Goal: Task Accomplishment & Management: Use online tool/utility

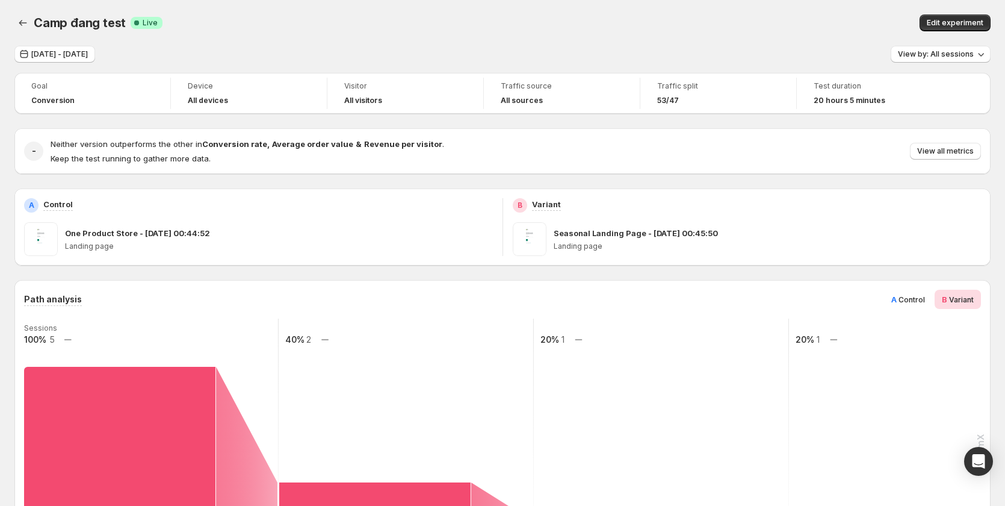
scroll to position [230, 0]
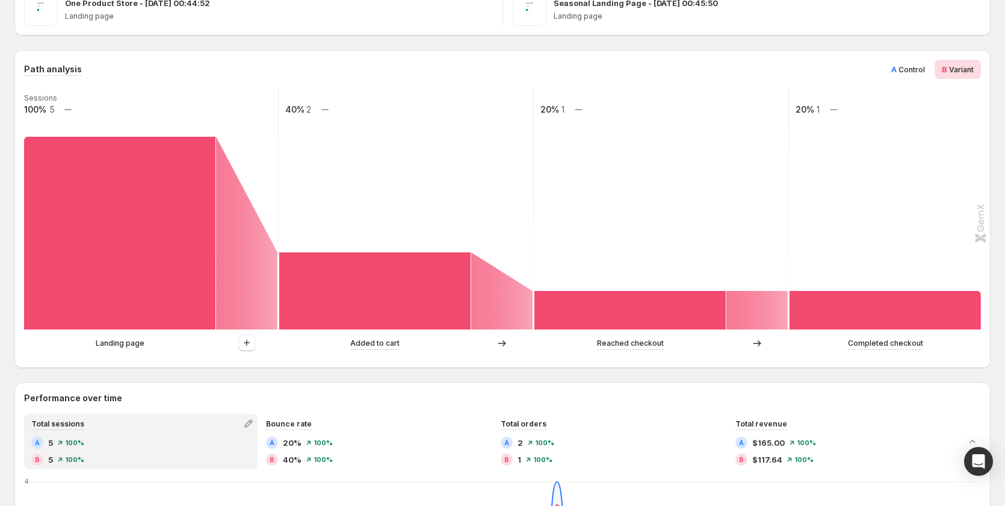
click at [925, 65] on span "Control" at bounding box center [912, 69] width 26 height 9
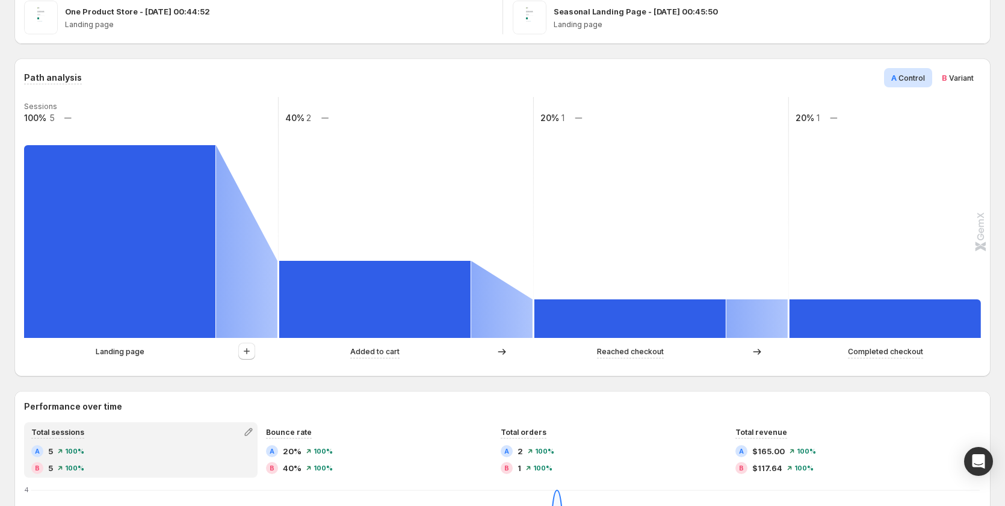
scroll to position [241, 0]
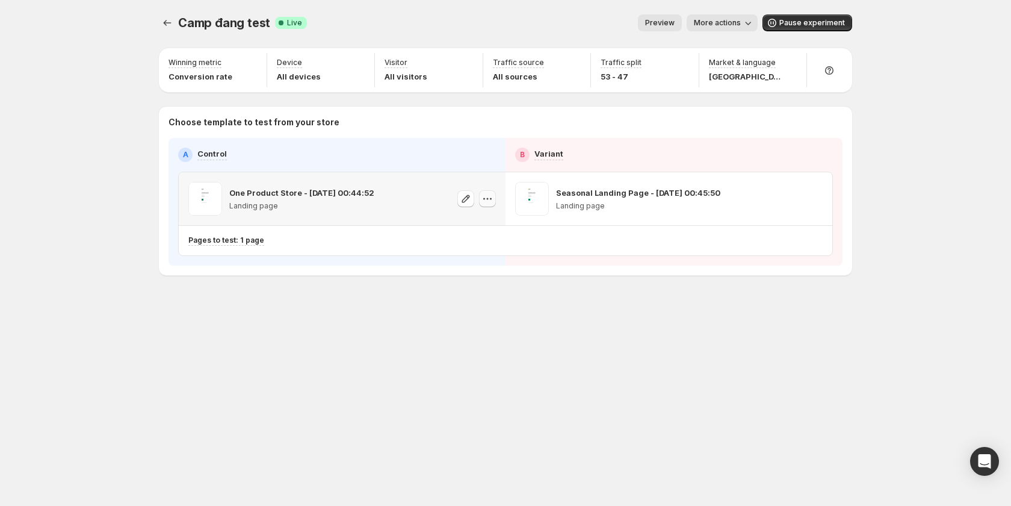
click at [487, 199] on icon "button" at bounding box center [488, 199] width 2 height 2
click at [482, 259] on span "Copy ID 582923498041639792" at bounding box center [498, 259] width 137 height 24
click at [253, 237] on p "Pages to test: 1 page" at bounding box center [226, 240] width 76 height 10
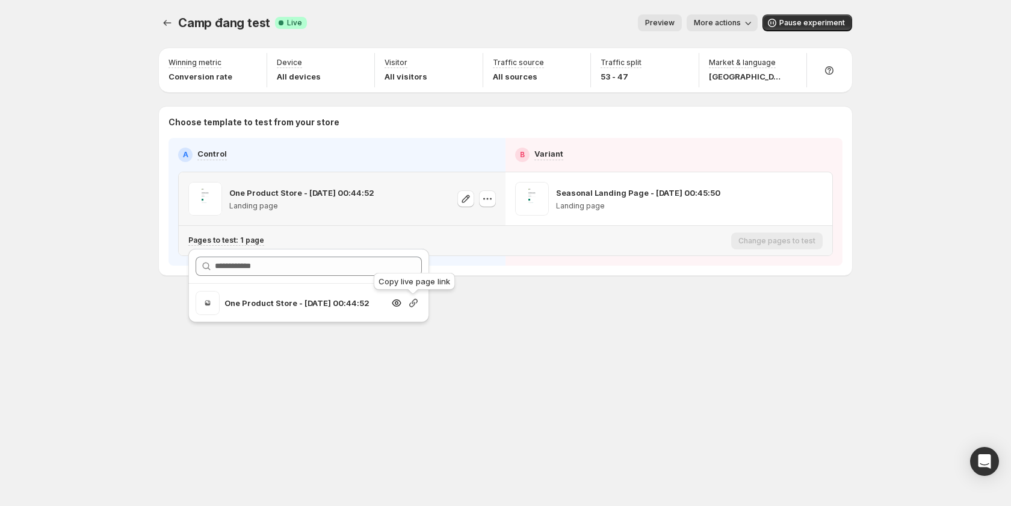
click at [412, 303] on icon "button" at bounding box center [413, 303] width 8 height 8
click at [558, 359] on div "Camp đang test. This page is ready Camp đang test Success Complete Live Preview…" at bounding box center [505, 253] width 722 height 506
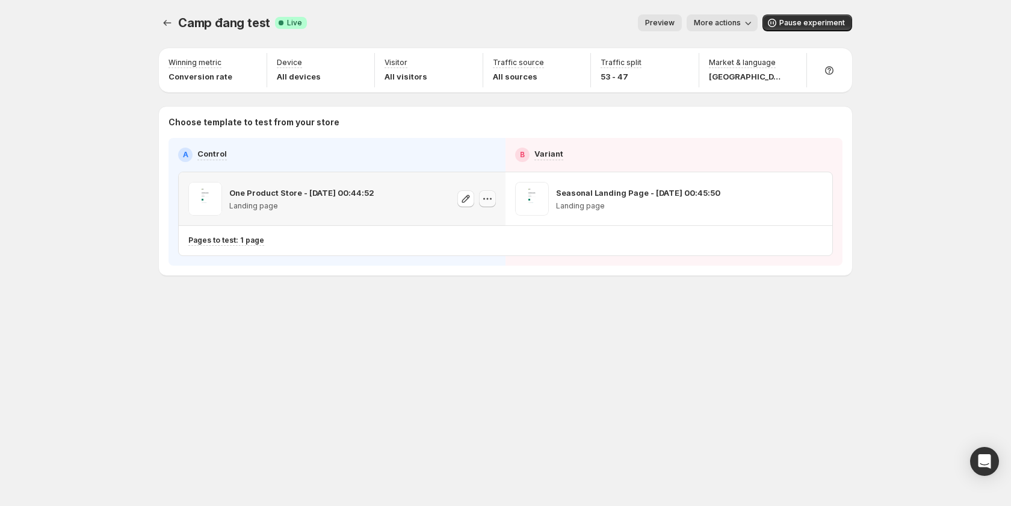
click at [486, 197] on icon "button" at bounding box center [488, 199] width 12 height 12
click at [399, 306] on div "Camp đang test. This page is ready Camp đang test Success Complete Live Preview…" at bounding box center [505, 170] width 722 height 340
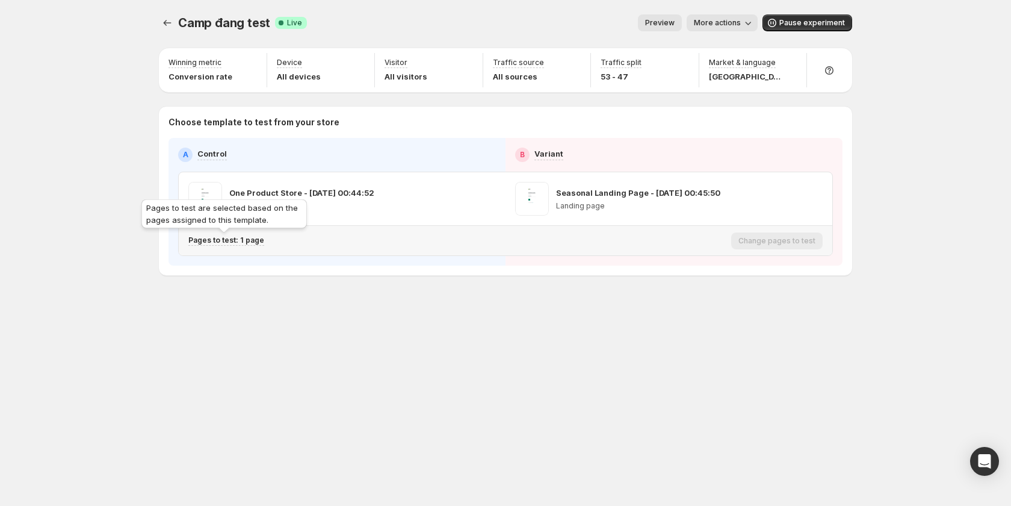
click at [247, 244] on p "Pages to test: 1 page" at bounding box center [226, 240] width 76 height 10
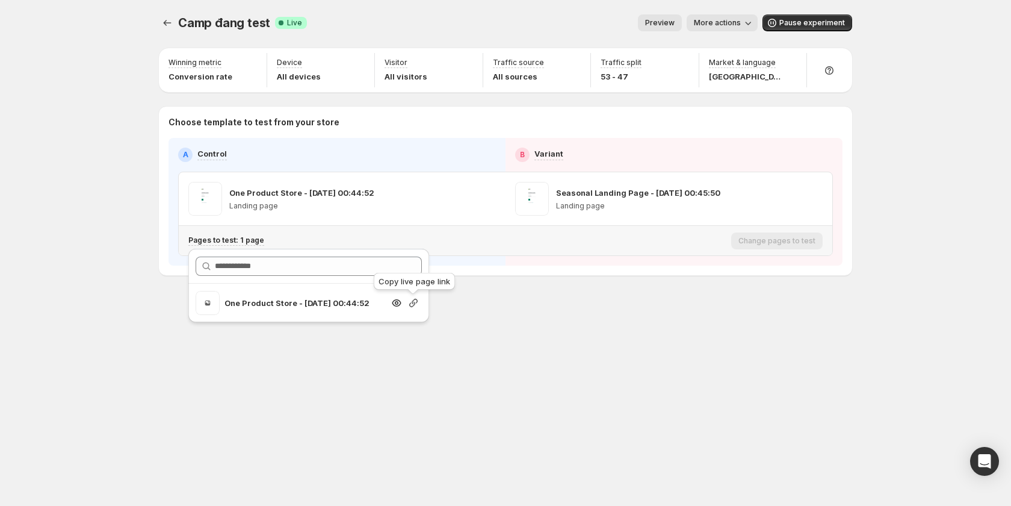
click at [411, 305] on icon "button" at bounding box center [414, 303] width 12 height 12
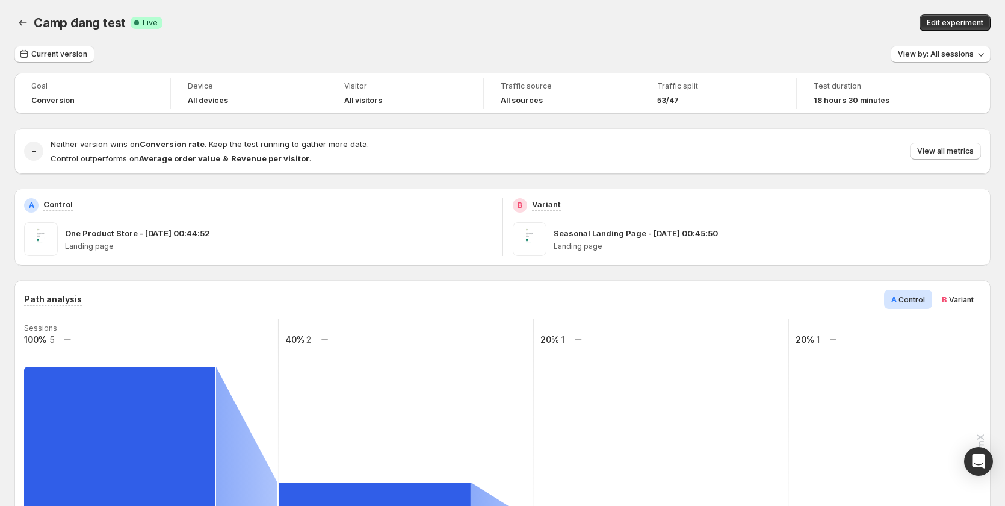
scroll to position [482, 0]
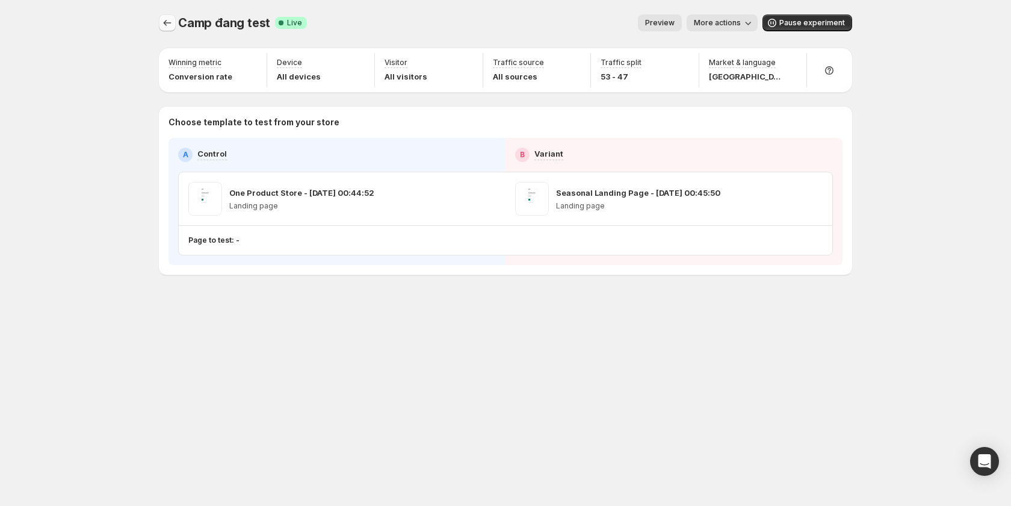
click at [167, 20] on icon "Experiments" at bounding box center [167, 23] width 12 height 12
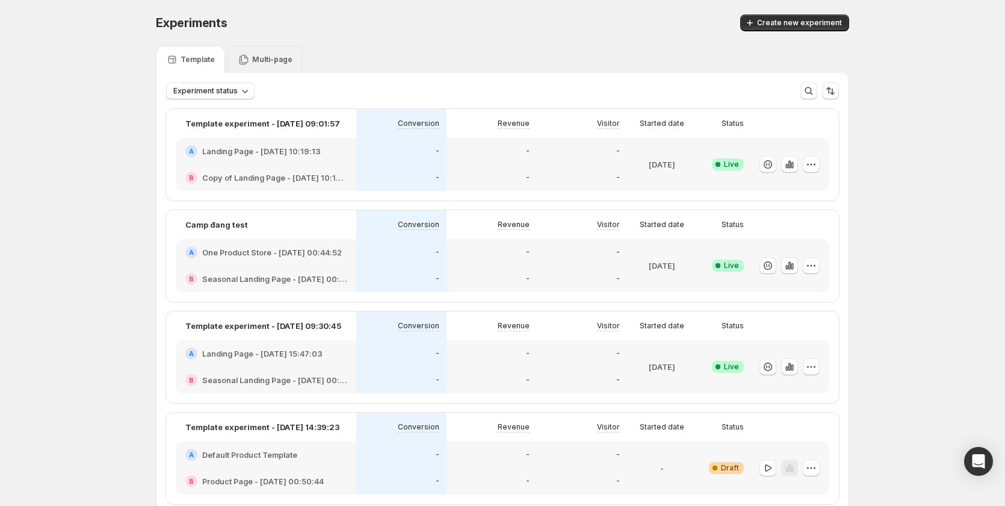
click at [280, 52] on div "Multi-page" at bounding box center [265, 59] width 75 height 27
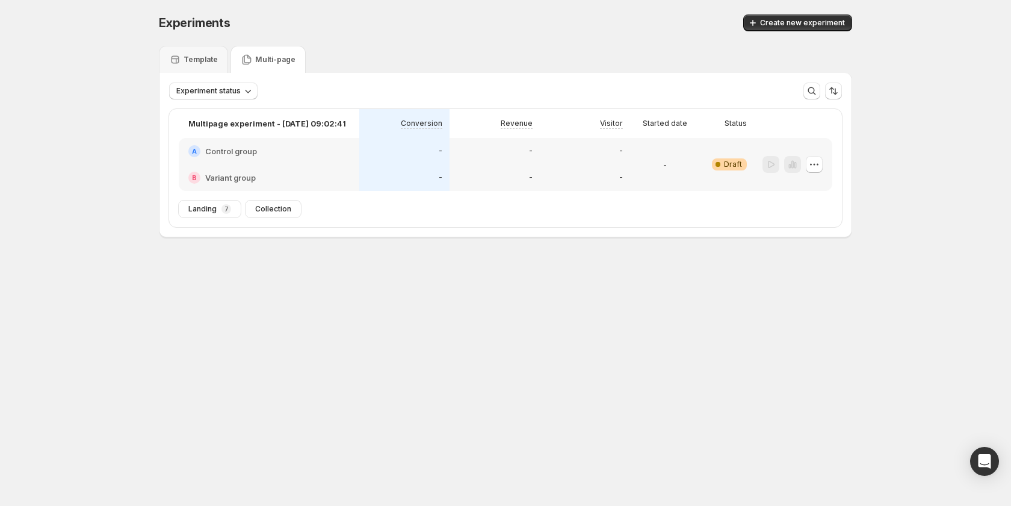
click at [399, 155] on div "-" at bounding box center [405, 151] width 76 height 12
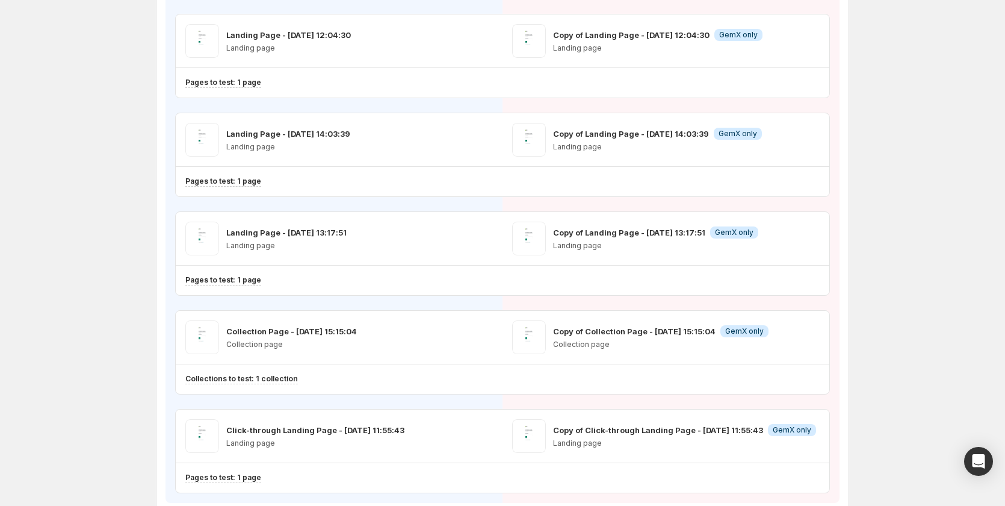
scroll to position [542, 0]
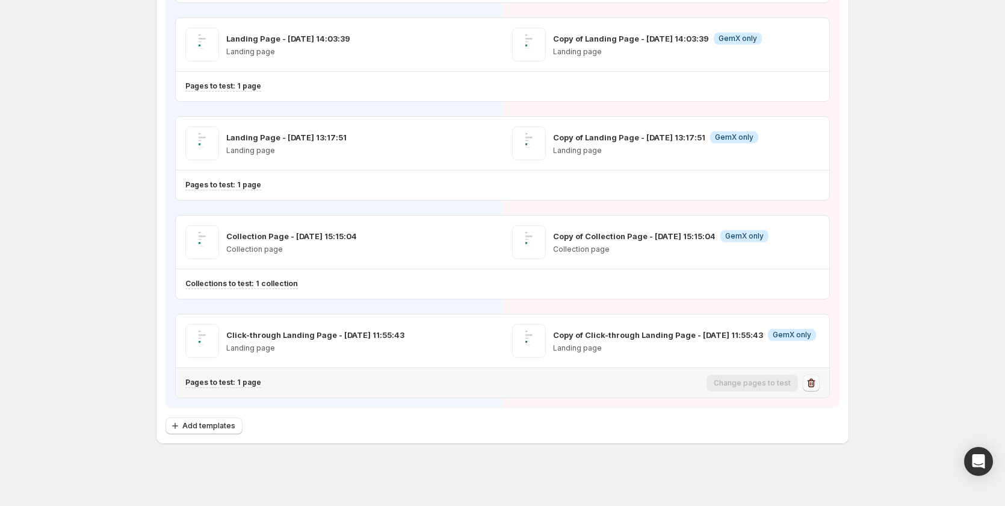
click at [814, 379] on icon "button" at bounding box center [811, 383] width 12 height 12
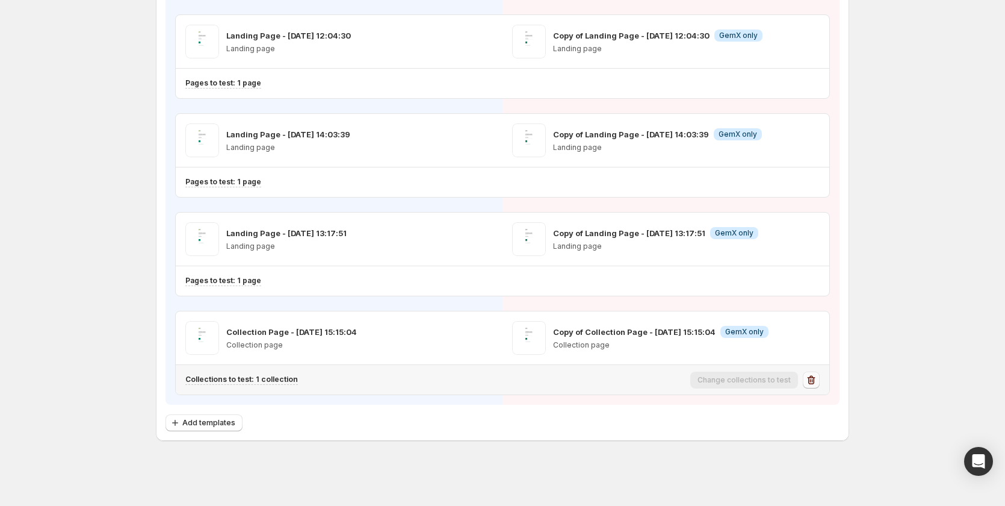
click at [813, 383] on icon "button" at bounding box center [812, 379] width 8 height 9
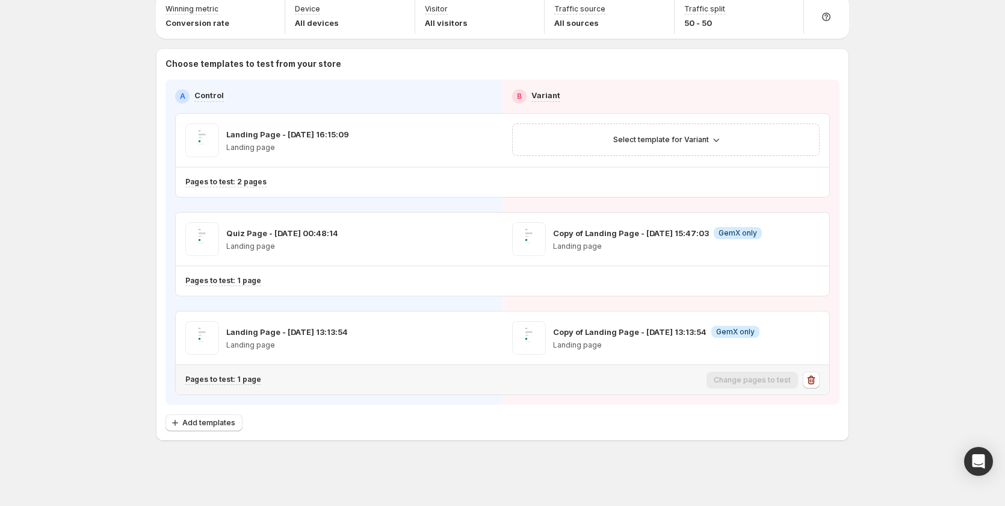
click at [813, 383] on icon "button" at bounding box center [812, 379] width 8 height 9
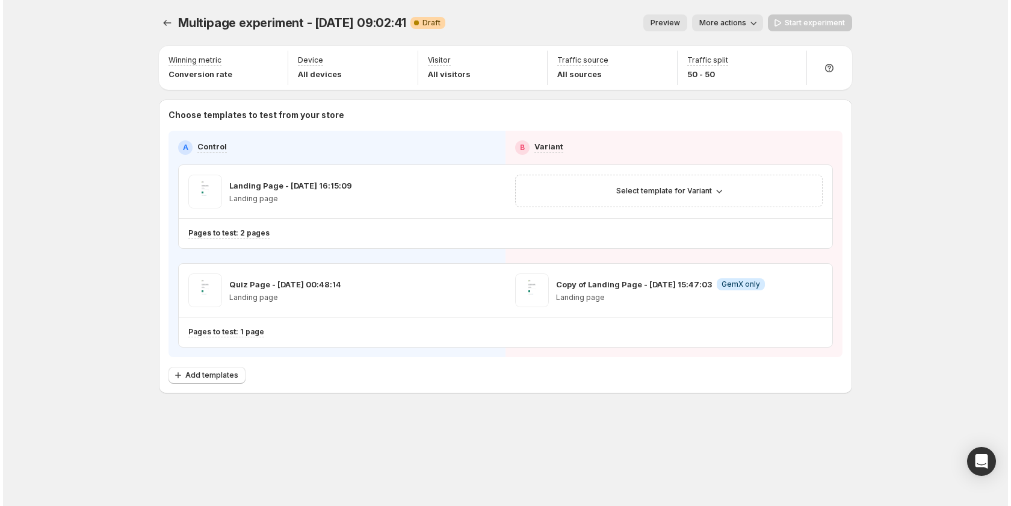
scroll to position [0, 0]
click at [814, 329] on icon "button" at bounding box center [814, 332] width 12 height 12
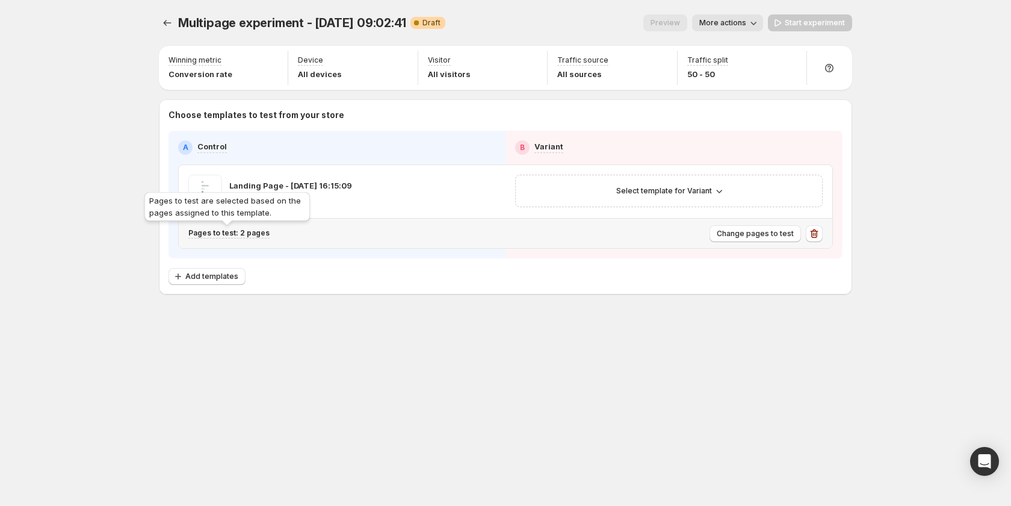
click at [242, 237] on p "Pages to test: 2 pages" at bounding box center [228, 233] width 81 height 10
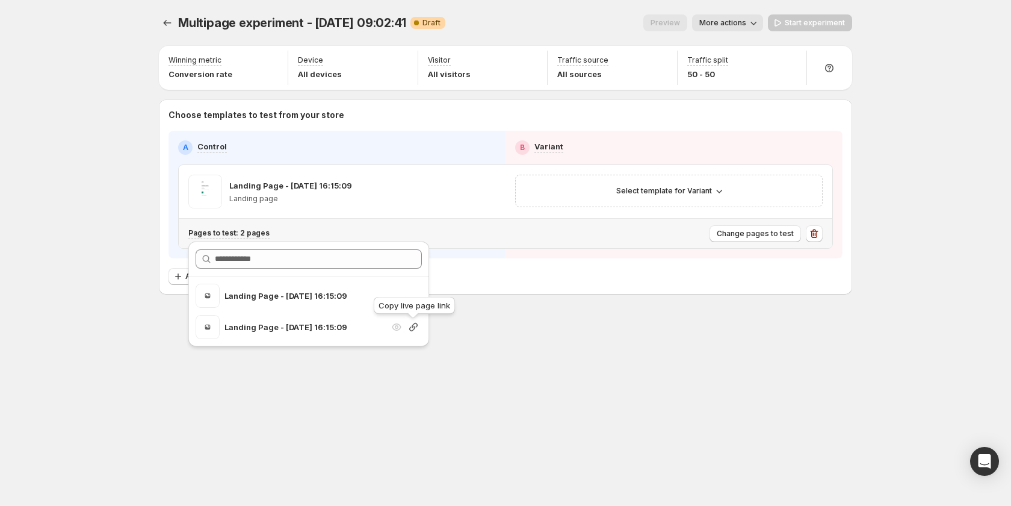
click at [417, 323] on icon "button" at bounding box center [414, 327] width 12 height 12
click at [408, 297] on icon "button" at bounding box center [414, 296] width 12 height 12
click at [400, 293] on div at bounding box center [397, 296] width 12 height 12
click at [397, 329] on div at bounding box center [397, 327] width 12 height 12
click at [497, 327] on div "Multipage experiment - Sep 3, 09:02:41. This page is ready Multipage experiment…" at bounding box center [505, 179] width 722 height 359
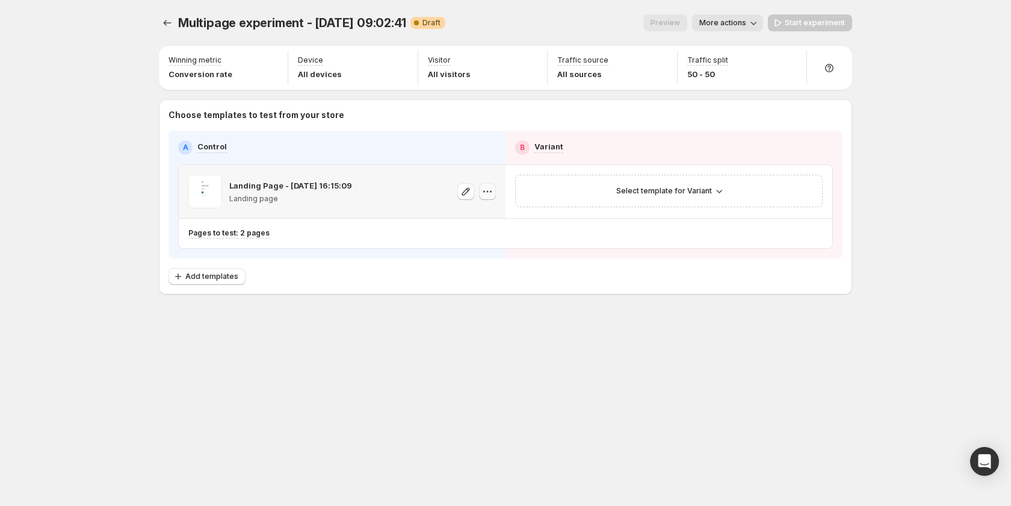
click at [486, 193] on icon "button" at bounding box center [488, 191] width 12 height 12
click at [494, 225] on button "Change template" at bounding box center [491, 215] width 110 height 19
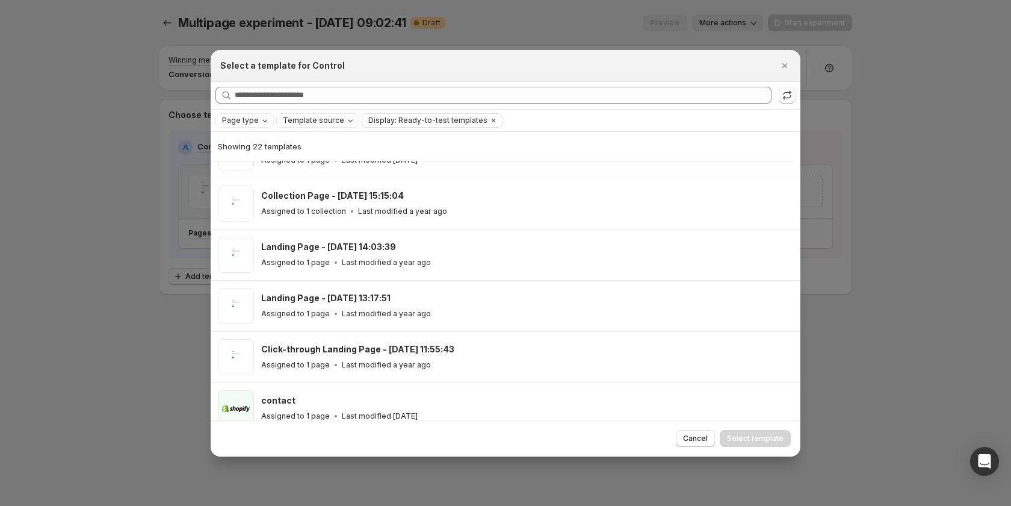
scroll to position [867, 0]
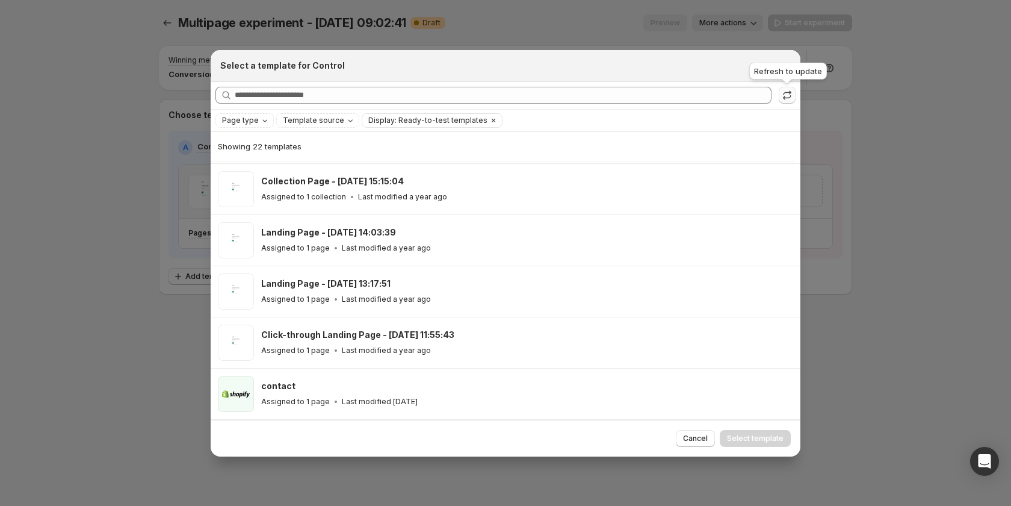
click at [787, 96] on icon ":r4o:" at bounding box center [787, 95] width 12 height 12
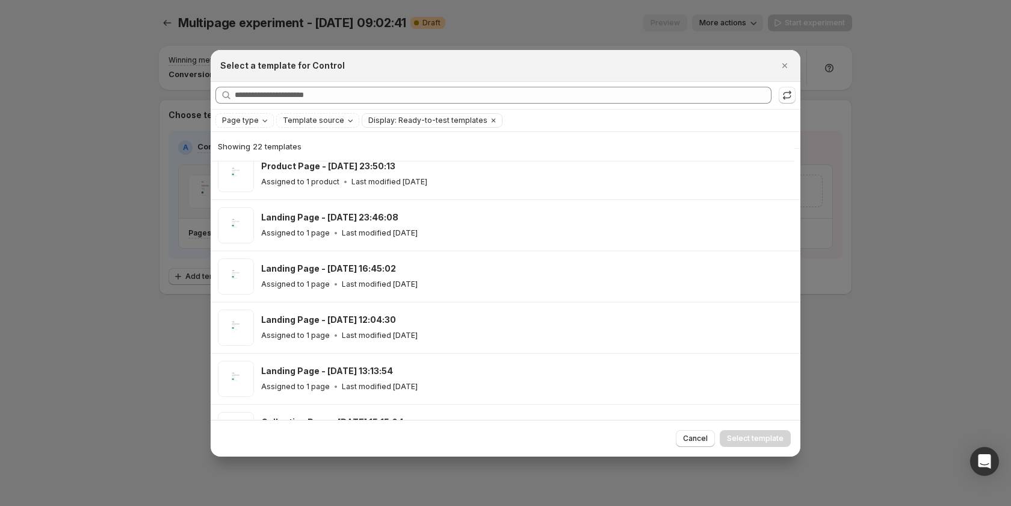
scroll to position [446, 0]
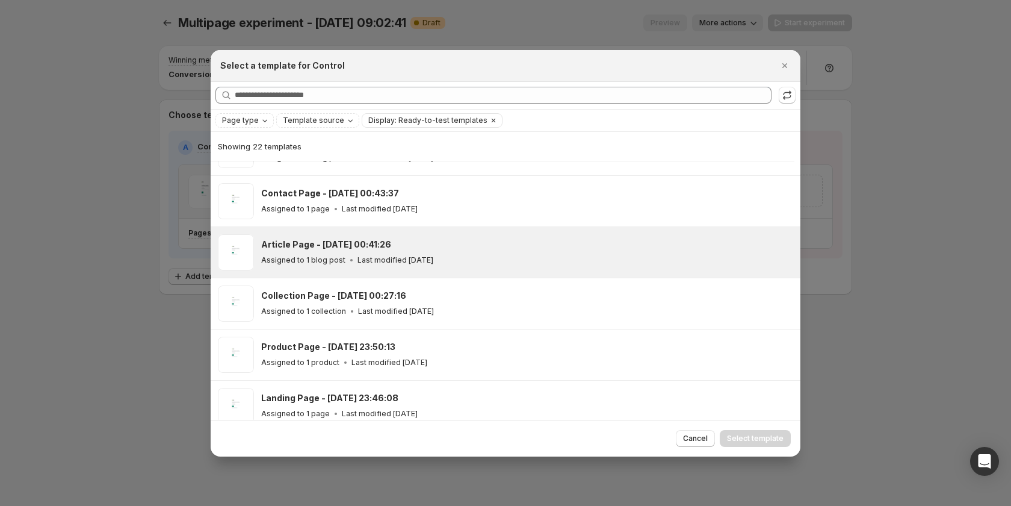
click at [481, 261] on div "Assigned to 1 blog post Last modified 3 days ago" at bounding box center [525, 260] width 529 height 12
click at [743, 435] on span "Select template" at bounding box center [755, 438] width 57 height 10
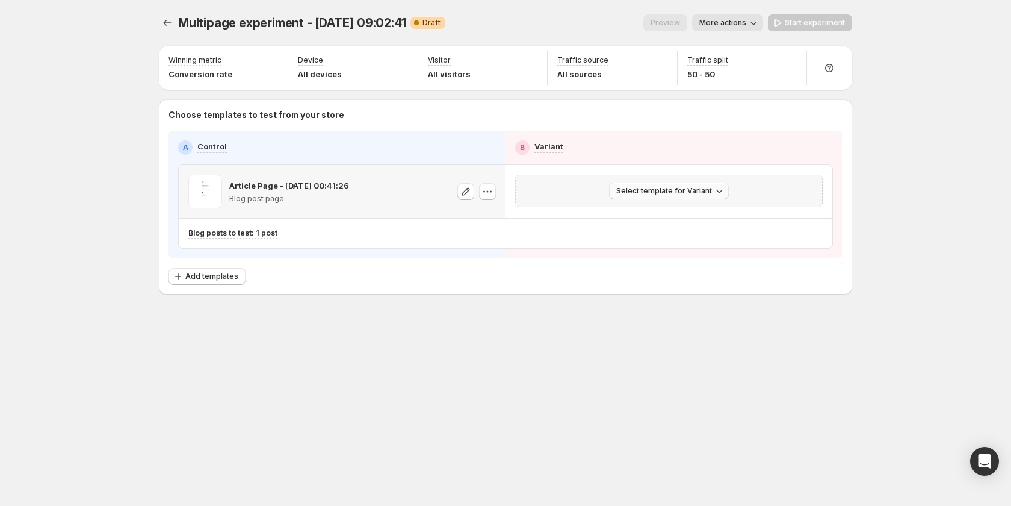
click at [672, 187] on span "Select template for Variant" at bounding box center [664, 191] width 96 height 10
click at [668, 215] on span "Select an existing template" at bounding box center [661, 216] width 102 height 10
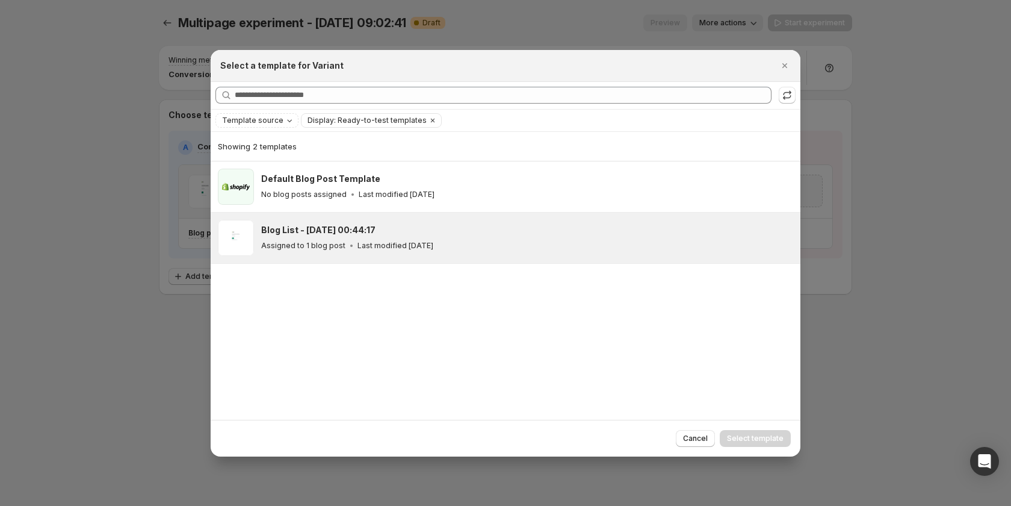
click at [495, 238] on div "Blog List - Sep 7, 00:44:17 Assigned to 1 blog post Last modified 3 days ago" at bounding box center [525, 238] width 529 height 28
click at [742, 436] on span "Select template" at bounding box center [755, 438] width 57 height 10
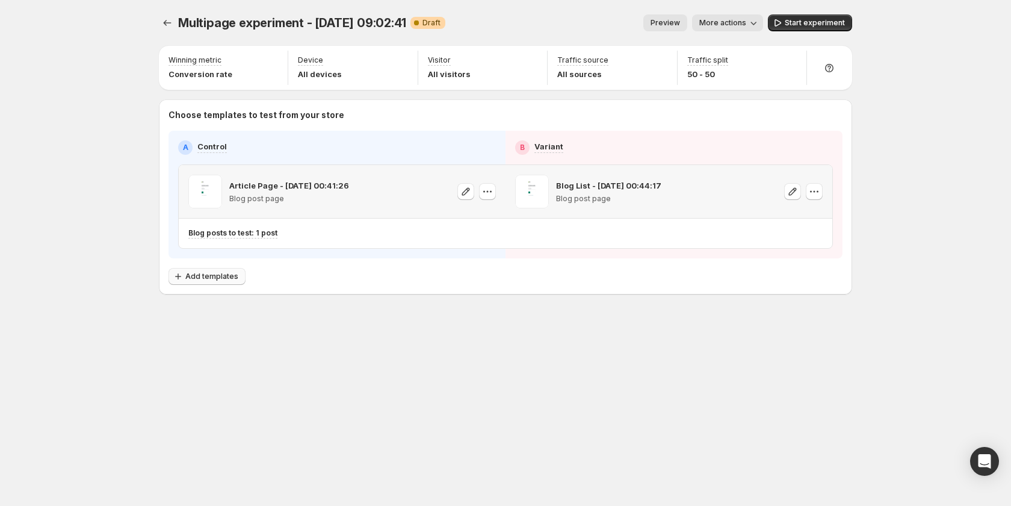
click at [223, 270] on button "Add templates" at bounding box center [207, 276] width 77 height 17
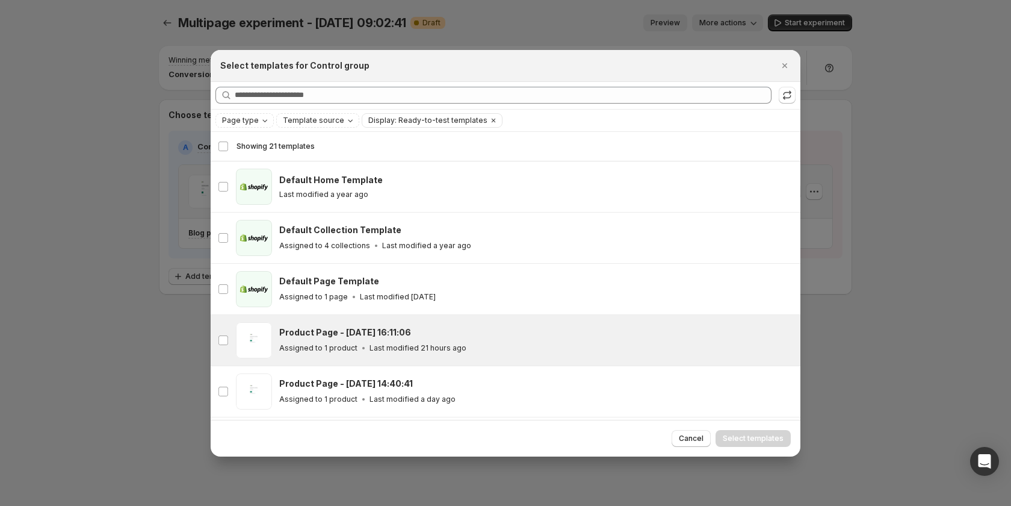
click at [459, 324] on div "Product Page - Sep 8, 16:11:06 Assigned to 1 product Last modified 21 hours ago" at bounding box center [536, 340] width 514 height 36
click at [757, 440] on span "Select templates" at bounding box center [753, 438] width 61 height 10
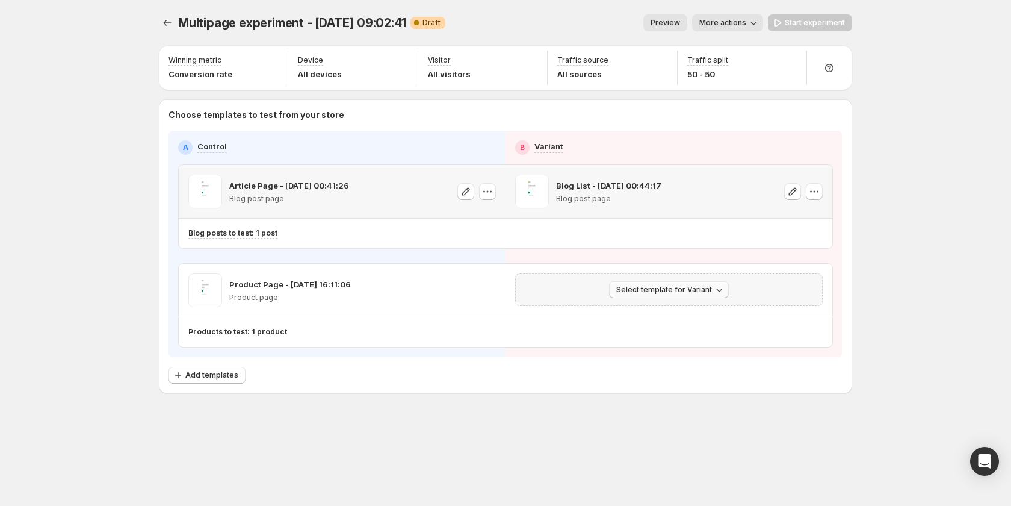
click at [701, 294] on span "Select template for Variant" at bounding box center [664, 290] width 96 height 10
click at [696, 317] on span "Select an existing template" at bounding box center [661, 315] width 102 height 10
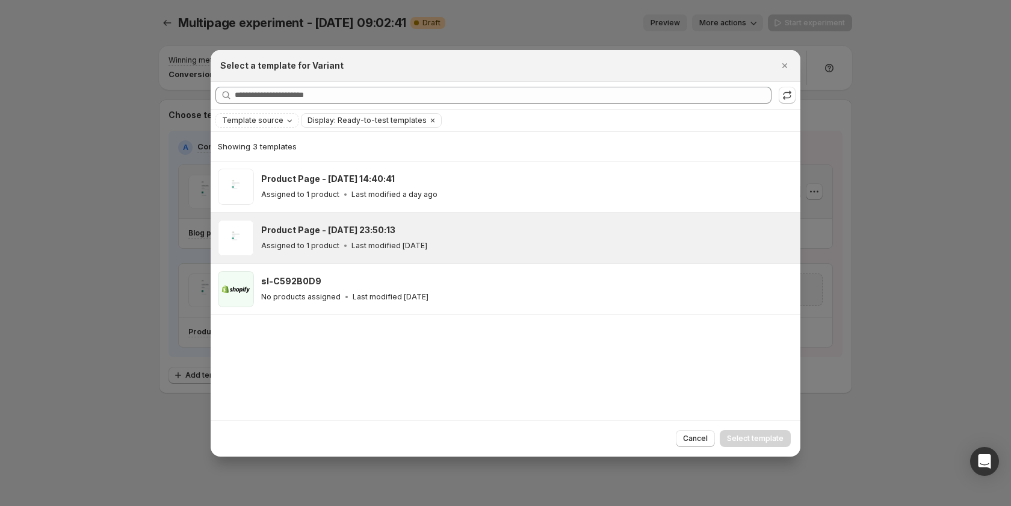
click at [487, 235] on div "Product Page - Sep 6, 23:50:13" at bounding box center [525, 230] width 529 height 12
click at [748, 434] on span "Select template" at bounding box center [755, 438] width 57 height 10
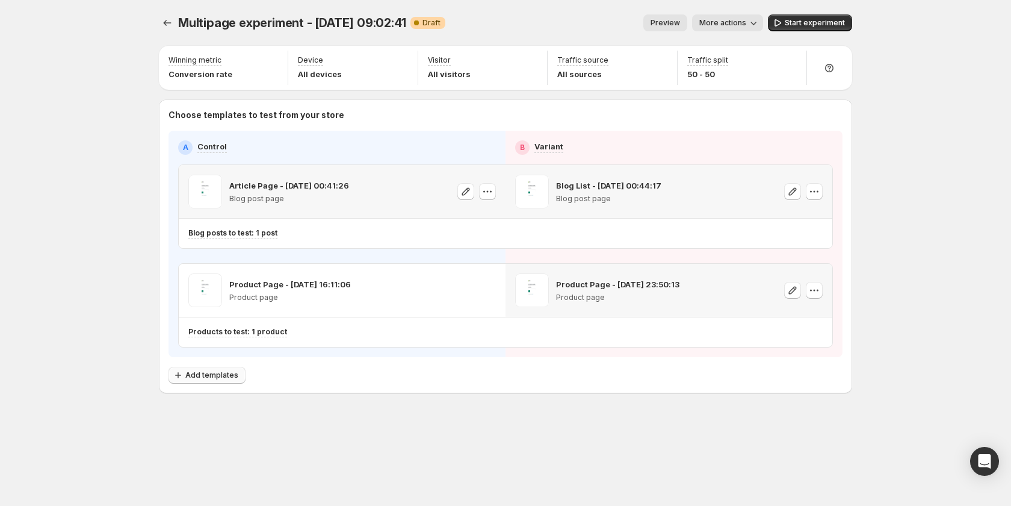
click at [208, 376] on span "Add templates" at bounding box center [211, 375] width 53 height 10
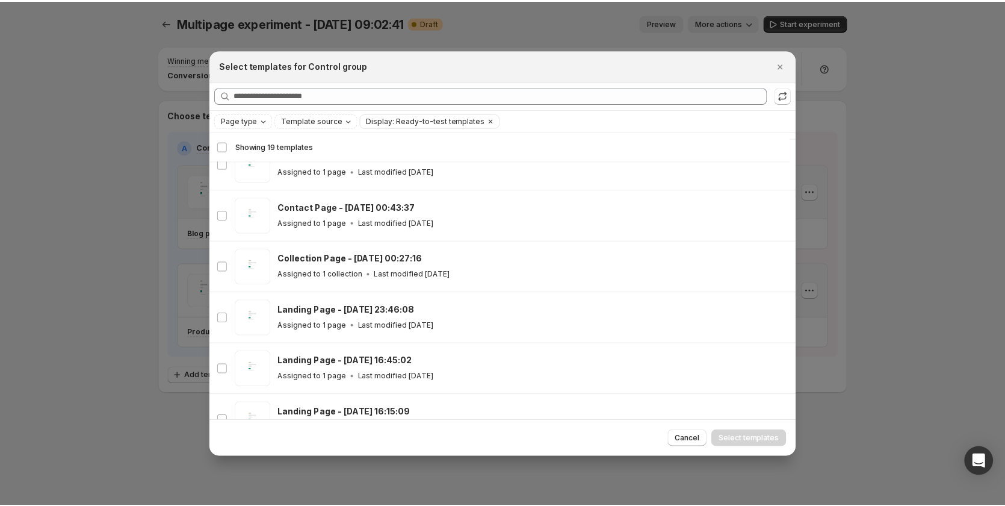
scroll to position [209, 0]
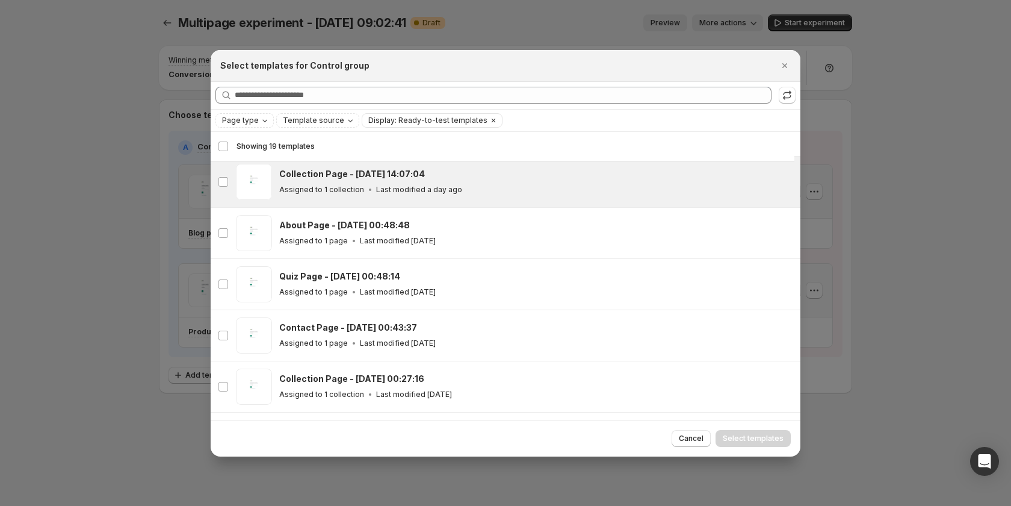
click at [450, 184] on div "Assigned to 1 collection Last modified a day ago" at bounding box center [534, 190] width 510 height 12
click at [764, 433] on button "Select templates" at bounding box center [753, 438] width 75 height 17
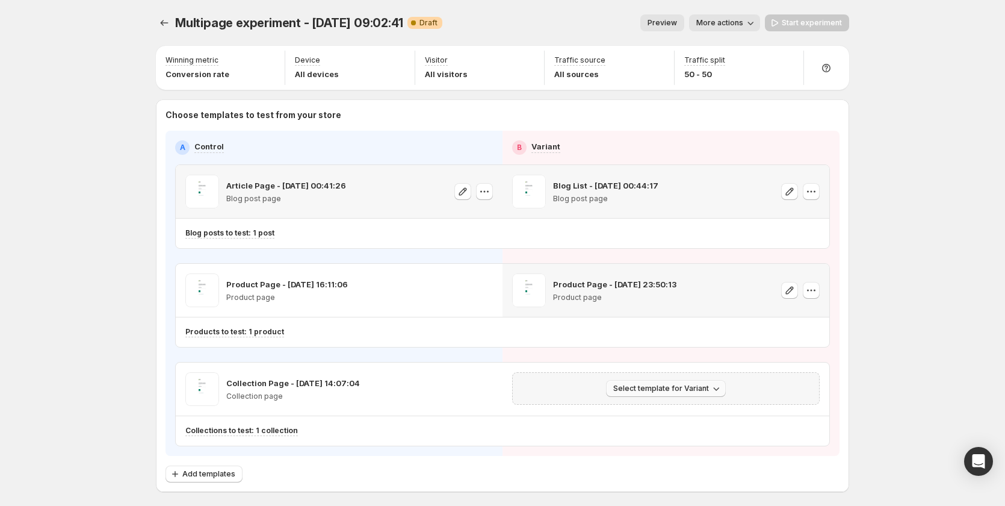
click at [691, 389] on span "Select template for Variant" at bounding box center [661, 388] width 96 height 10
click at [672, 409] on span "Select an existing template" at bounding box center [661, 414] width 102 height 10
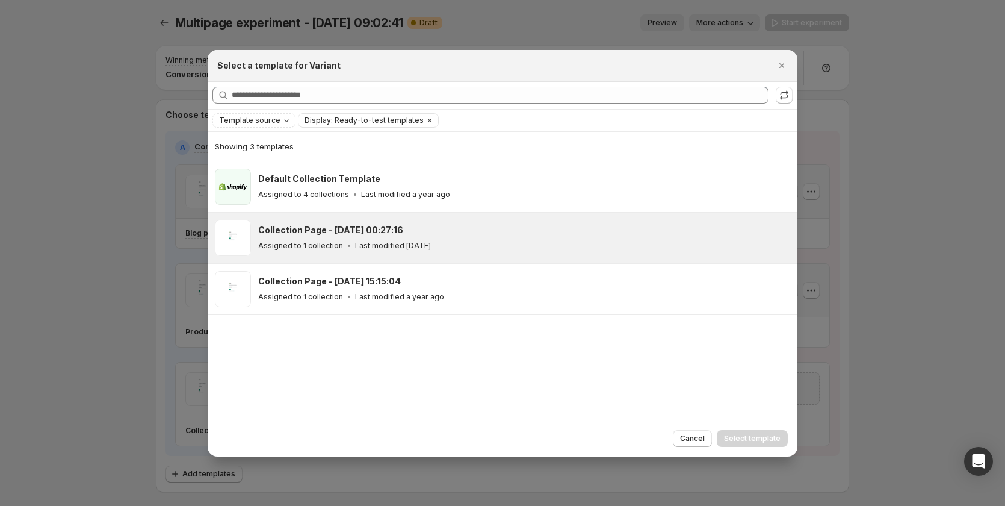
click at [436, 237] on div "Collection Page - Sep 7, 00:27:16 Assigned to 1 collection Last modified 3 days…" at bounding box center [522, 238] width 529 height 28
click at [772, 440] on span "Select template" at bounding box center [752, 438] width 57 height 10
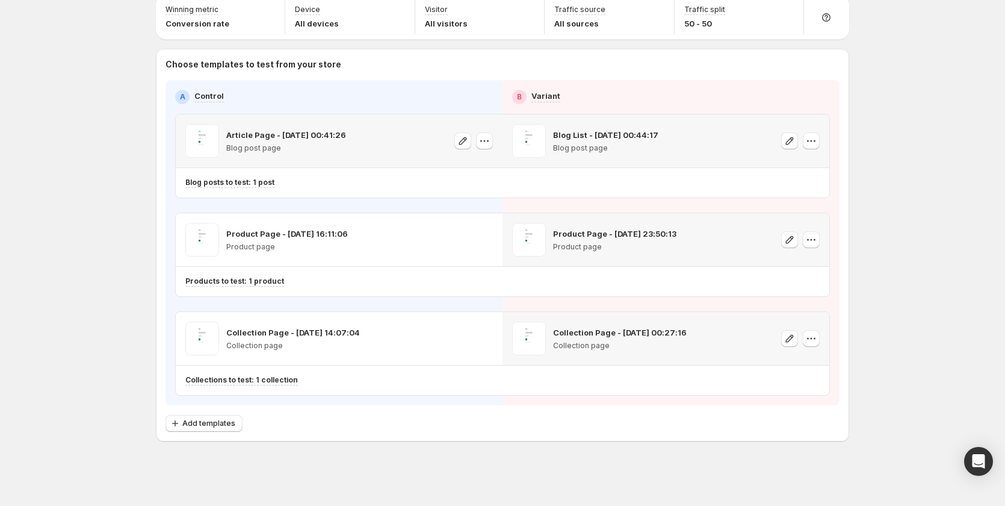
scroll to position [51, 0]
click at [209, 427] on button "Add templates" at bounding box center [204, 422] width 77 height 17
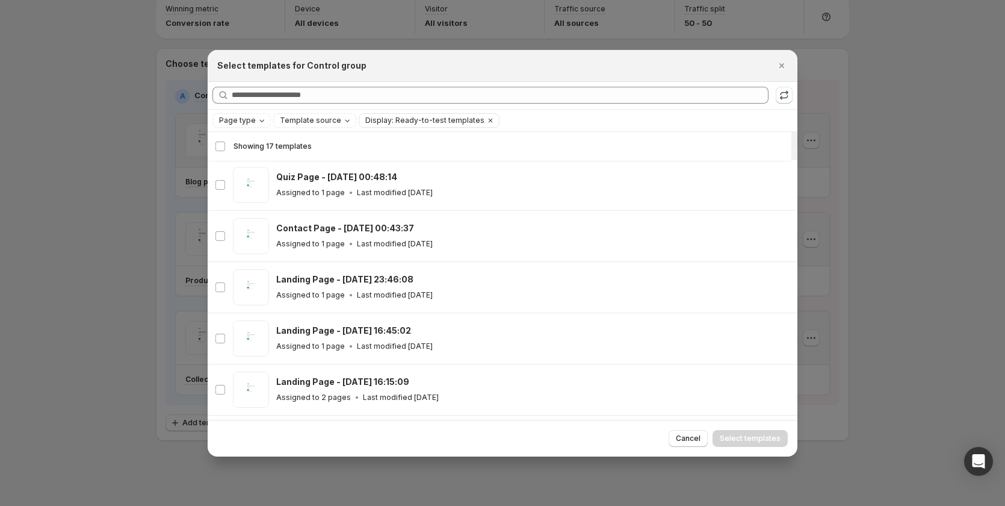
scroll to position [270, 0]
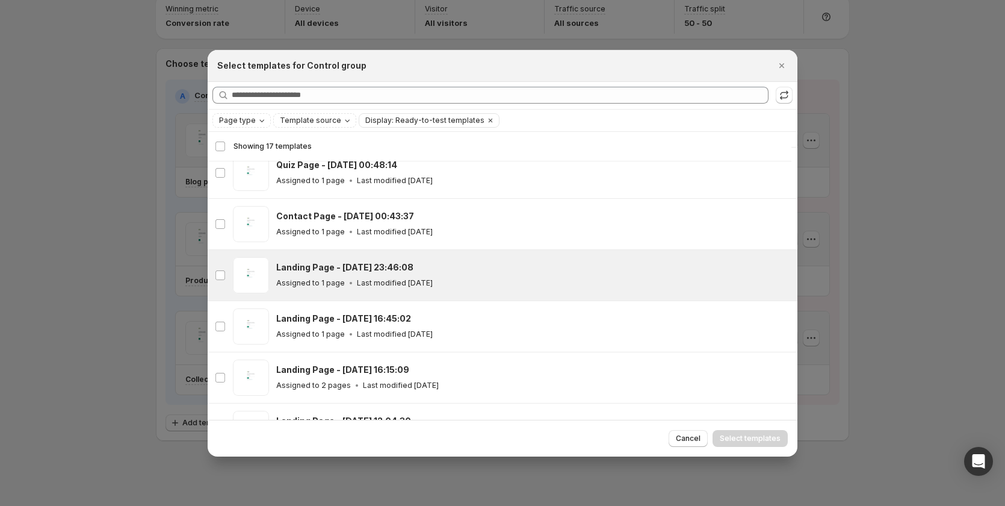
click at [397, 265] on h3 "Landing Page - Sep 6, 23:46:08" at bounding box center [344, 267] width 137 height 12
click at [752, 441] on span "Select templates" at bounding box center [750, 438] width 61 height 10
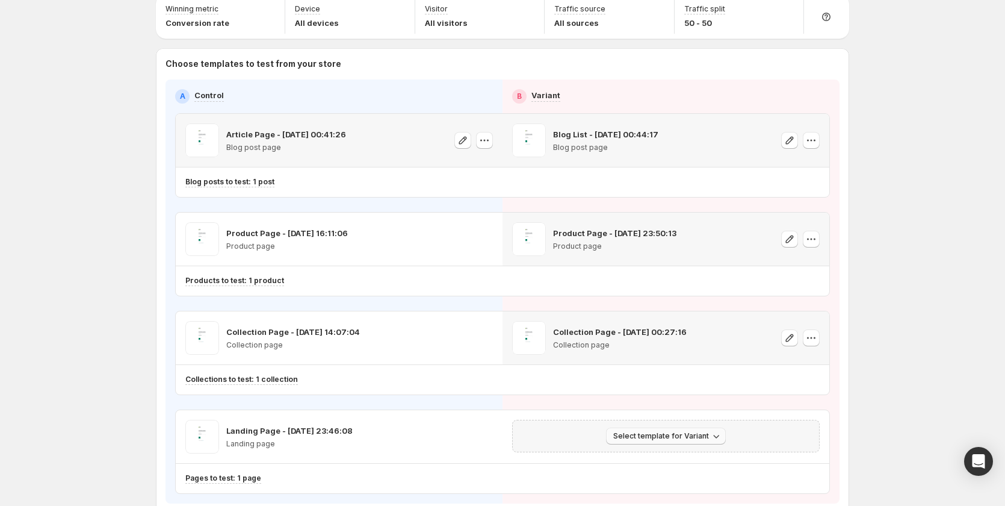
click at [696, 438] on span "Select template for Variant" at bounding box center [661, 436] width 96 height 10
click at [659, 450] on div "Select an existing template Create Variant based on Control" at bounding box center [671, 470] width 137 height 47
click at [659, 454] on button "Select an existing template" at bounding box center [671, 460] width 130 height 19
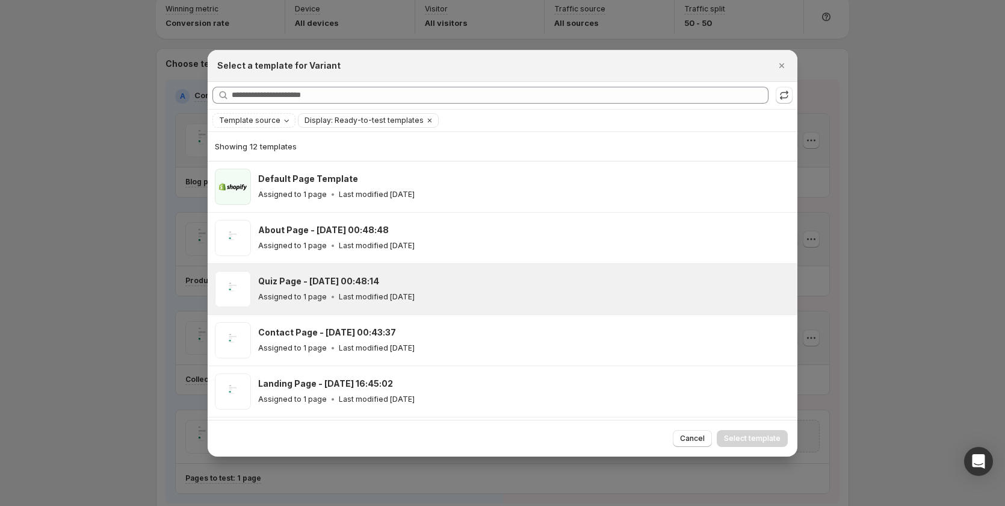
click at [490, 296] on div "Assigned to 1 page Last modified 3 days ago" at bounding box center [522, 297] width 529 height 12
click at [751, 430] on button "Select template" at bounding box center [752, 438] width 71 height 17
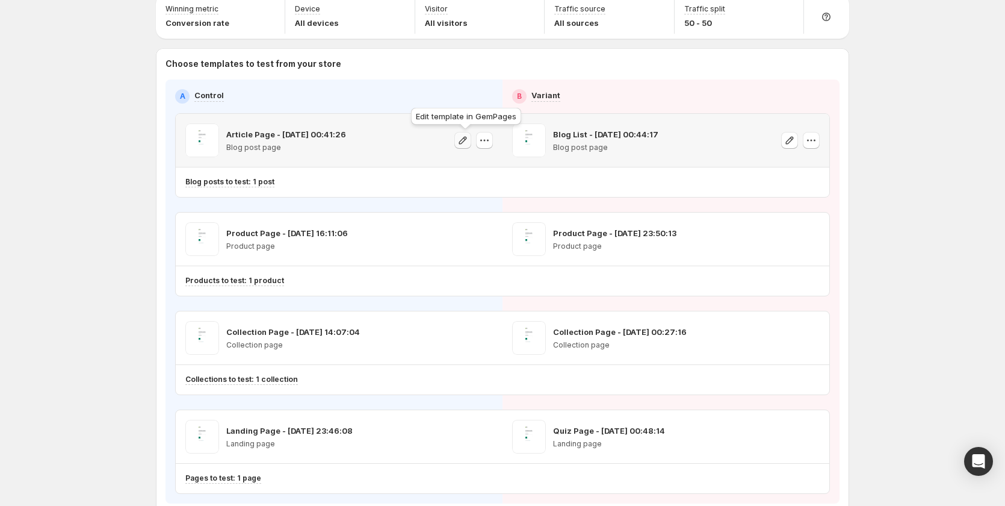
click at [469, 137] on icon "button" at bounding box center [463, 140] width 12 height 12
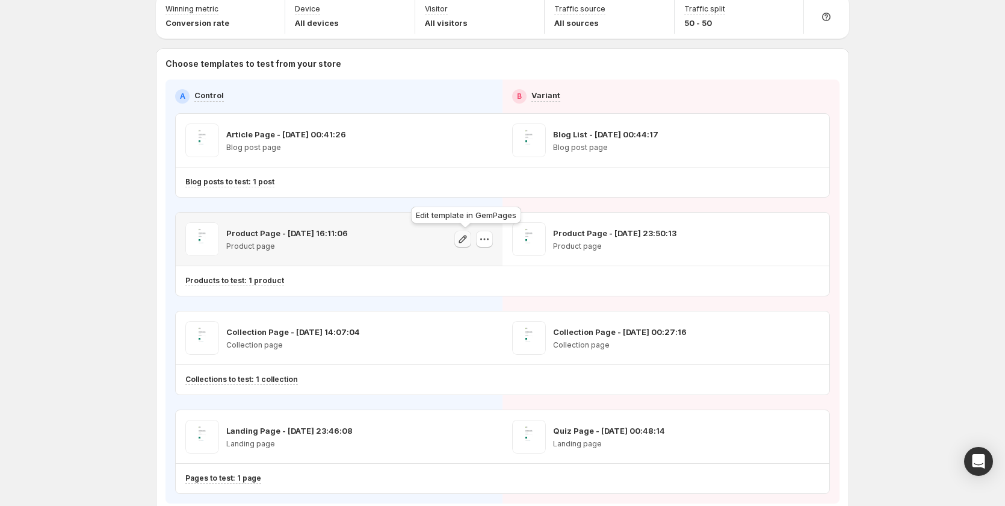
click at [462, 241] on icon "button" at bounding box center [463, 239] width 12 height 12
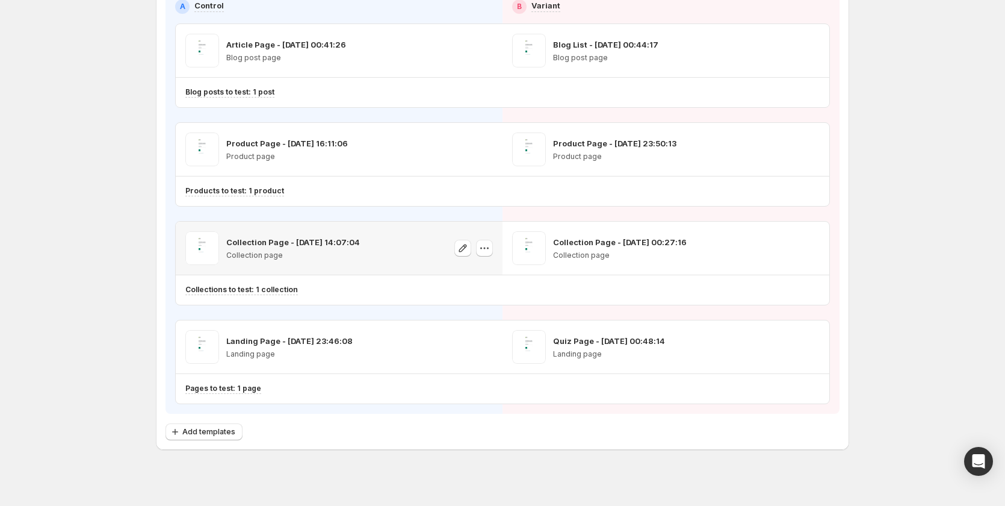
scroll to position [150, 0]
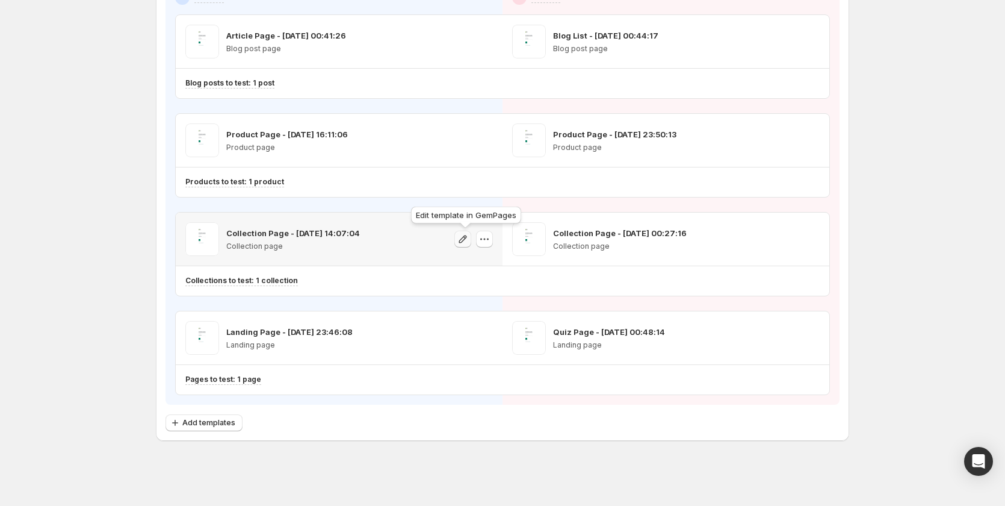
click at [467, 244] on icon "button" at bounding box center [463, 239] width 12 height 12
click at [465, 338] on icon "button" at bounding box center [463, 338] width 12 height 12
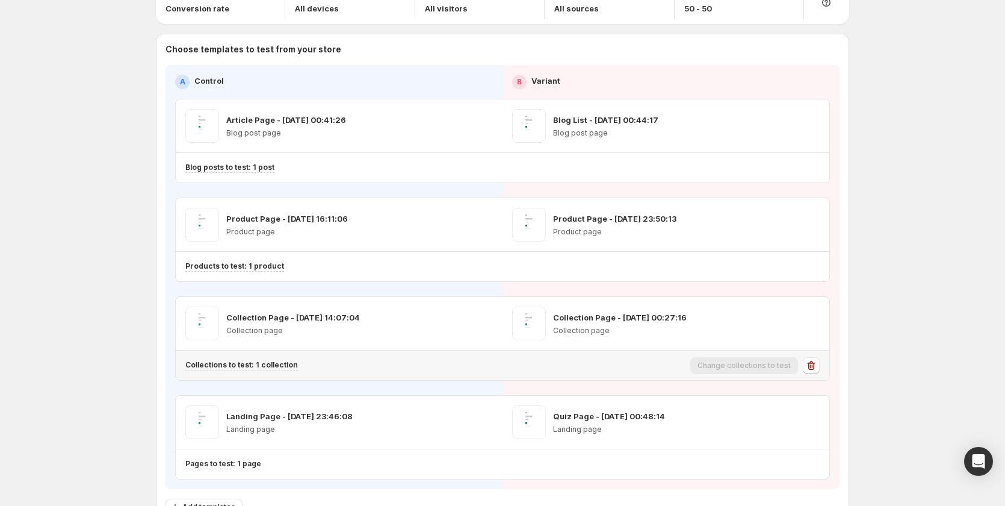
scroll to position [0, 0]
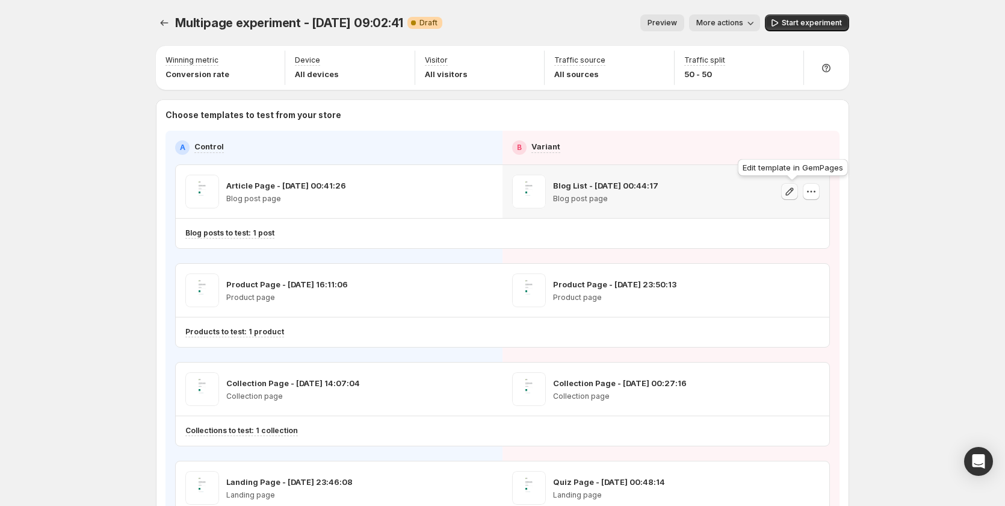
click at [796, 193] on icon "button" at bounding box center [790, 191] width 12 height 12
click at [789, 291] on icon "button" at bounding box center [790, 290] width 12 height 12
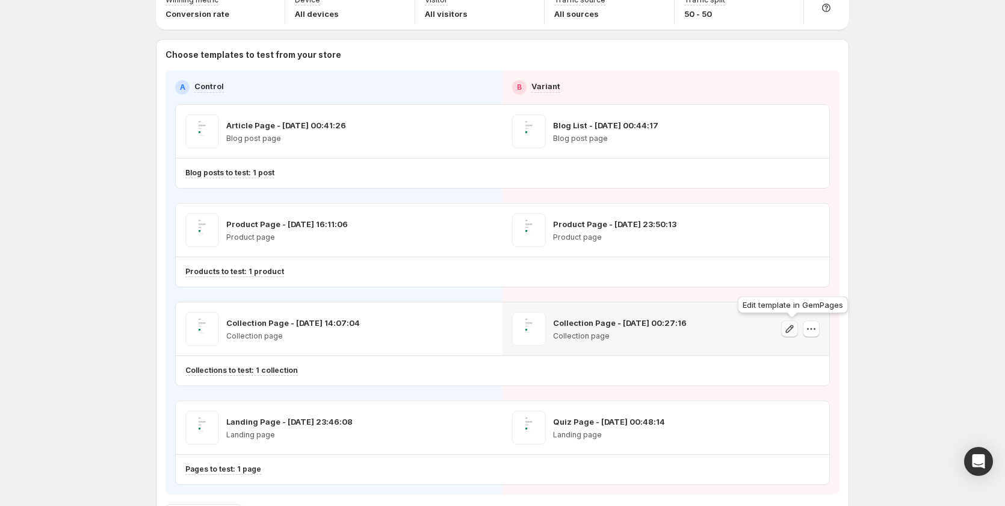
click at [794, 332] on icon "button" at bounding box center [790, 329] width 12 height 12
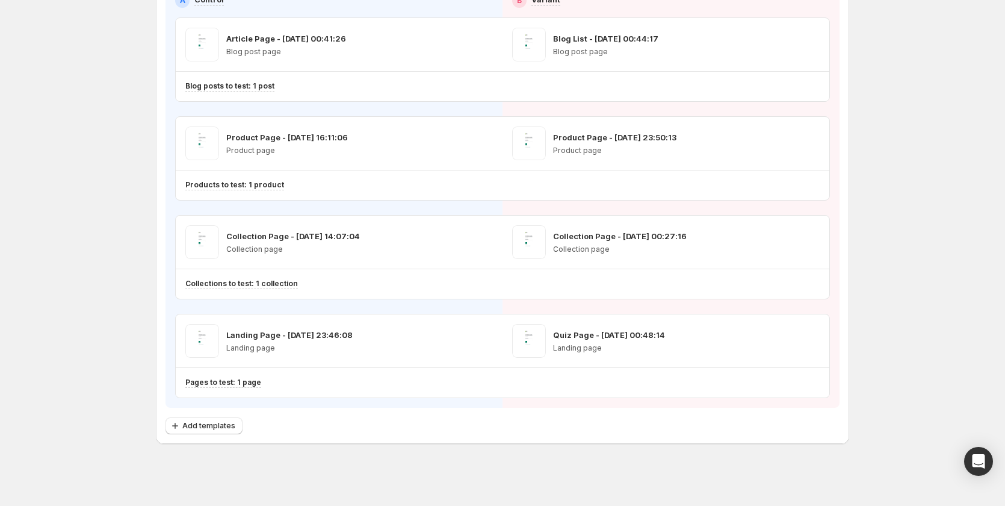
scroll to position [150, 0]
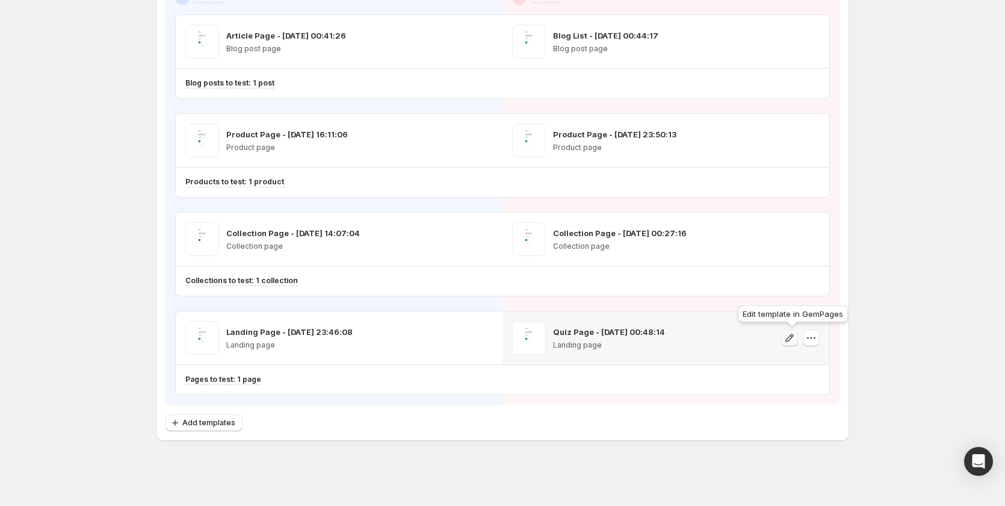
click at [795, 337] on icon "button" at bounding box center [790, 338] width 12 height 12
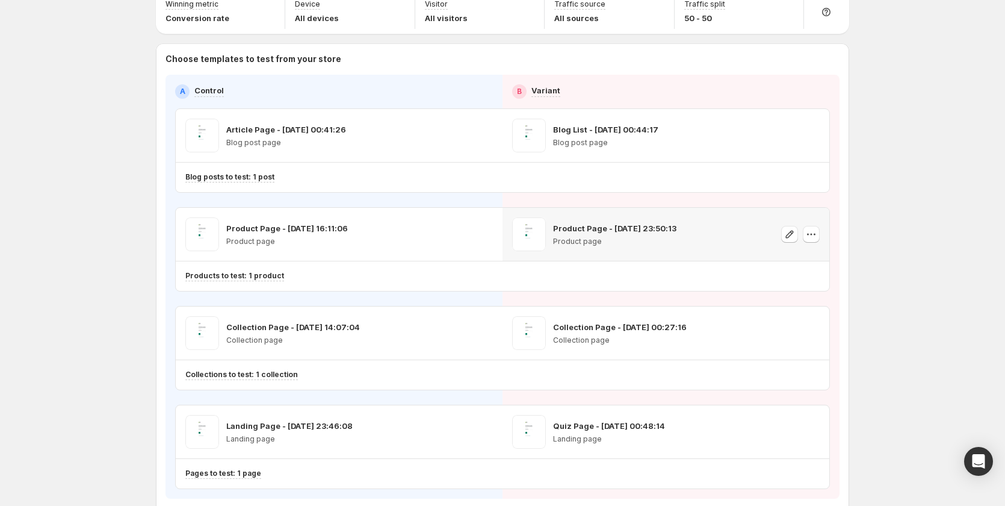
scroll to position [0, 0]
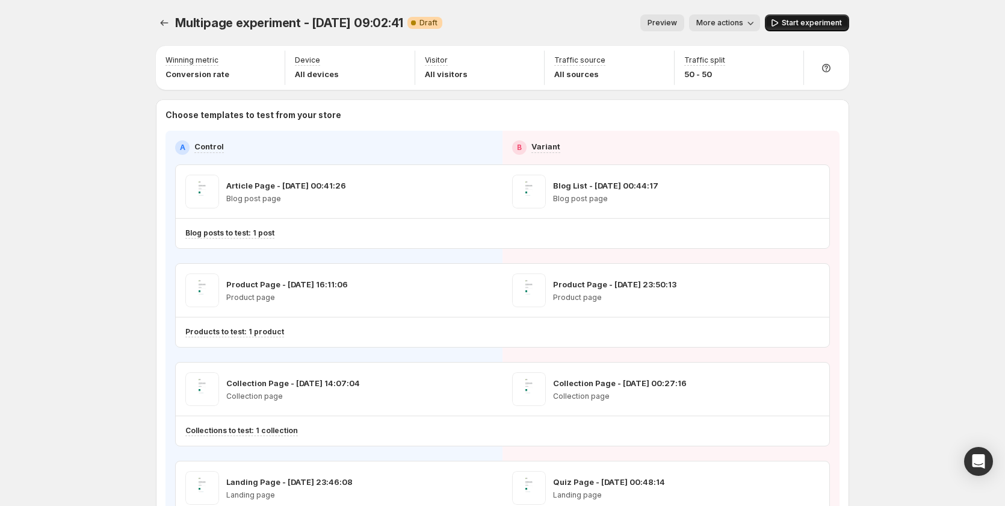
click at [788, 18] on button "Start experiment" at bounding box center [807, 22] width 84 height 17
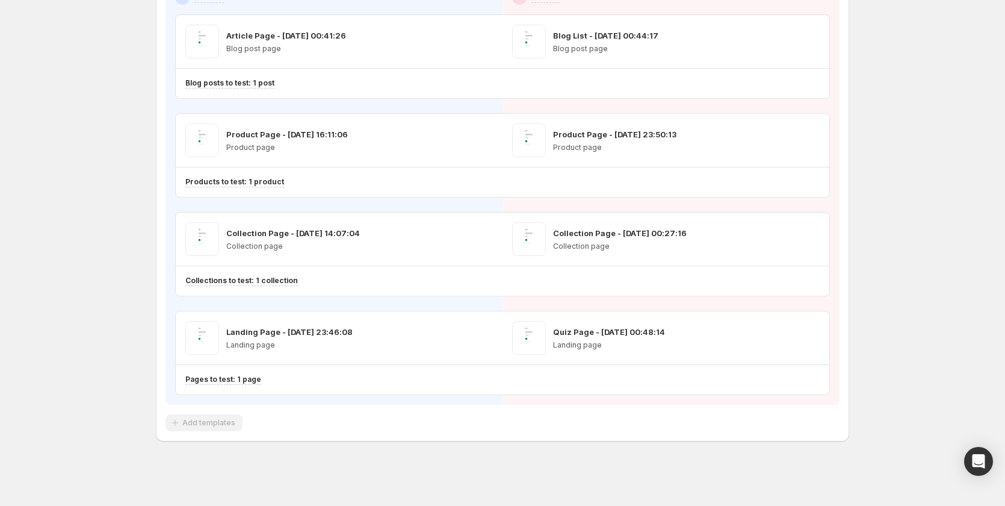
scroll to position [150, 0]
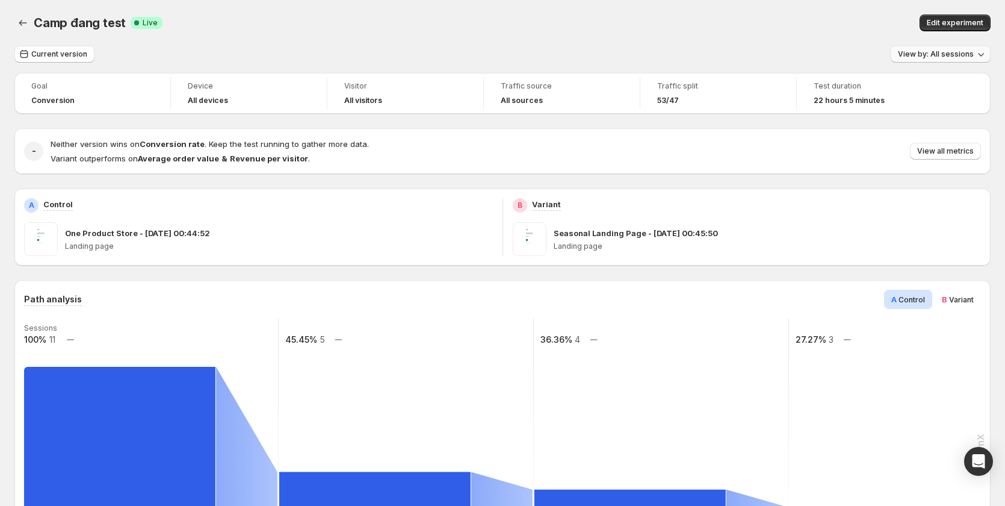
click at [934, 50] on span "View by: All sessions" at bounding box center [936, 54] width 76 height 10
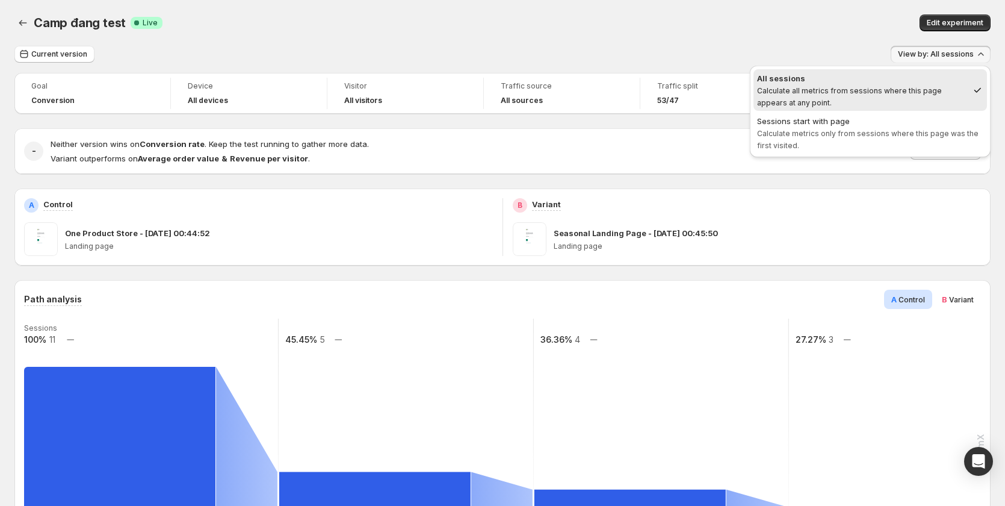
click at [746, 45] on div "Camp đang test. This page is ready Camp đang test Success Complete Live Edit ex…" at bounding box center [502, 23] width 976 height 46
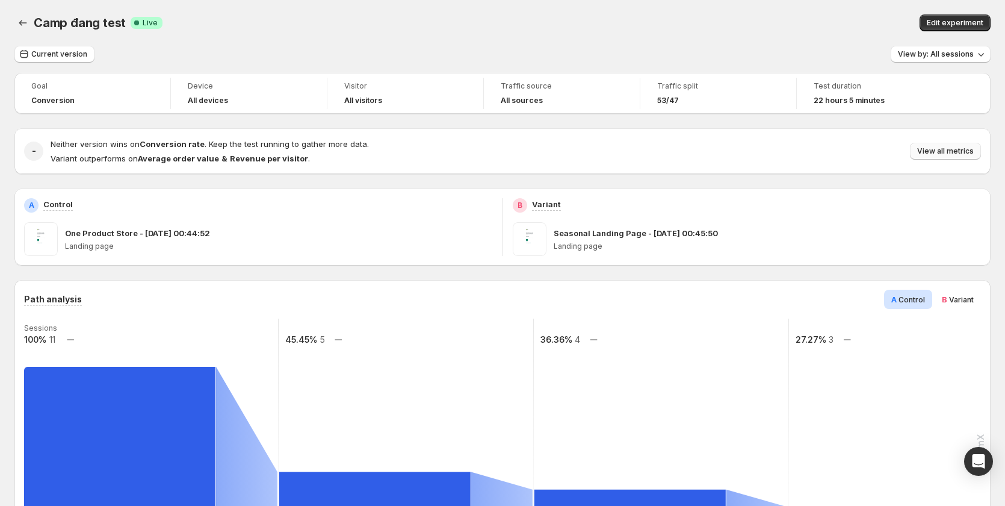
click at [944, 155] on span "View all metrics" at bounding box center [945, 151] width 57 height 10
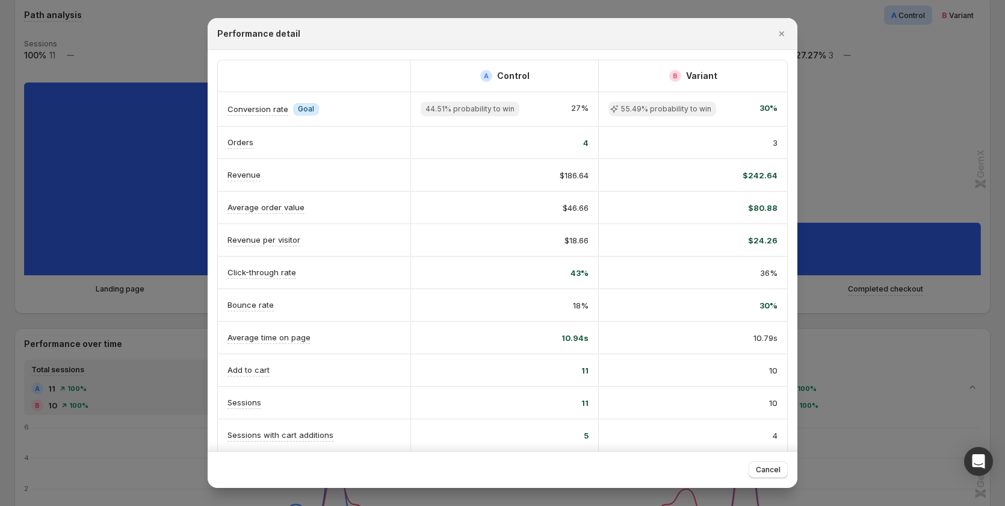
scroll to position [241, 0]
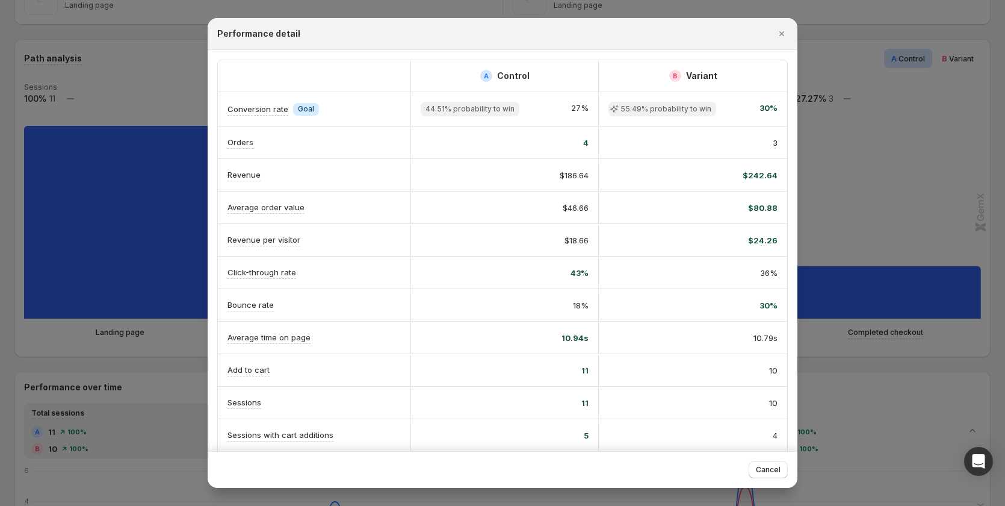
click at [892, 169] on div at bounding box center [502, 253] width 1005 height 506
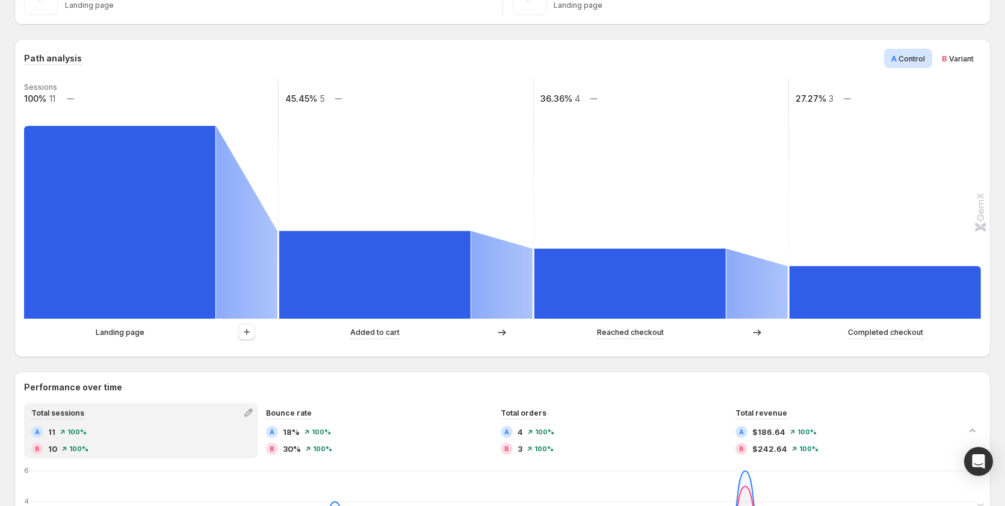
scroll to position [0, 0]
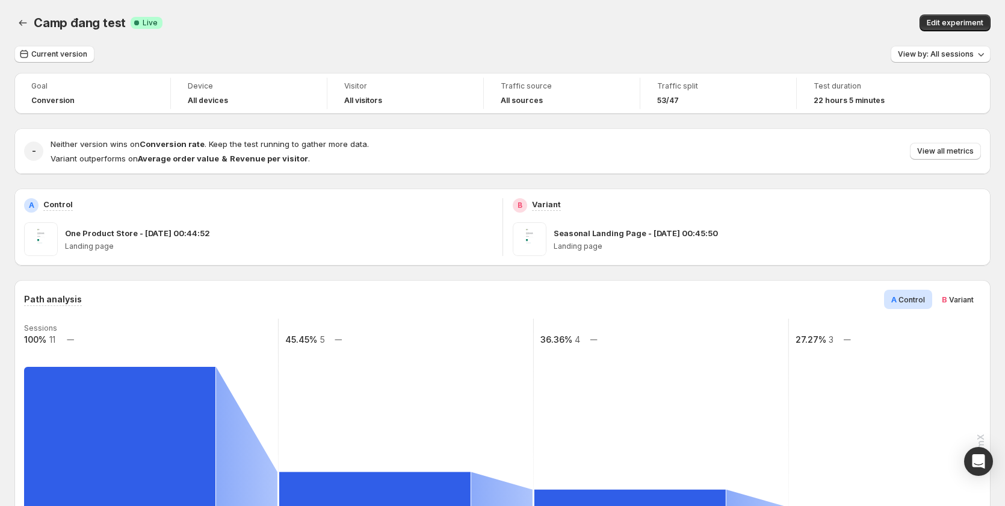
click at [944, 13] on div "Camp đang test. This page is ready Camp đang test Success Complete Live Edit ex…" at bounding box center [502, 23] width 976 height 46
click at [944, 19] on span "Edit experiment" at bounding box center [955, 23] width 57 height 10
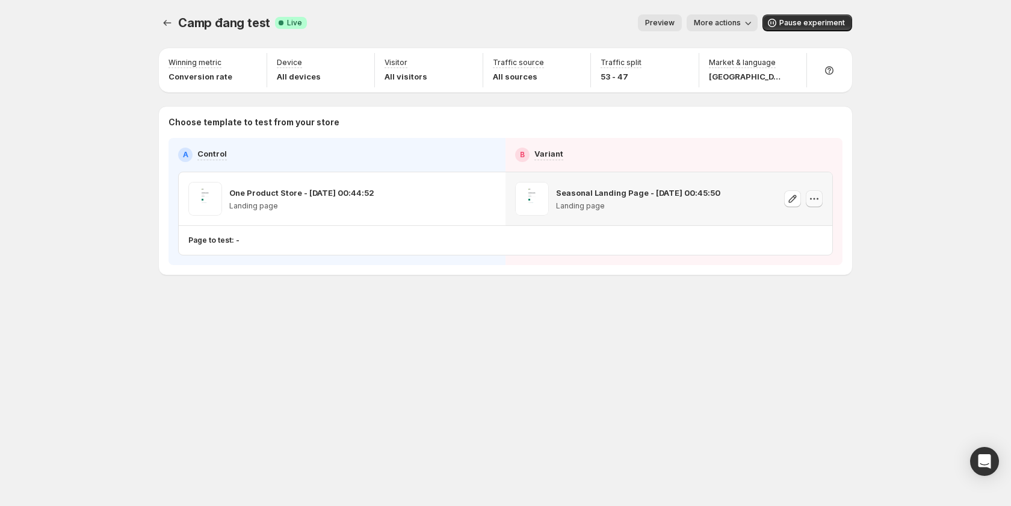
click at [820, 200] on icon "button" at bounding box center [814, 199] width 12 height 12
click at [798, 256] on div "Copy ID" at bounding box center [825, 253] width 137 height 12
click at [722, 23] on span "More actions" at bounding box center [717, 23] width 47 height 10
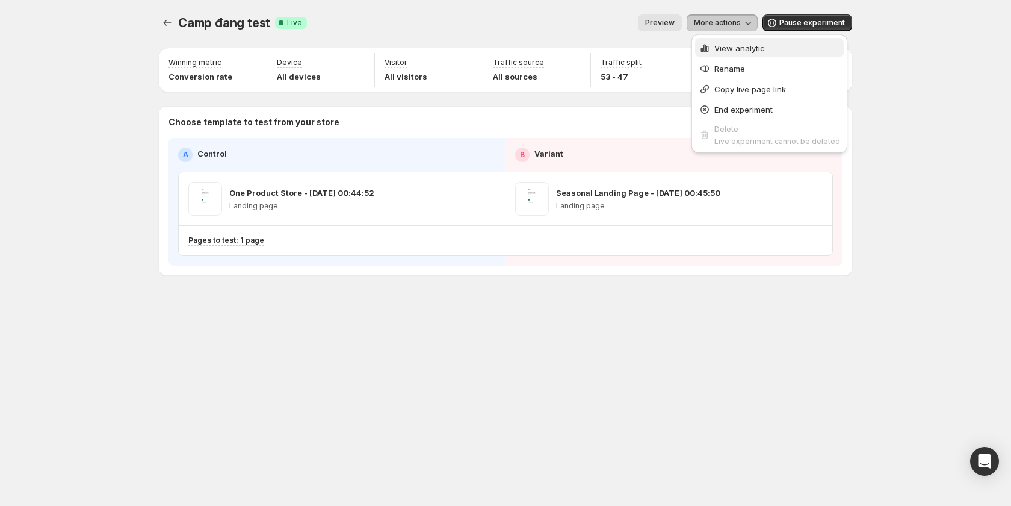
click at [734, 46] on span "View analytic" at bounding box center [740, 48] width 51 height 10
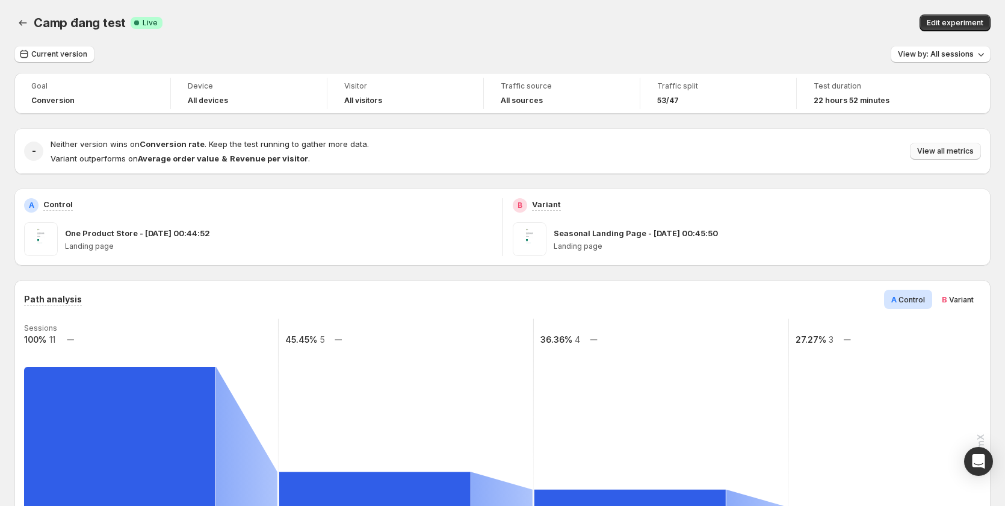
click at [960, 147] on span "View all metrics" at bounding box center [945, 151] width 57 height 10
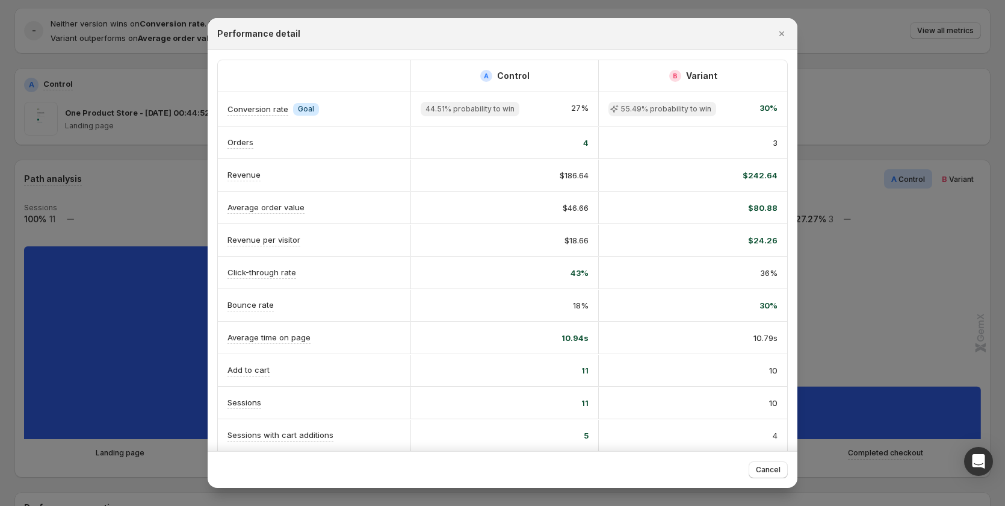
scroll to position [60, 0]
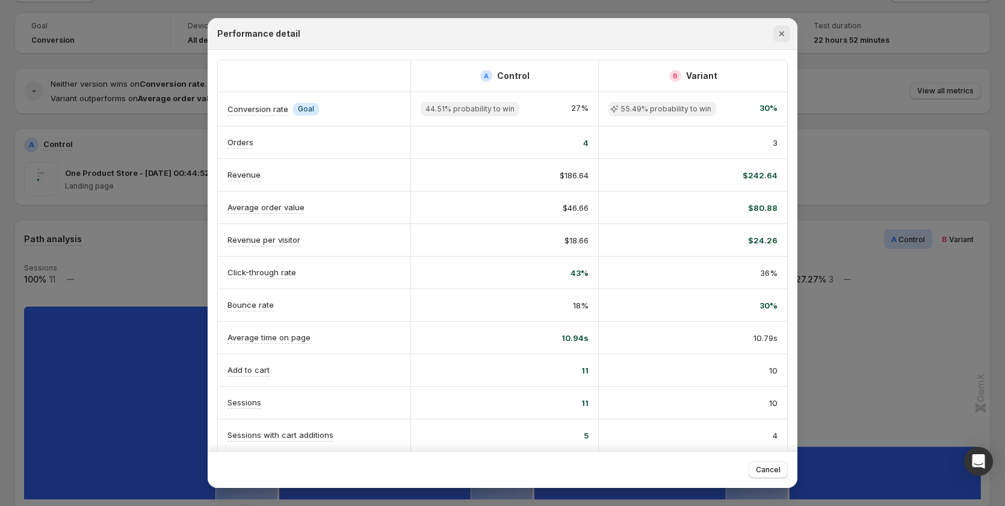
click at [786, 26] on button "Close" at bounding box center [782, 33] width 17 height 17
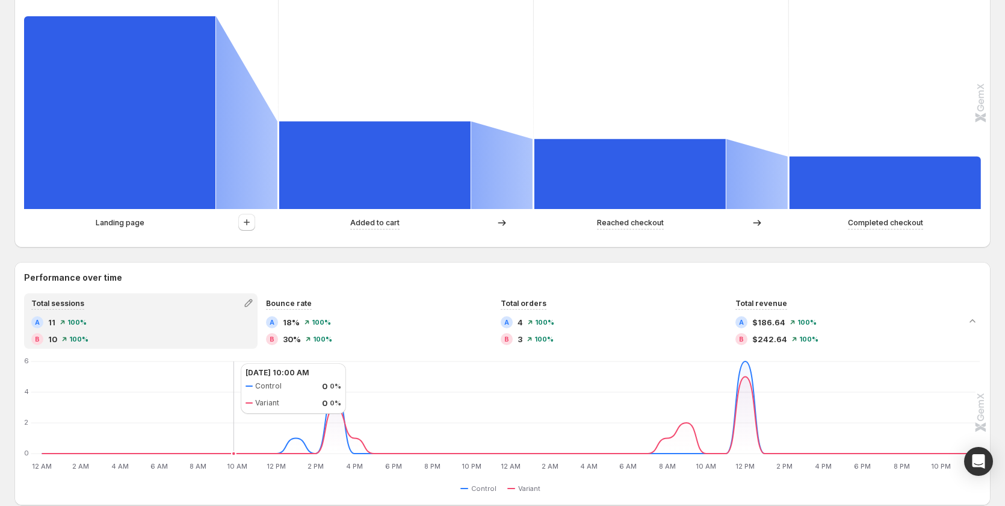
scroll to position [0, 0]
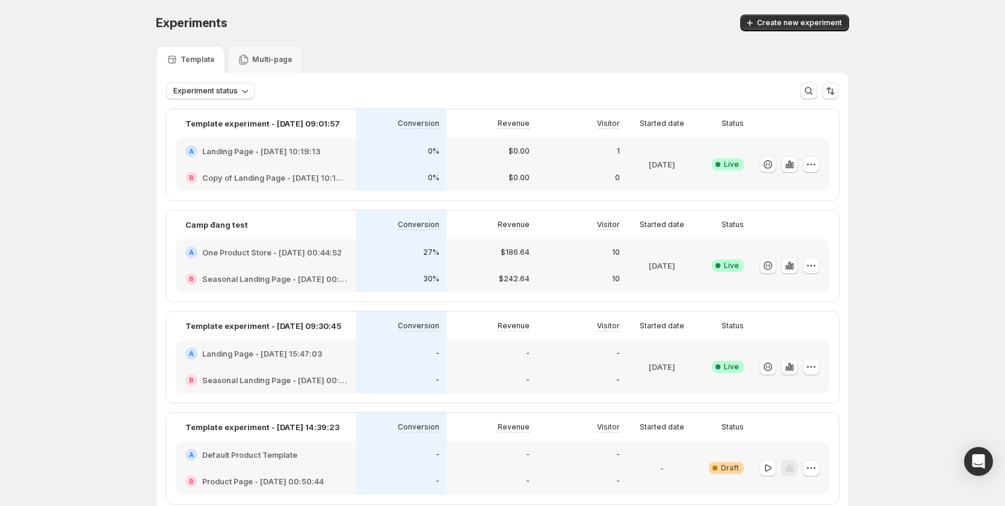
click at [266, 57] on p "Multi-page" at bounding box center [272, 60] width 40 height 10
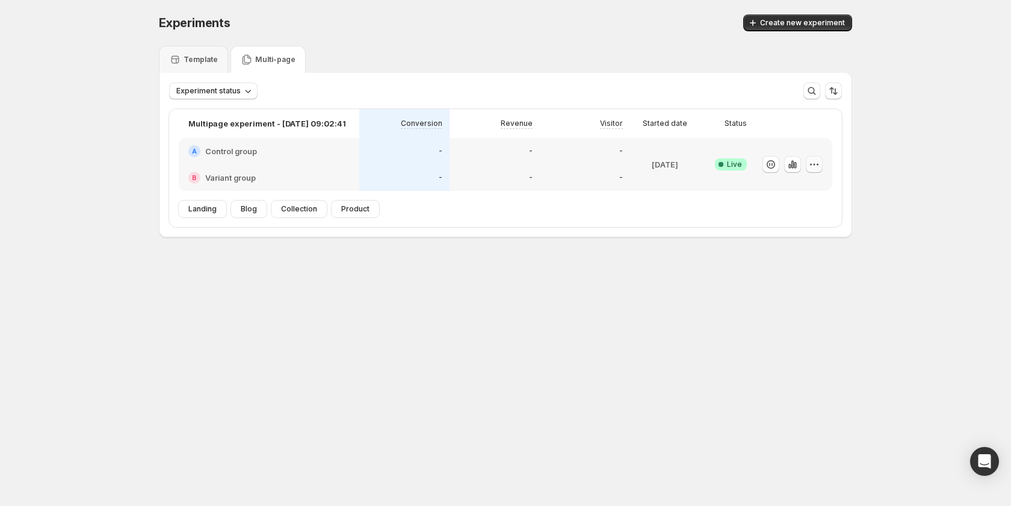
click at [814, 163] on icon "button" at bounding box center [814, 164] width 12 height 12
click at [791, 166] on icon "button" at bounding box center [790, 166] width 2 height 5
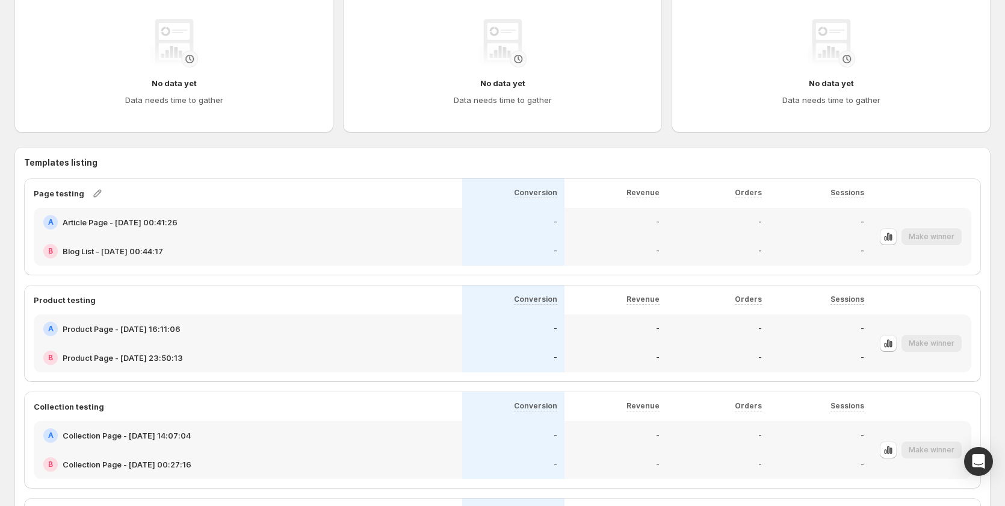
scroll to position [377, 0]
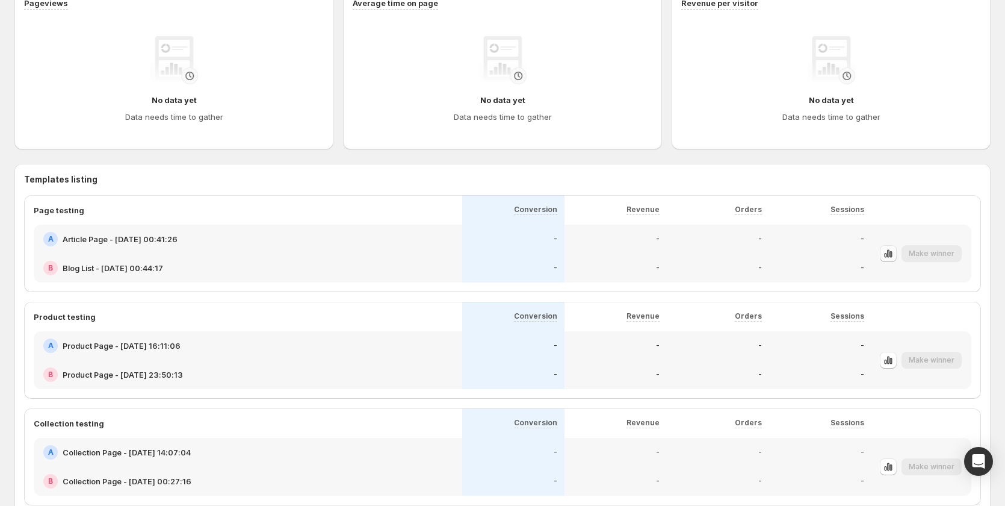
click at [895, 254] on icon "button" at bounding box center [888, 253] width 12 height 12
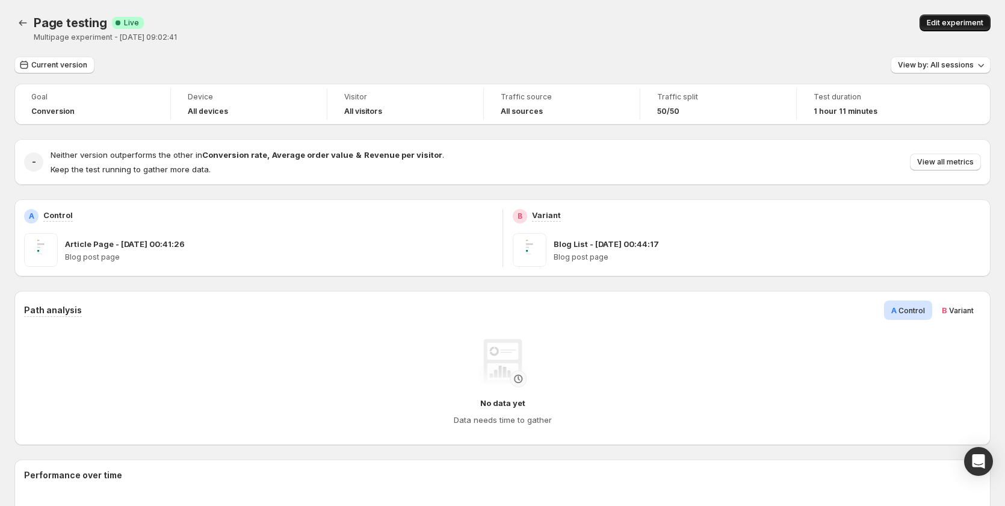
click at [959, 20] on span "Edit experiment" at bounding box center [955, 23] width 57 height 10
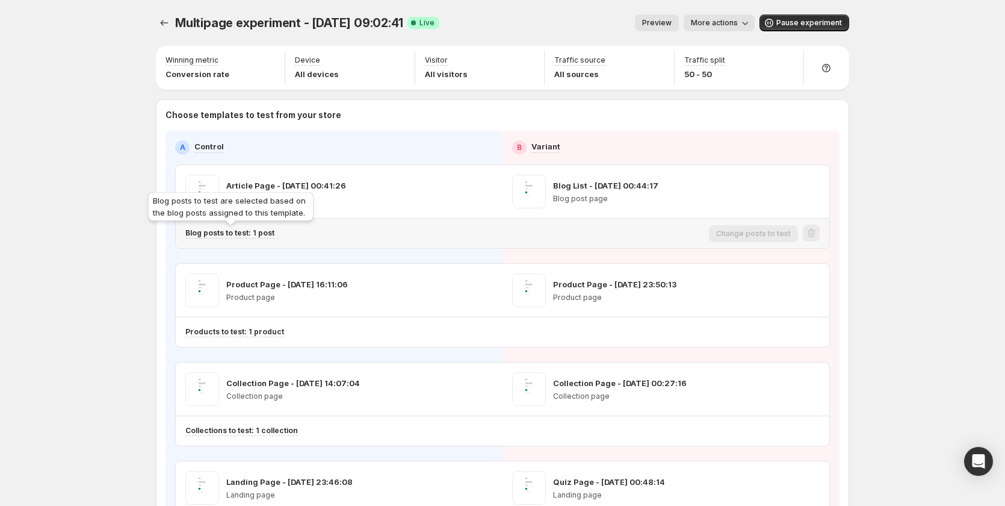
click at [267, 234] on p "Blog posts to test: 1 post" at bounding box center [229, 233] width 89 height 10
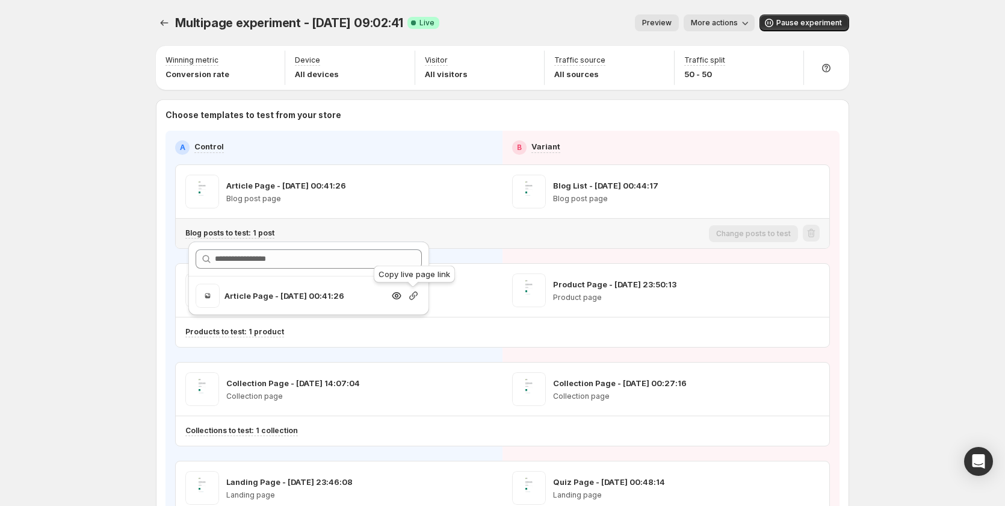
click at [409, 299] on icon "button" at bounding box center [414, 296] width 12 height 12
click at [112, 330] on div "Multipage experiment - Sep 3, 09:02:41. This page is ready Multipage experiment…" at bounding box center [502, 328] width 1005 height 656
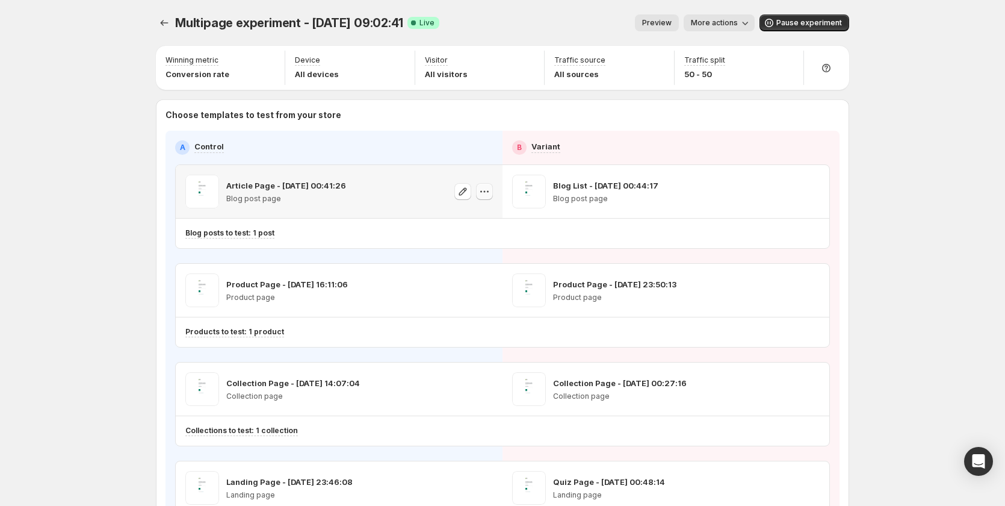
click at [489, 192] on icon "button" at bounding box center [485, 191] width 12 height 12
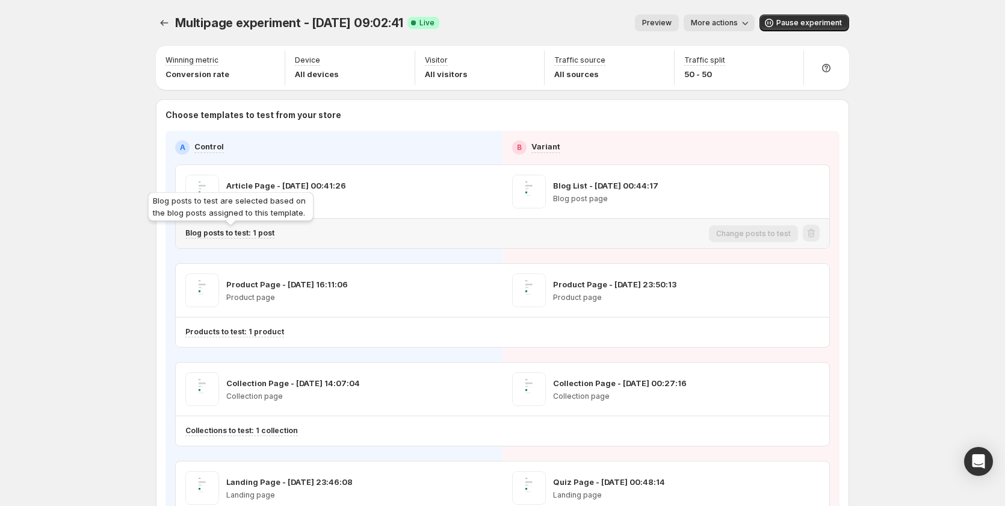
click at [261, 233] on p "Blog posts to test: 1 post" at bounding box center [229, 233] width 89 height 10
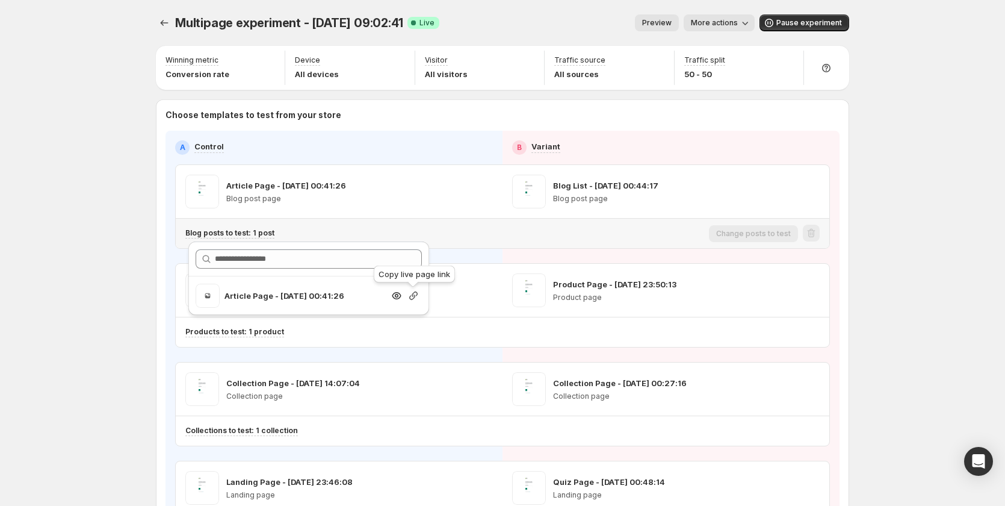
click at [411, 298] on icon "button" at bounding box center [414, 296] width 12 height 12
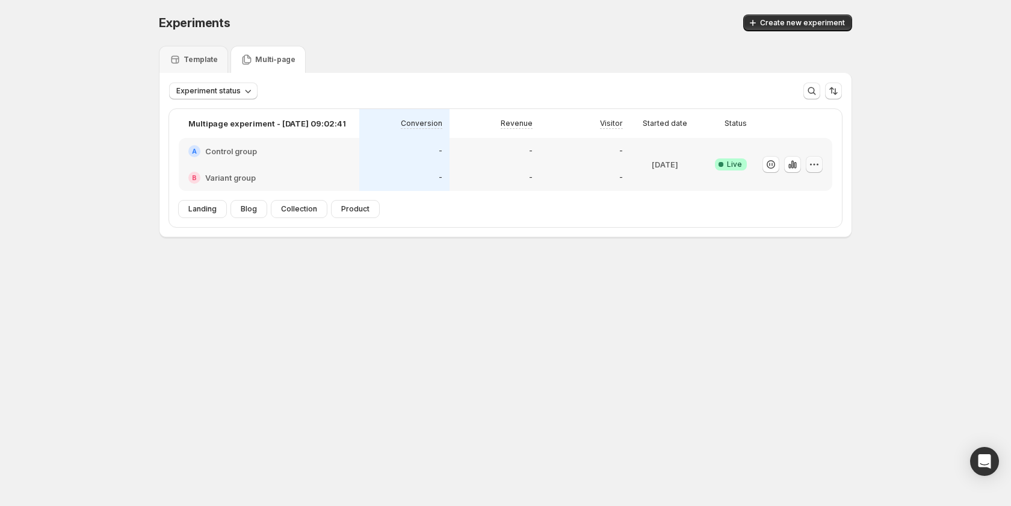
click at [817, 163] on icon "button" at bounding box center [814, 164] width 12 height 12
click at [779, 194] on span "Edit" at bounding box center [826, 189] width 126 height 12
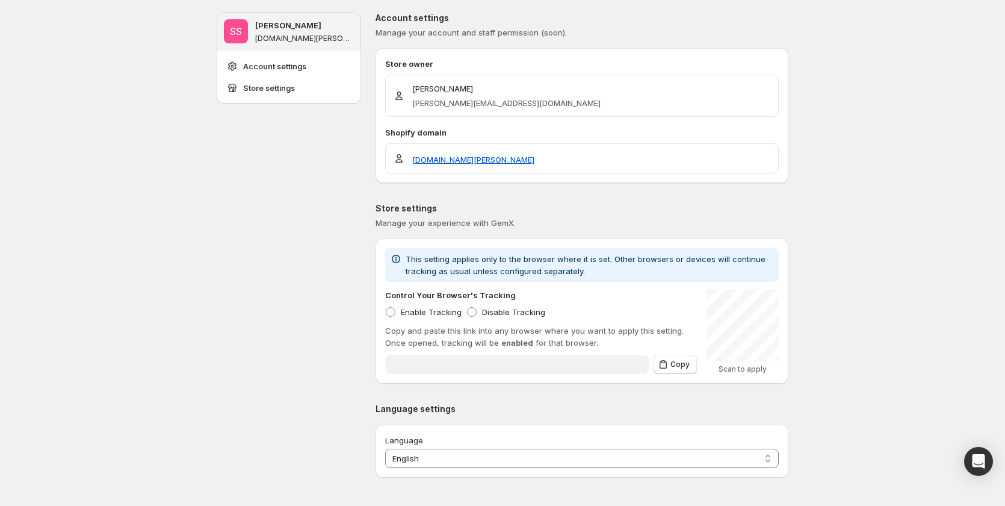
type input "**********"
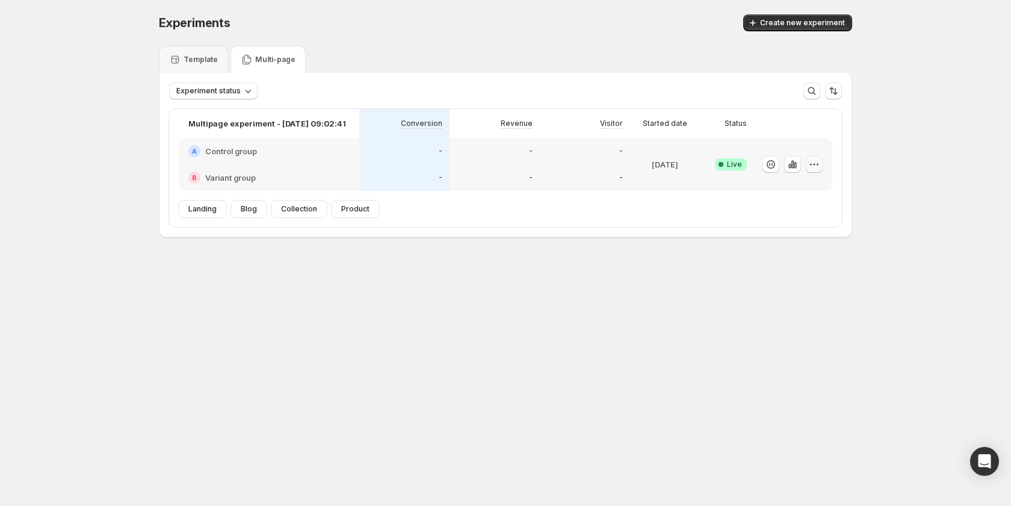
click at [817, 161] on icon "button" at bounding box center [814, 164] width 12 height 12
click at [799, 188] on span "Edit" at bounding box center [826, 189] width 126 height 12
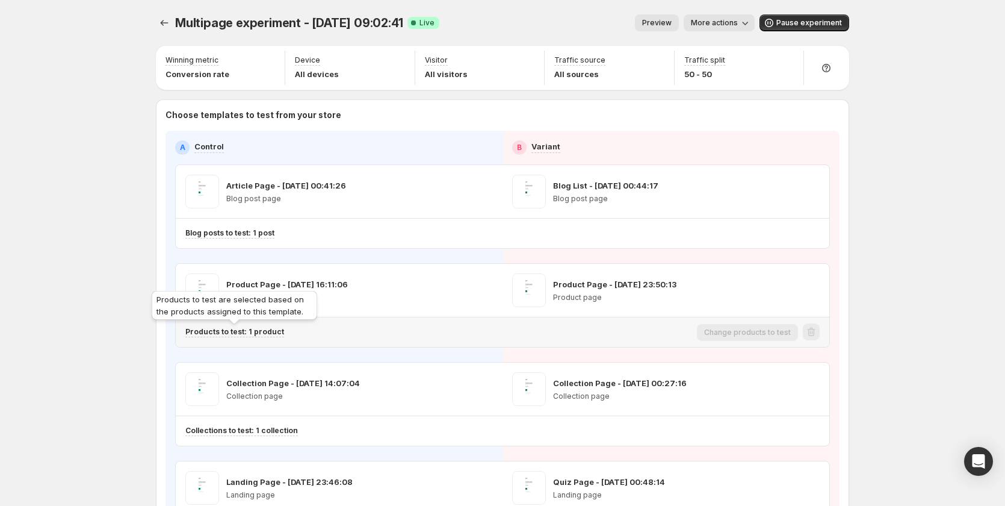
click at [275, 332] on p "Products to test: 1 product" at bounding box center [234, 332] width 99 height 10
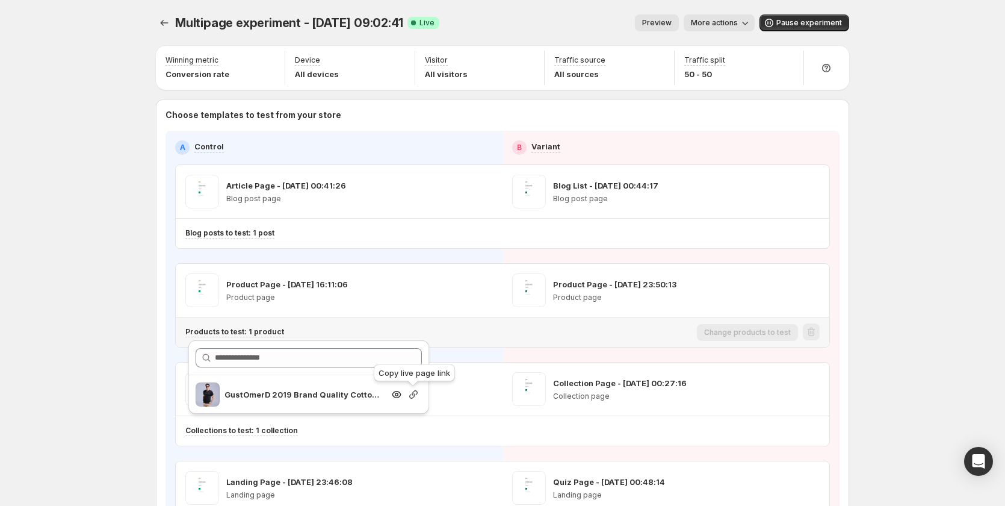
click at [409, 397] on icon "button" at bounding box center [414, 394] width 12 height 12
click at [671, 21] on span "Preview" at bounding box center [656, 23] width 29 height 10
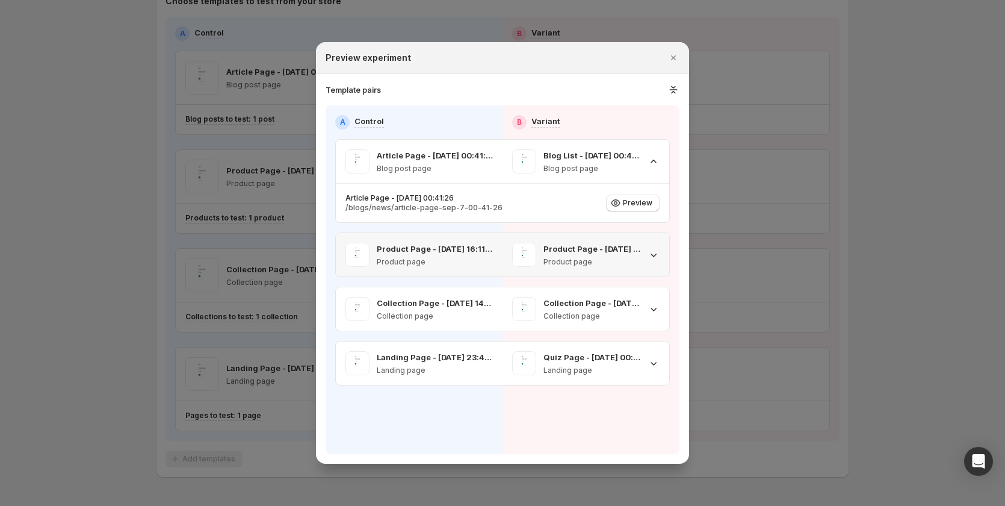
scroll to position [120, 0]
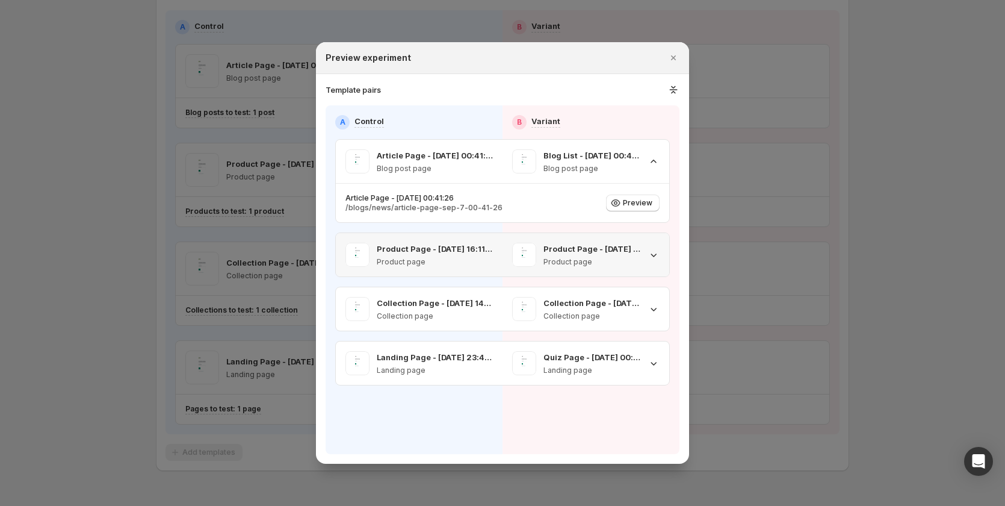
click at [498, 264] on div "Product Page - Sep 8, 16:11:06 Product page" at bounding box center [419, 254] width 167 height 43
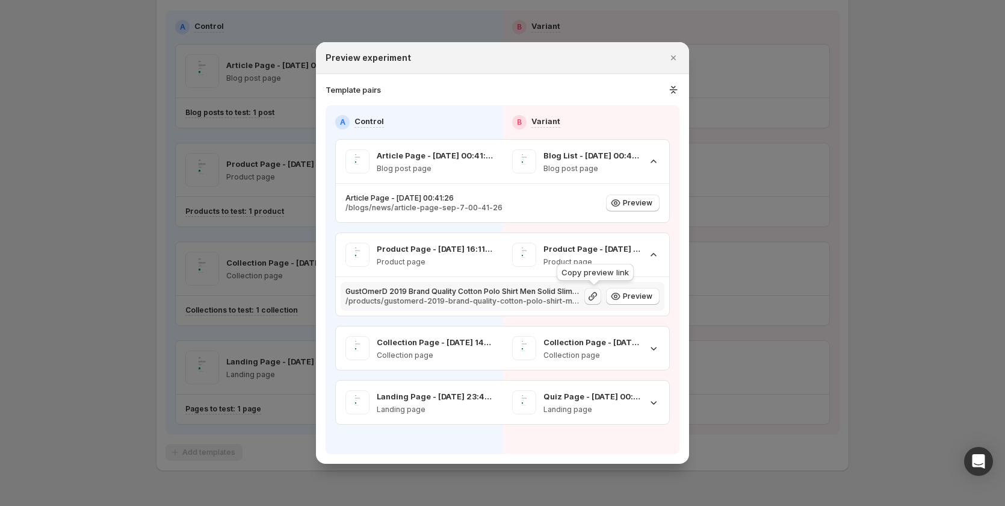
click at [590, 299] on icon ":rps:" at bounding box center [593, 296] width 12 height 12
click at [817, 217] on div at bounding box center [502, 253] width 1005 height 506
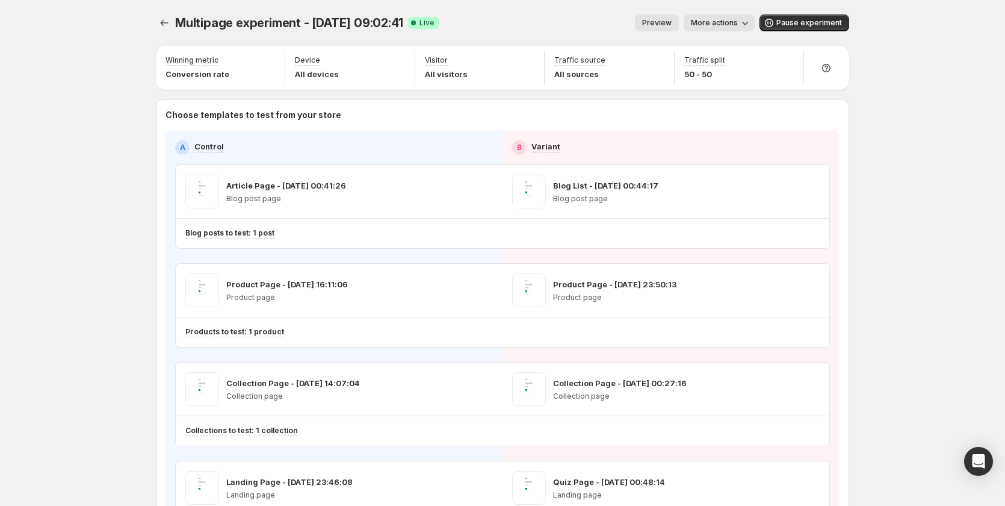
click at [733, 21] on span "More actions" at bounding box center [714, 23] width 47 height 10
click at [746, 92] on span "Copy live page link" at bounding box center [751, 89] width 72 height 10
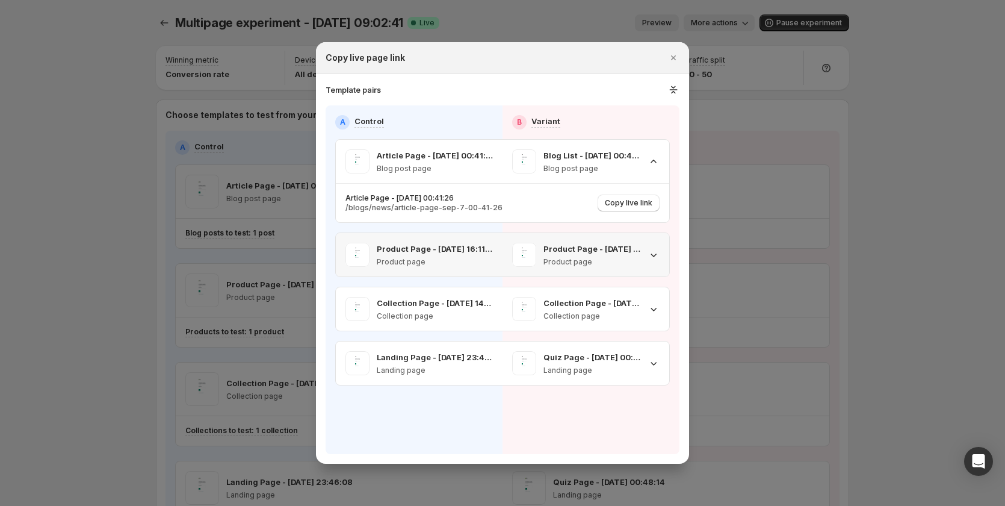
click at [551, 270] on div "Product Page - Sep 6, 23:50:13 Product page" at bounding box center [586, 254] width 167 height 43
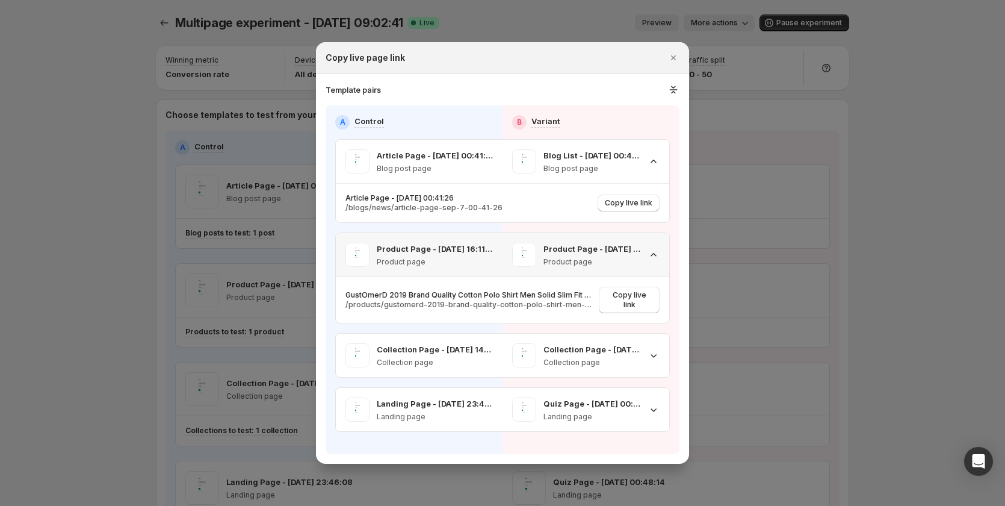
click at [551, 270] on div "Product Page - Sep 6, 23:50:13 Product page" at bounding box center [586, 254] width 167 height 43
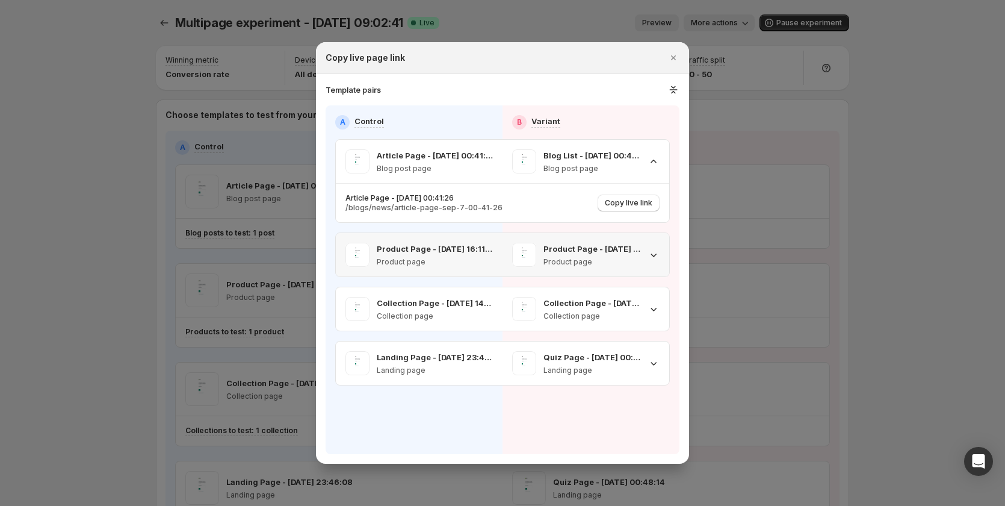
click at [551, 270] on div "Product Page - Sep 6, 23:50:13 Product page" at bounding box center [586, 254] width 167 height 43
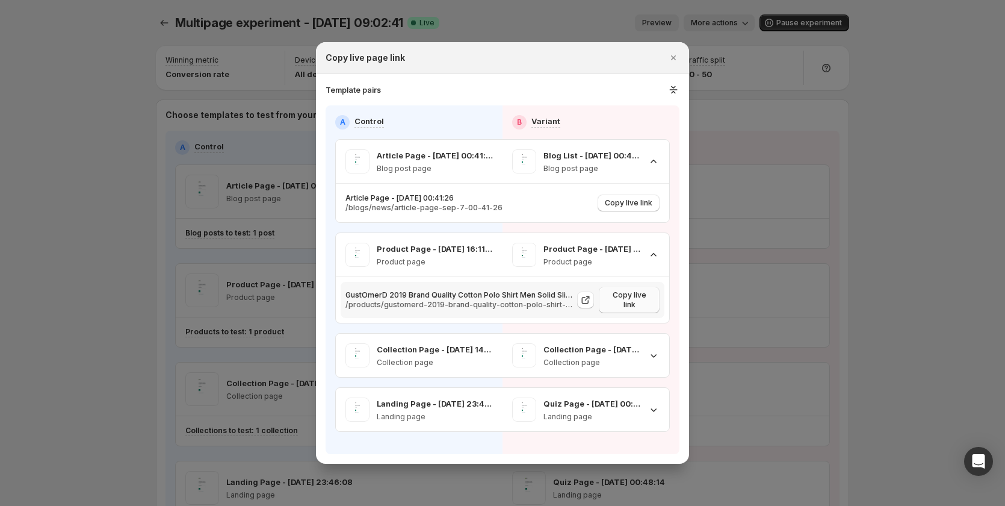
click at [640, 291] on button "Copy live link" at bounding box center [629, 300] width 61 height 26
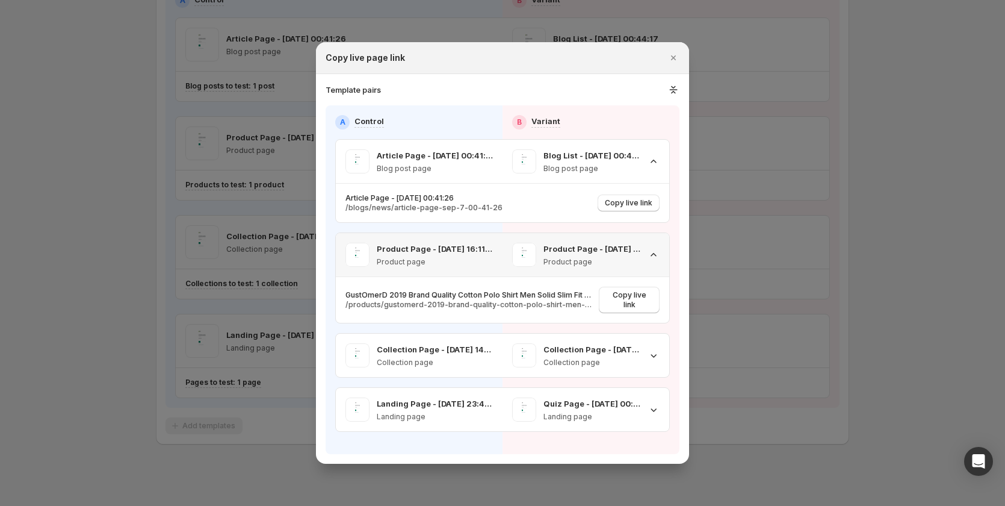
scroll to position [150, 0]
click at [521, 343] on span ":rqd:" at bounding box center [524, 355] width 24 height 24
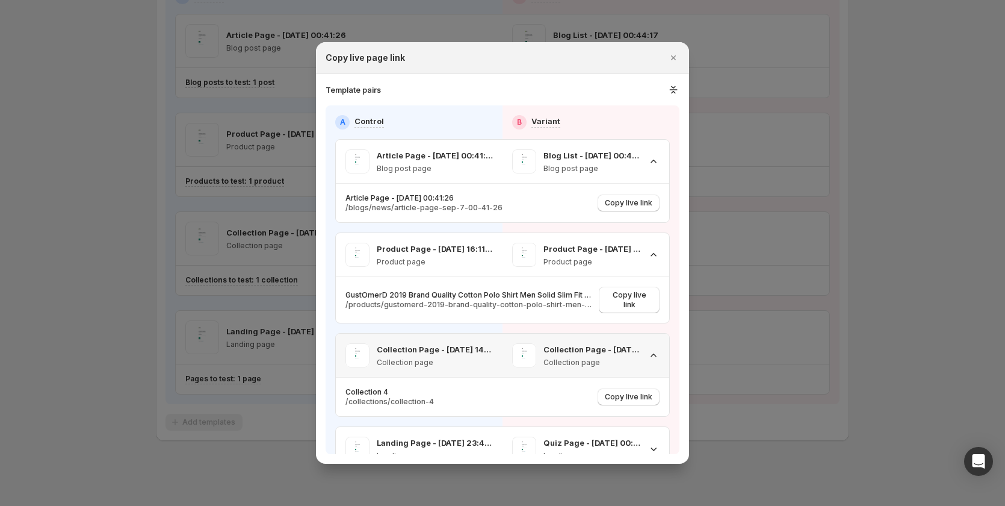
scroll to position [19, 0]
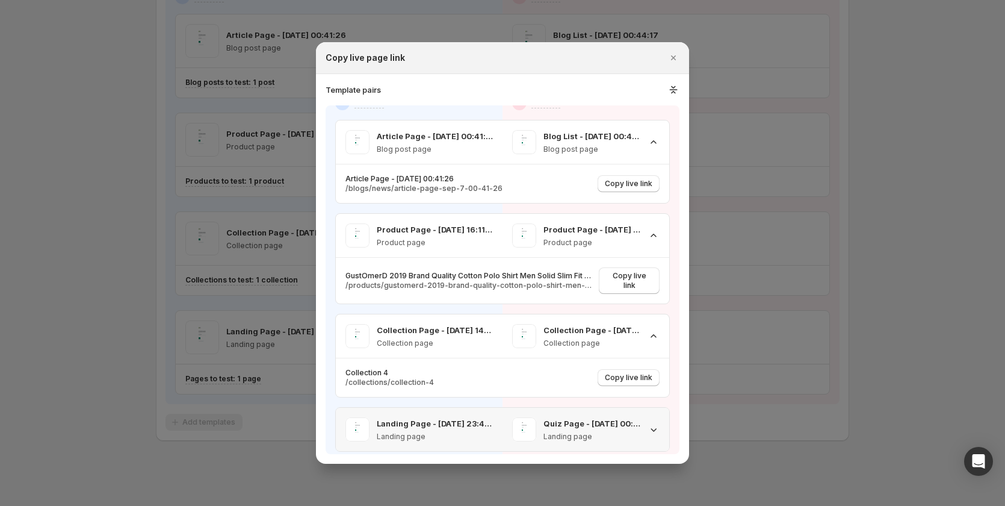
click at [535, 422] on div "Quiz Page - Sep 7, 00:48:14 Landing page" at bounding box center [576, 429] width 128 height 24
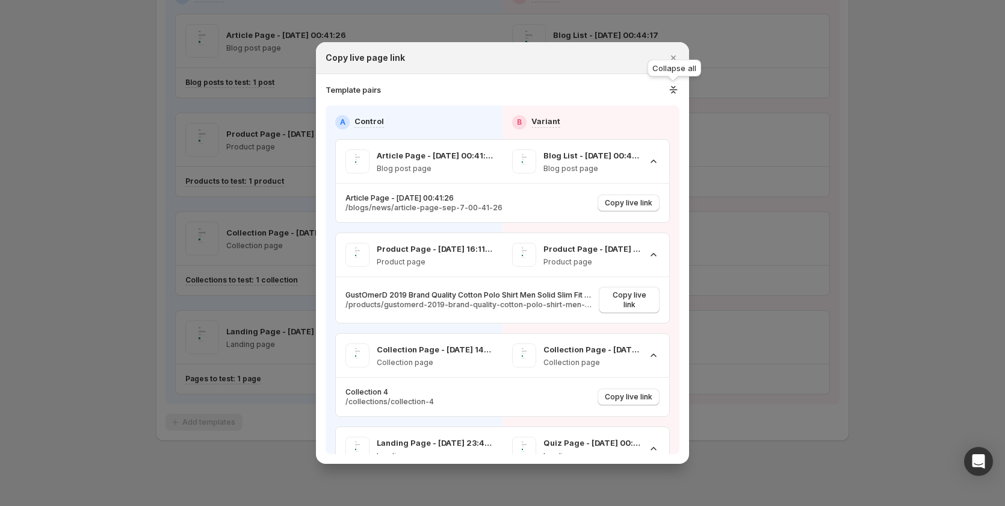
click at [669, 91] on icon ":rqd:" at bounding box center [674, 90] width 13 height 12
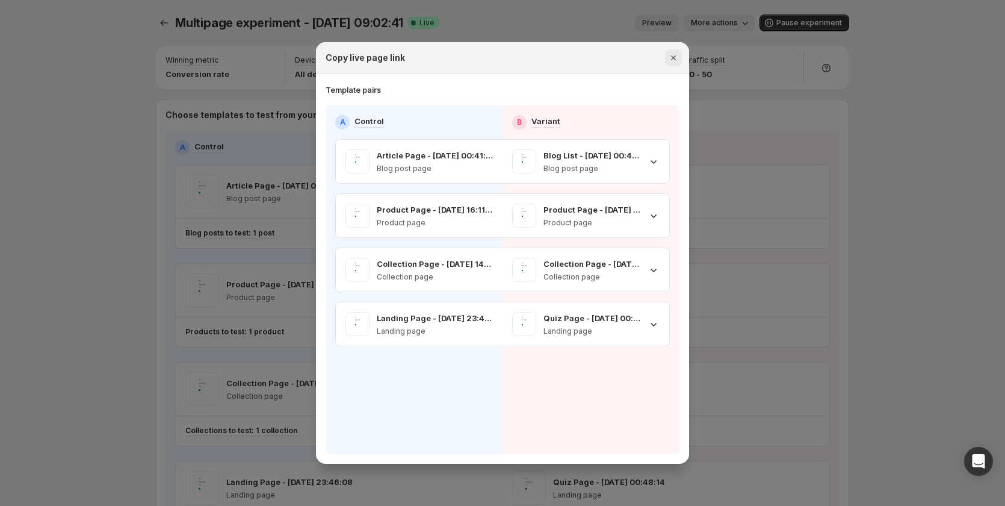
click at [670, 58] on icon "Close" at bounding box center [674, 58] width 12 height 12
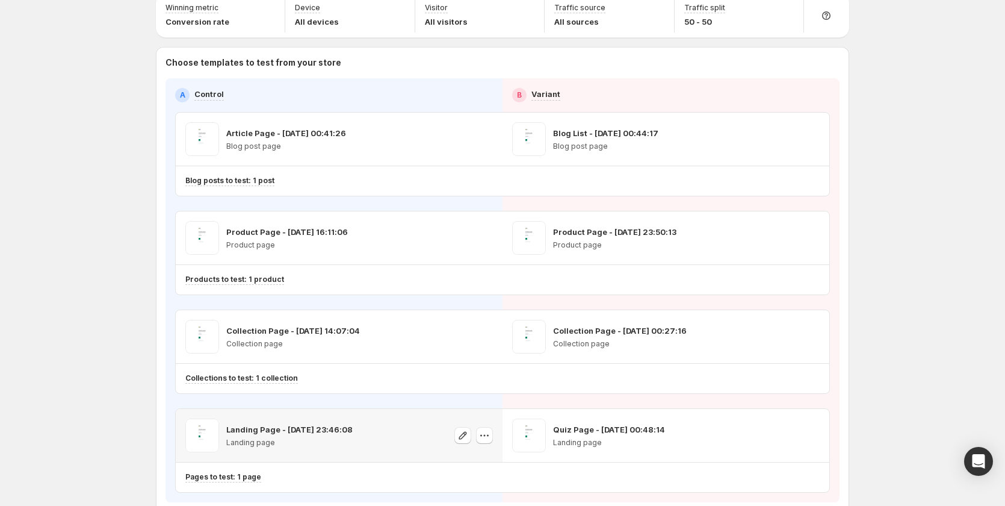
scroll to position [120, 0]
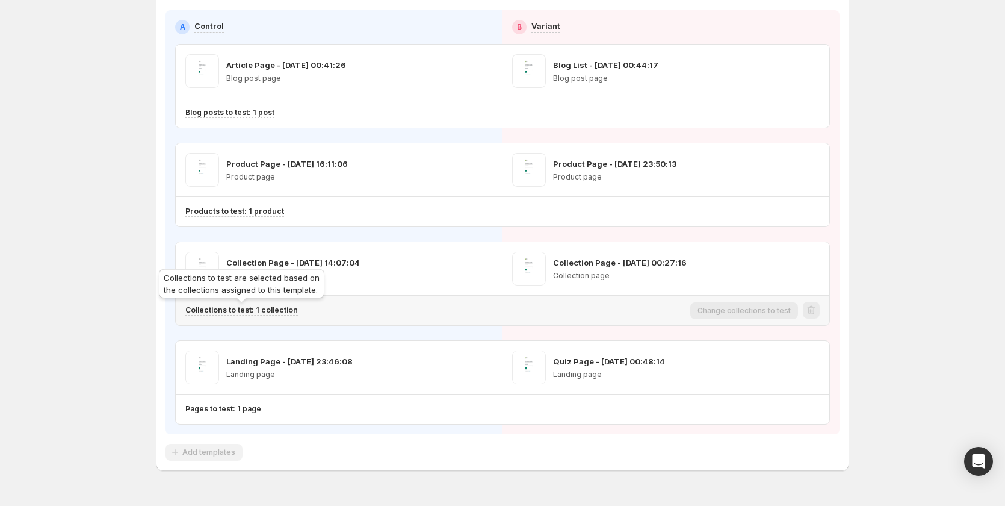
click at [286, 308] on p "Collections to test: 1 collection" at bounding box center [241, 310] width 113 height 10
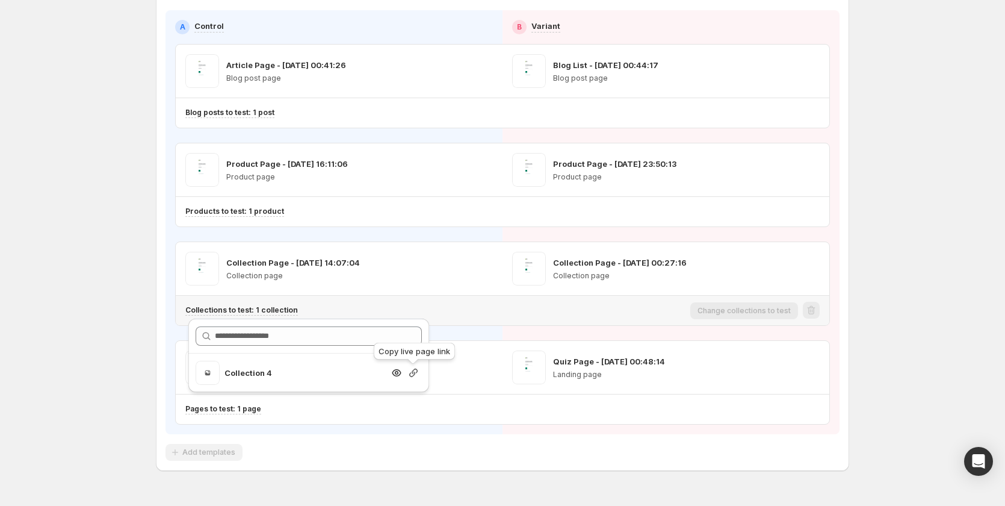
click at [411, 374] on icon "button" at bounding box center [414, 373] width 12 height 12
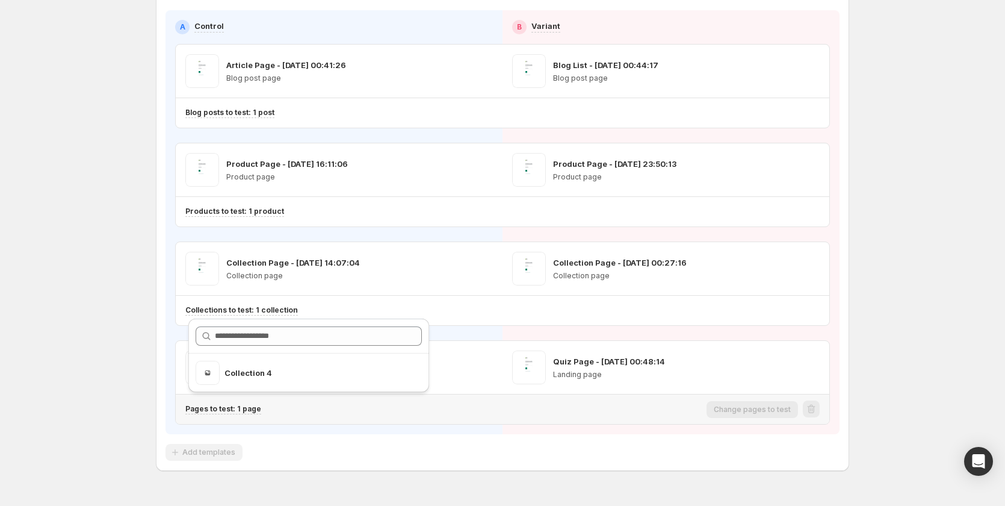
click at [311, 408] on div "Pages to test: 1 page" at bounding box center [443, 409] width 516 height 10
click at [254, 410] on p "Pages to test: 1 page" at bounding box center [223, 409] width 76 height 10
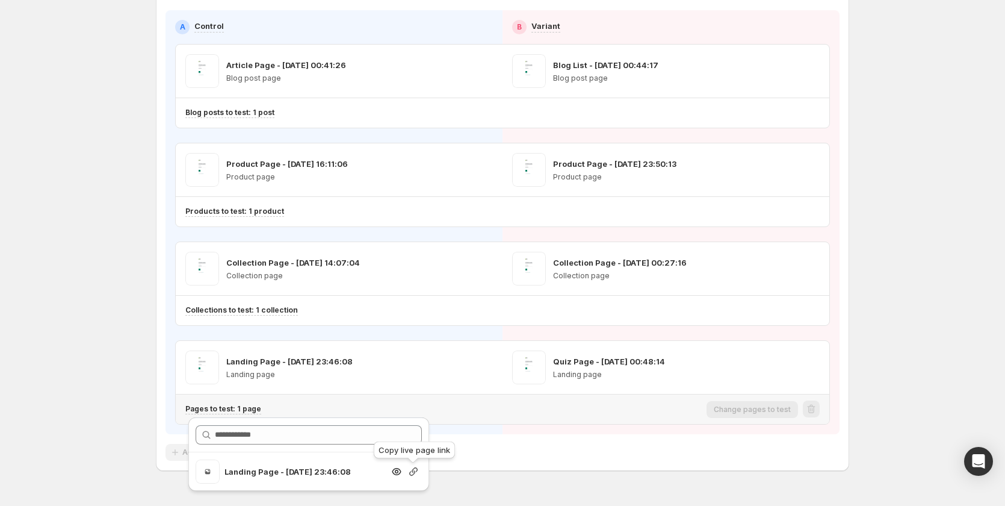
click at [412, 472] on icon "button" at bounding box center [414, 471] width 12 height 12
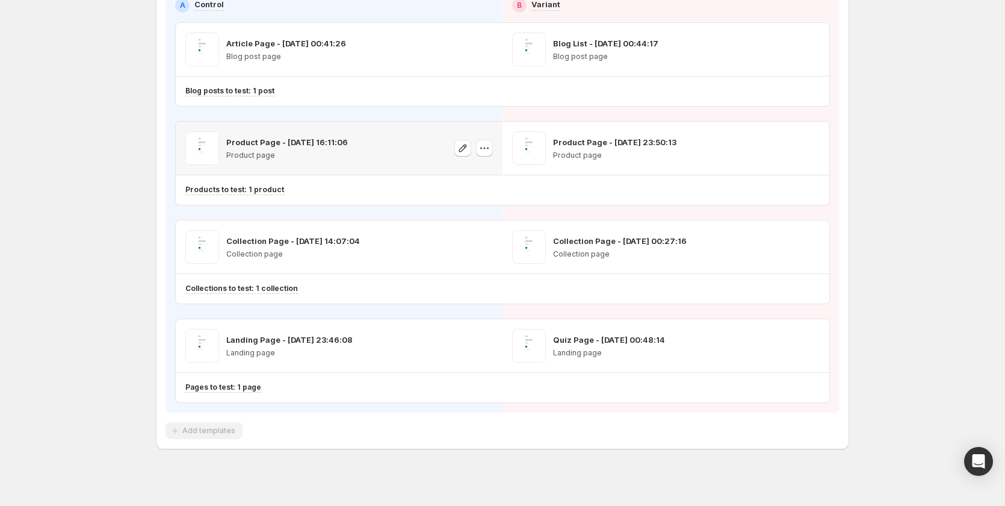
scroll to position [150, 0]
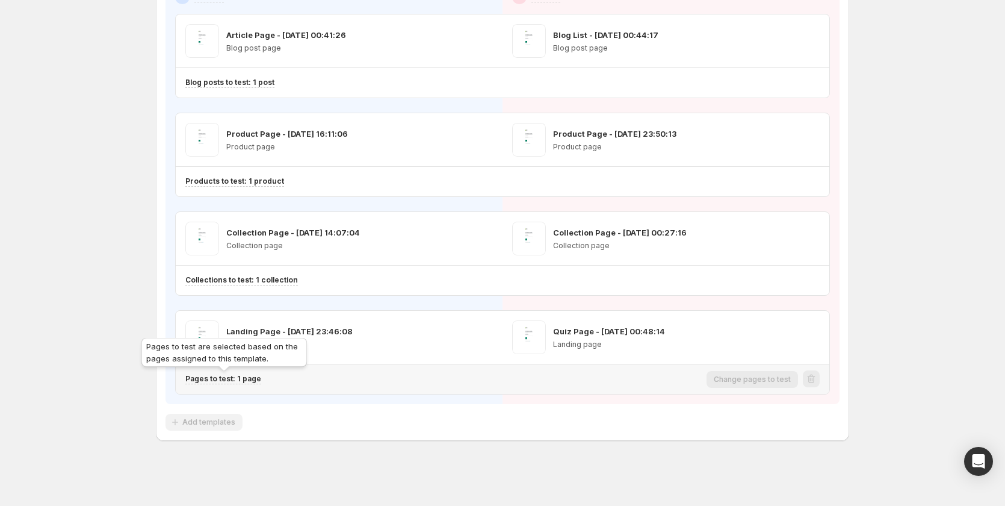
click at [255, 380] on p "Pages to test: 1 page" at bounding box center [223, 379] width 76 height 10
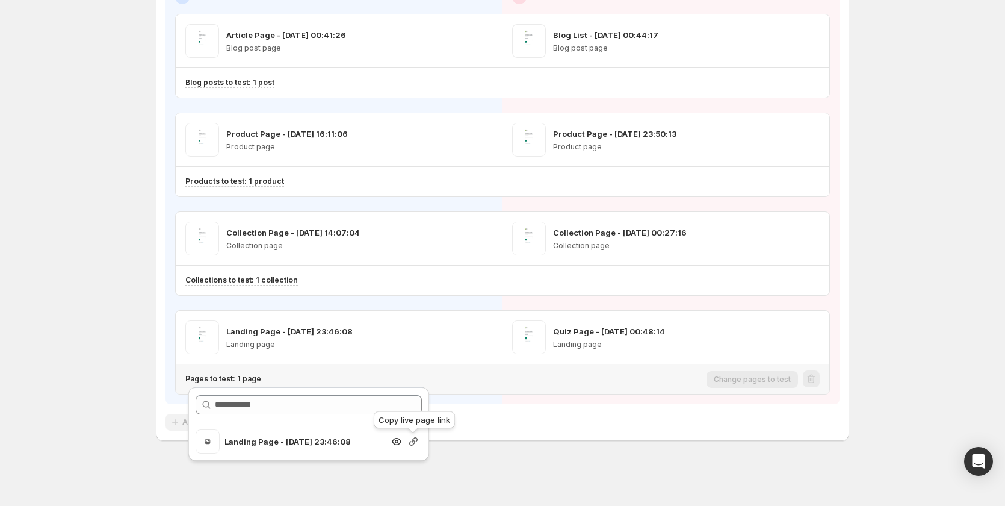
click at [409, 440] on icon "button" at bounding box center [414, 441] width 12 height 12
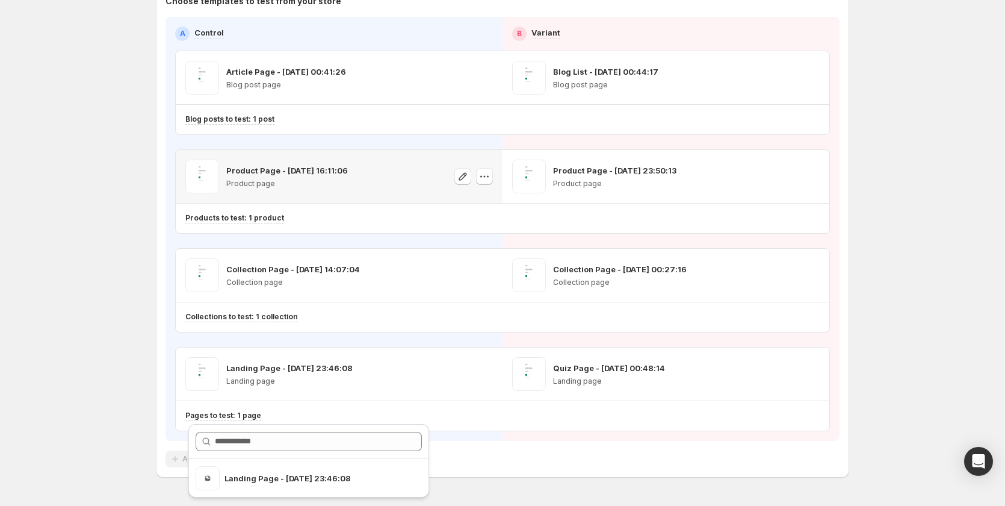
scroll to position [30, 0]
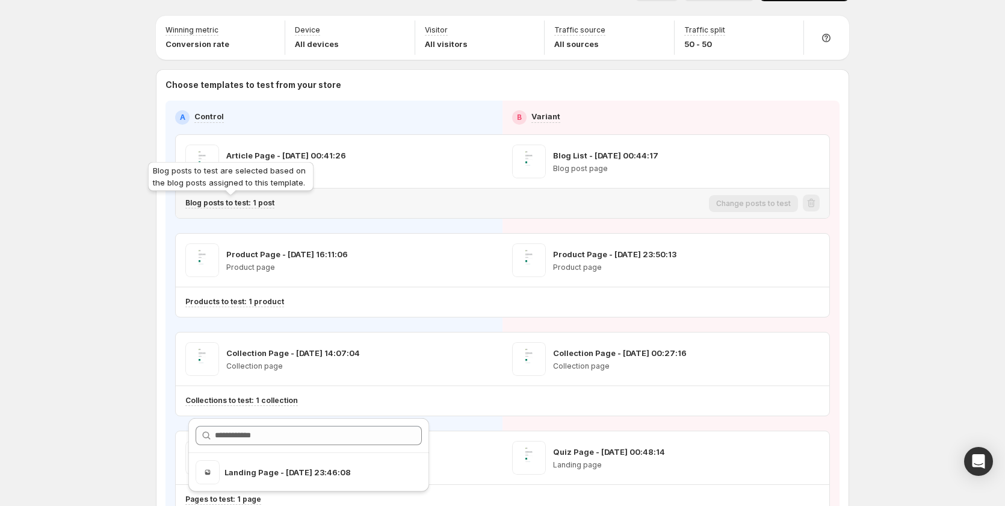
click at [262, 199] on p "Blog posts to test: 1 post" at bounding box center [229, 203] width 89 height 10
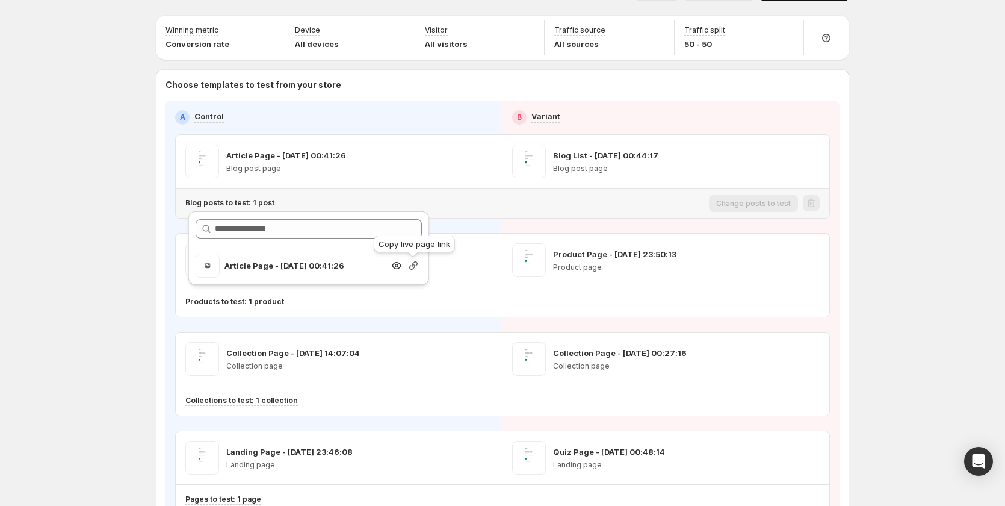
click at [412, 263] on icon "button" at bounding box center [414, 265] width 12 height 12
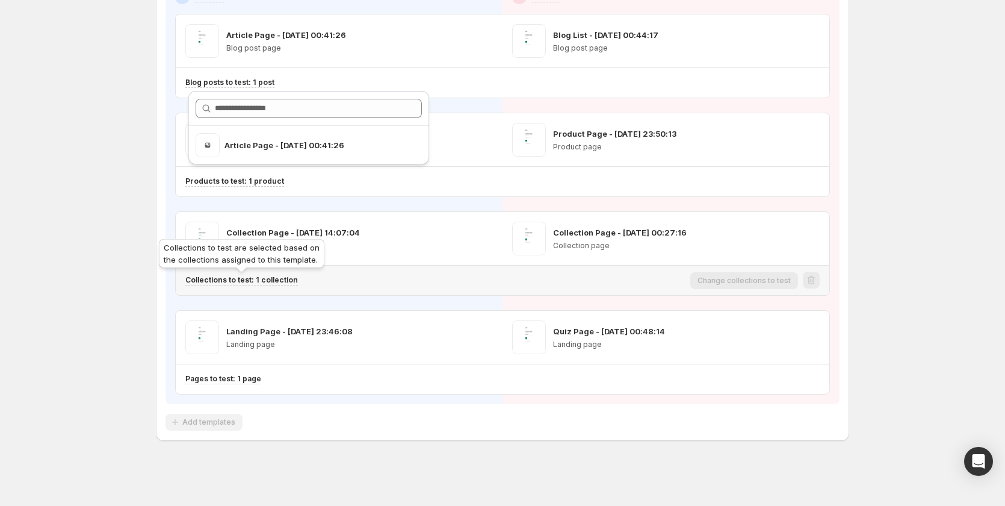
click at [286, 278] on p "Collections to test: 1 collection" at bounding box center [241, 280] width 113 height 10
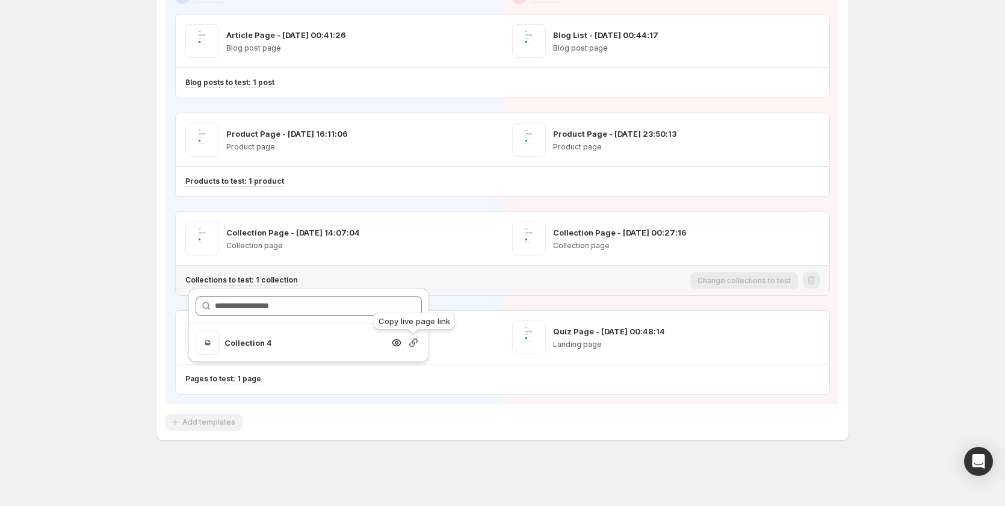
click at [409, 345] on icon "button" at bounding box center [414, 343] width 12 height 12
click at [293, 277] on p "Collections to test: 1 collection" at bounding box center [241, 280] width 113 height 10
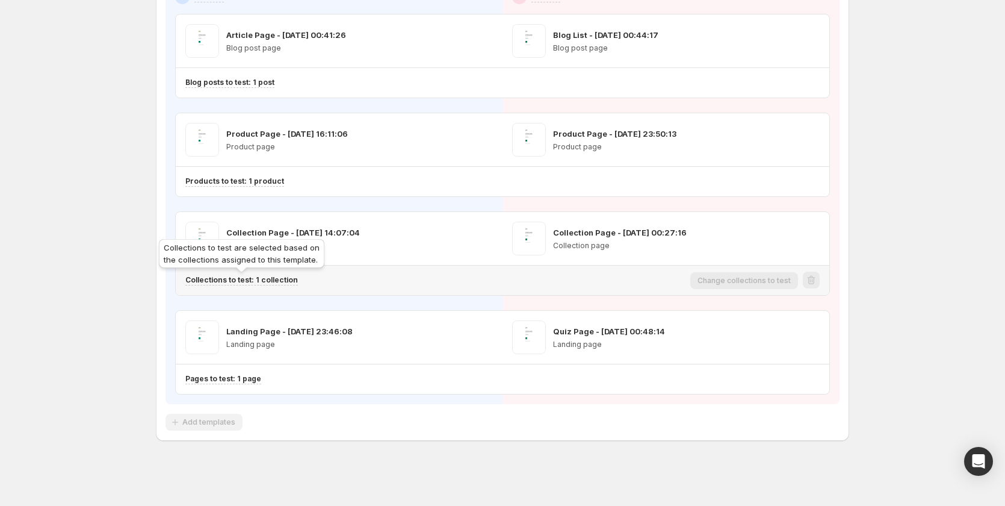
click at [273, 276] on p "Collections to test: 1 collection" at bounding box center [241, 280] width 113 height 10
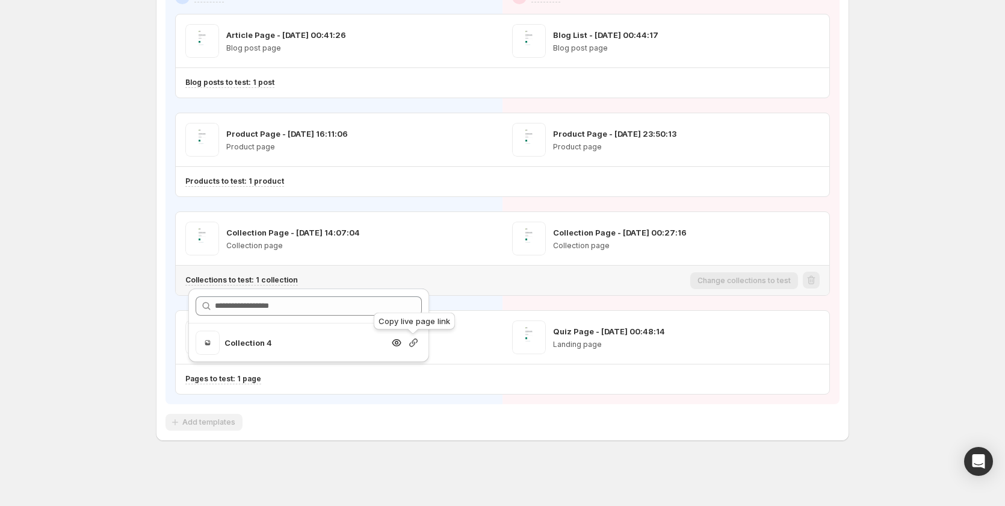
click at [414, 342] on icon "button" at bounding box center [413, 342] width 8 height 8
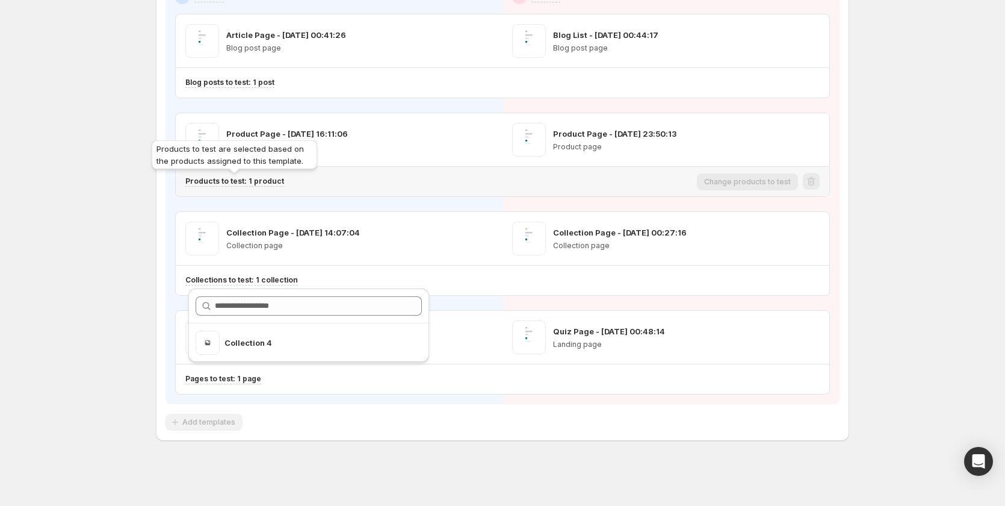
click at [276, 181] on p "Products to test: 1 product" at bounding box center [234, 181] width 99 height 10
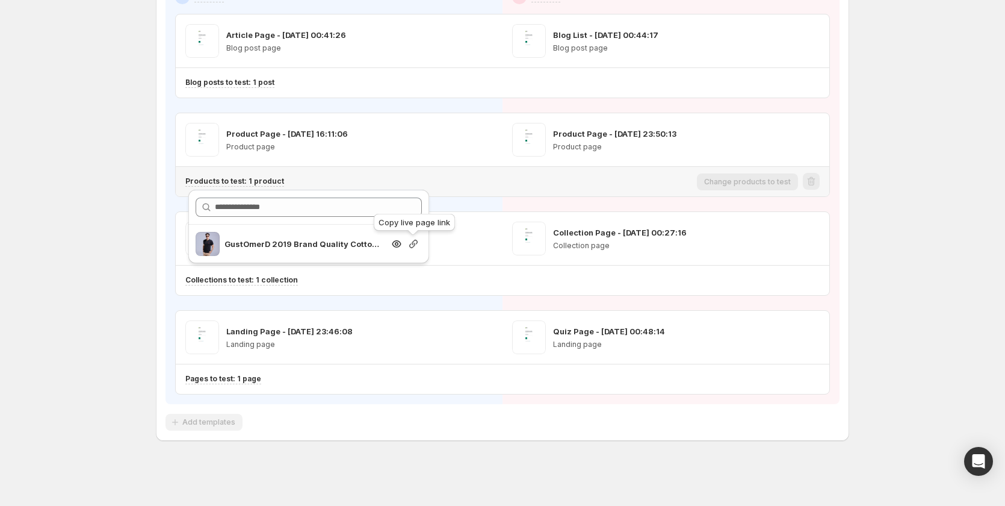
click at [412, 241] on icon "button" at bounding box center [414, 244] width 12 height 12
click at [415, 243] on icon "button" at bounding box center [413, 244] width 8 height 8
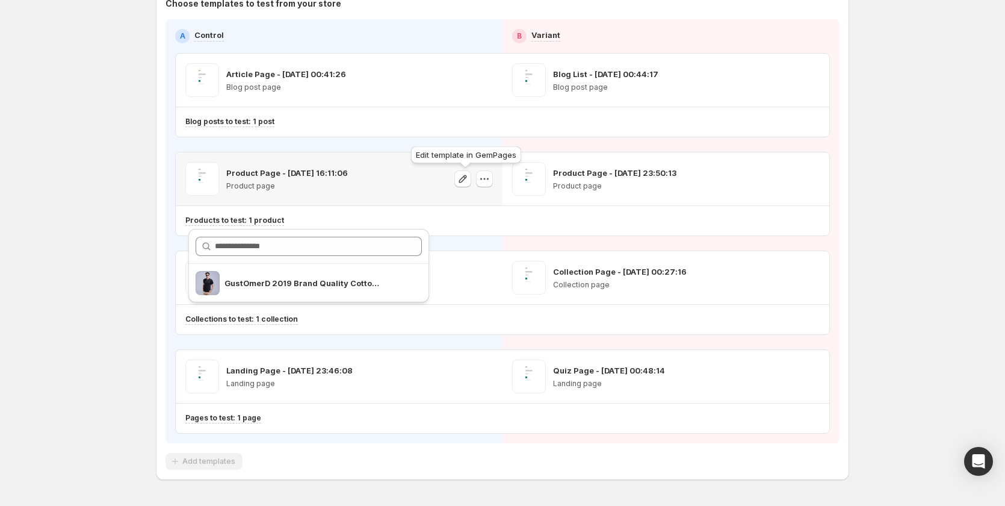
scroll to position [90, 0]
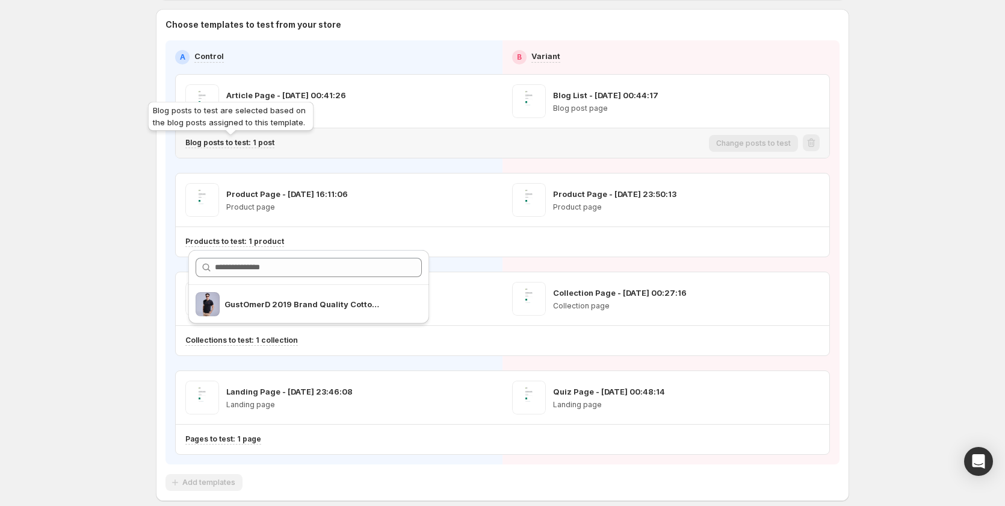
click at [255, 141] on p "Blog posts to test: 1 post" at bounding box center [229, 143] width 89 height 10
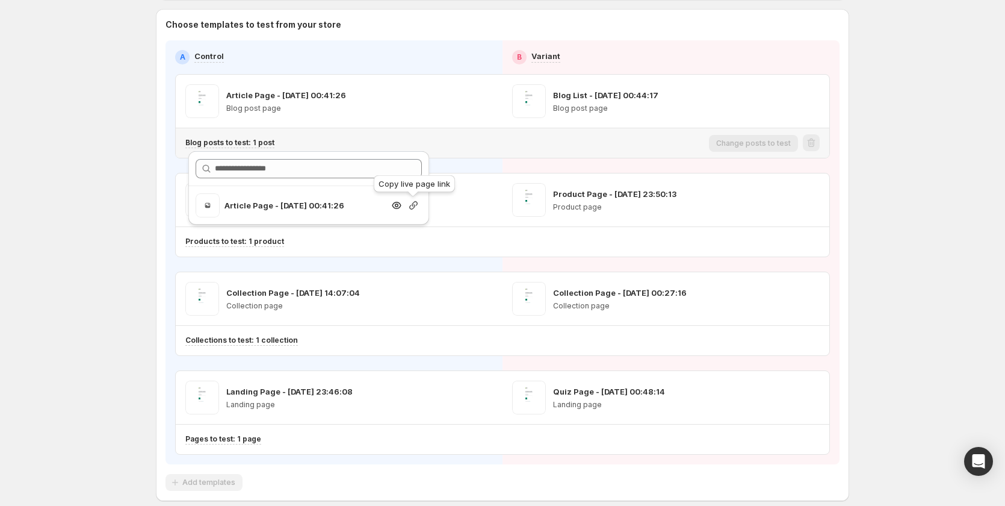
click at [414, 203] on icon "button" at bounding box center [414, 205] width 12 height 12
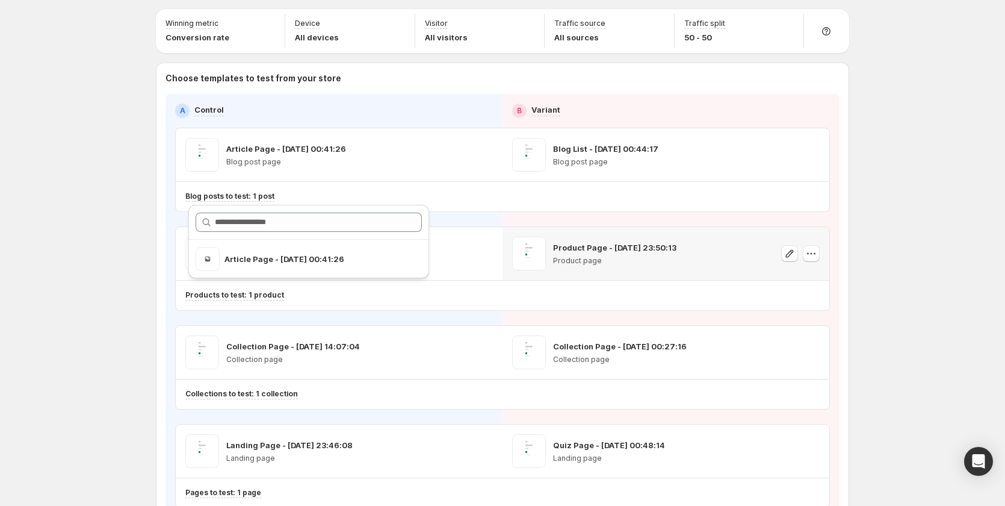
scroll to position [0, 0]
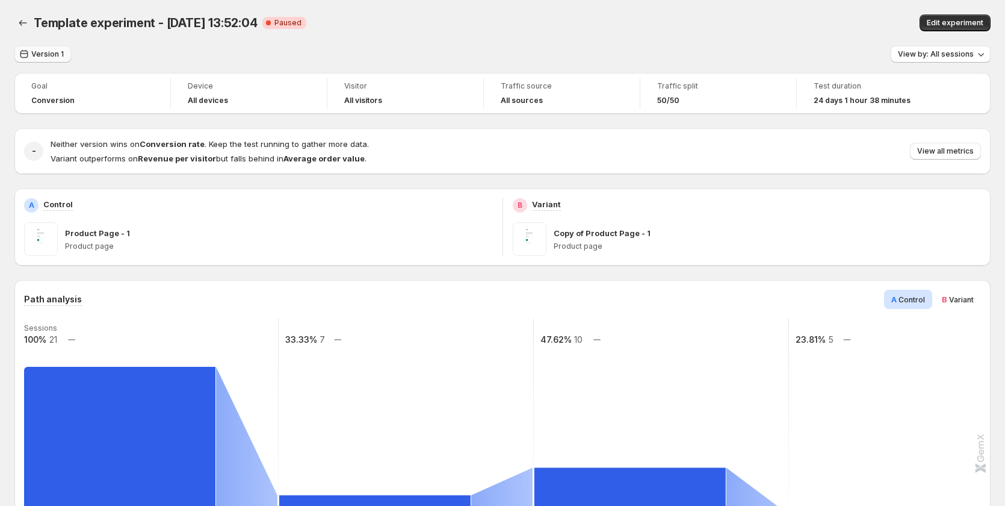
click at [49, 57] on span "Version 1" at bounding box center [47, 54] width 33 height 10
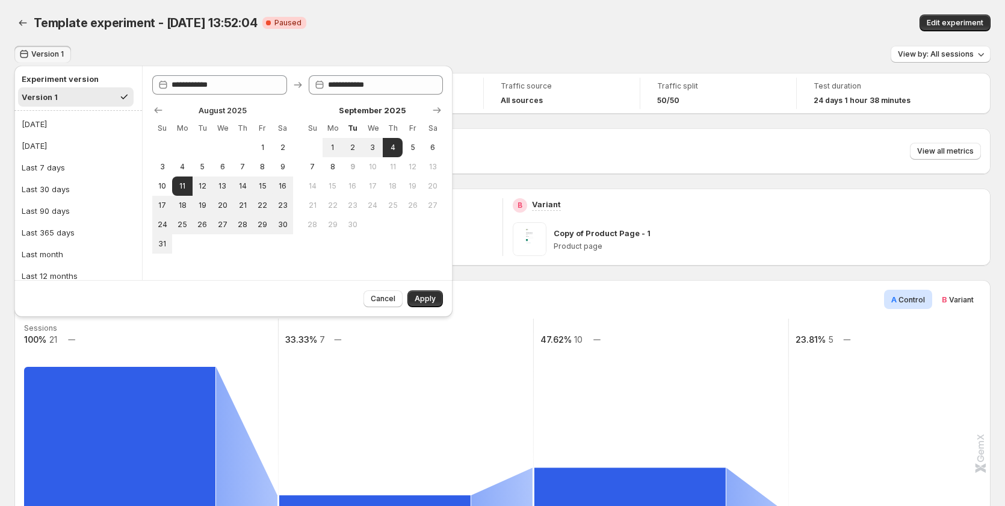
click at [226, 54] on div "Version 1 View by: All sessions" at bounding box center [502, 54] width 976 height 17
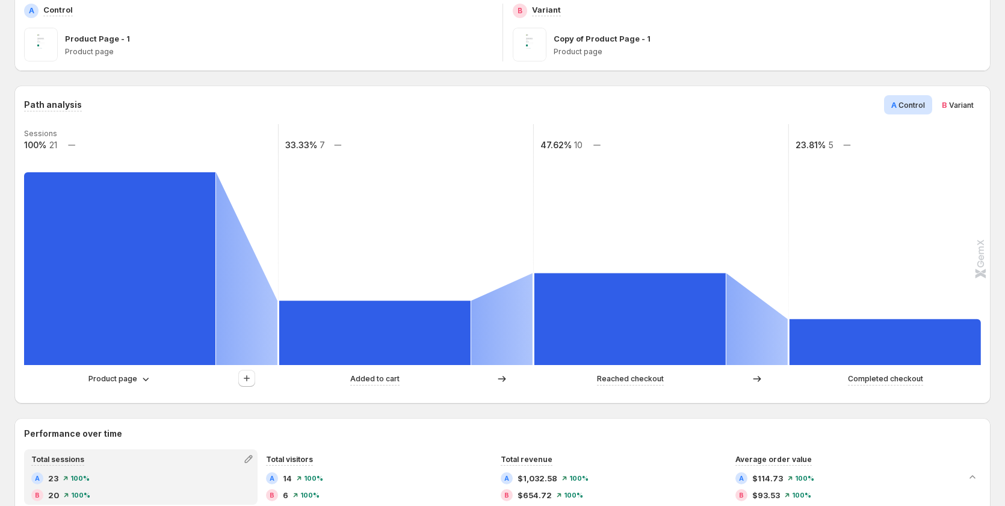
scroll to position [241, 0]
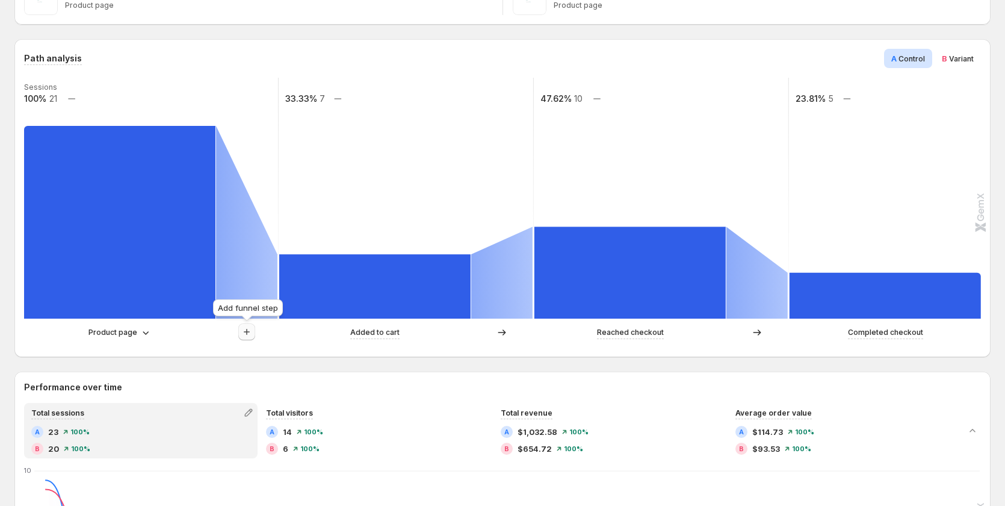
click at [252, 331] on icon "button" at bounding box center [247, 332] width 12 height 12
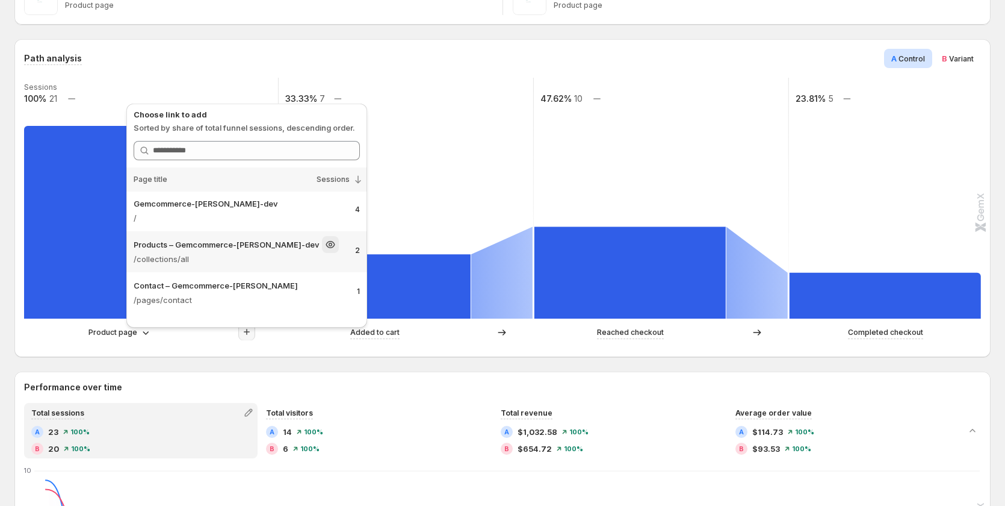
scroll to position [0, 0]
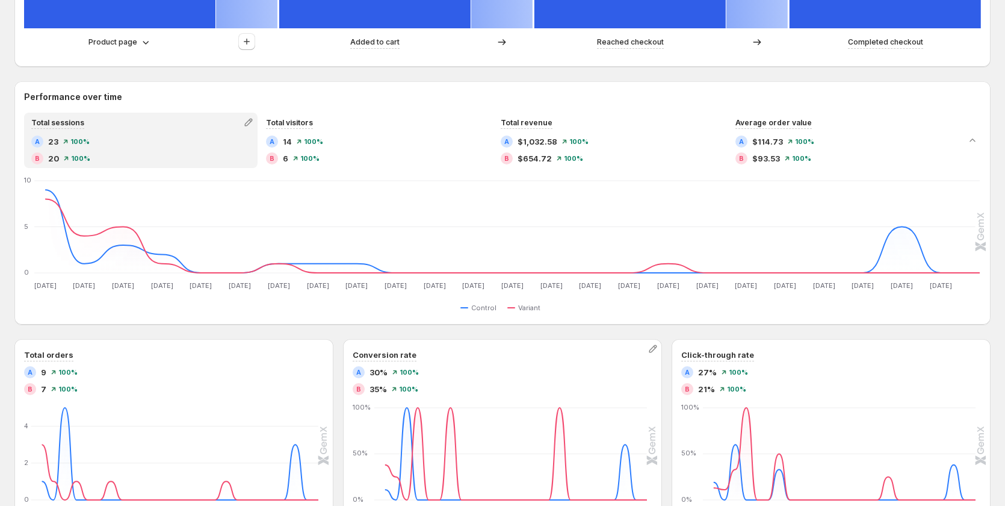
scroll to position [542, 0]
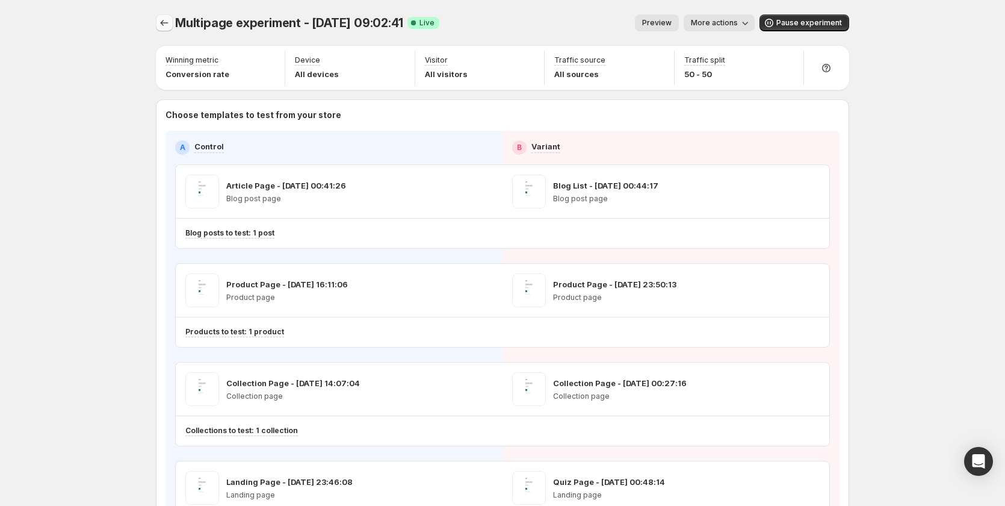
click at [168, 22] on icon "Experiments" at bounding box center [164, 23] width 12 height 12
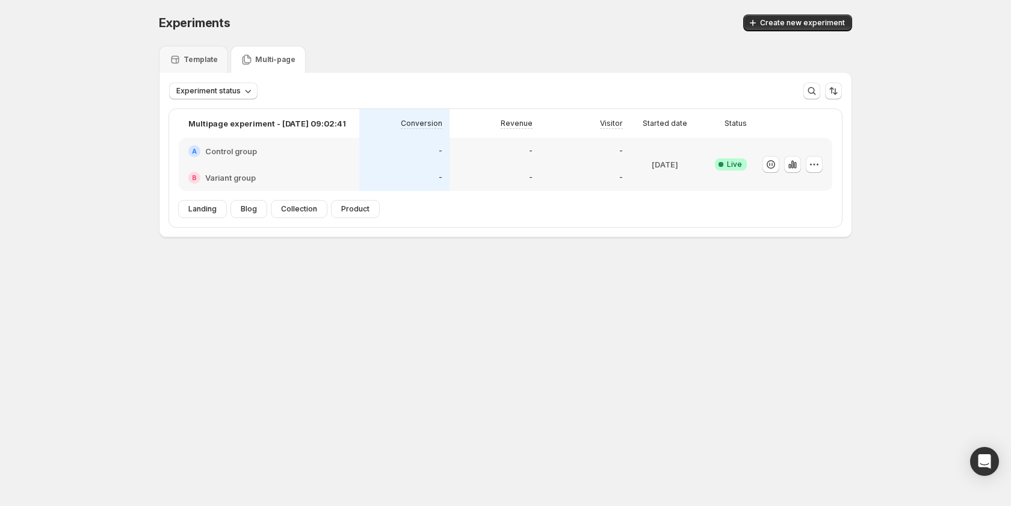
click at [205, 45] on div "Experiments. This page is ready Experiments Create new experiment" at bounding box center [505, 23] width 693 height 46
click at [193, 51] on div "Template" at bounding box center [193, 59] width 69 height 27
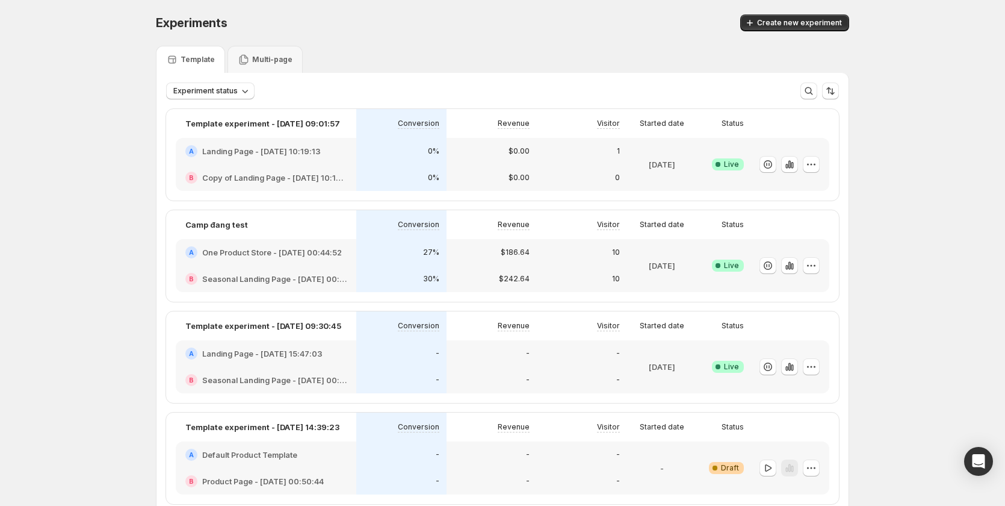
click at [345, 258] on div "A One Product Store - [DATE] 00:44:52" at bounding box center [265, 252] width 161 height 12
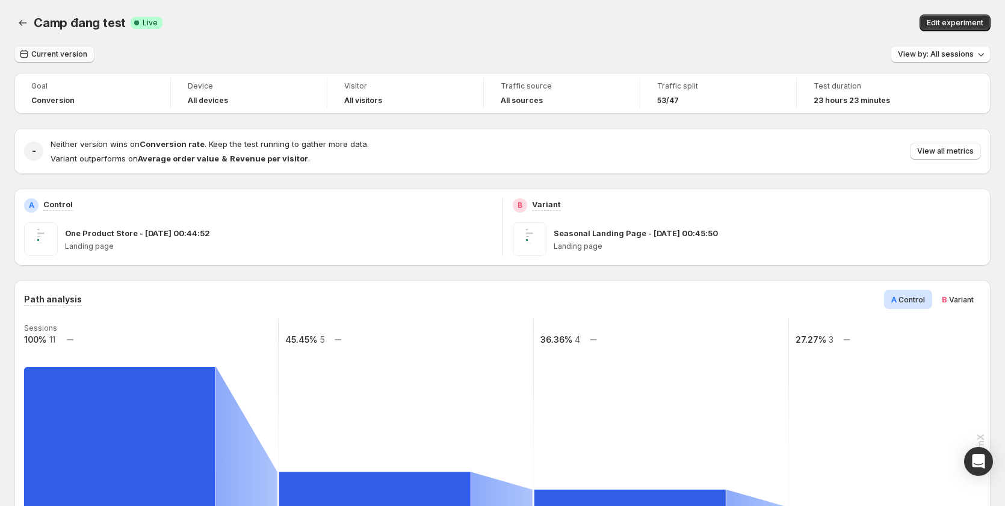
click at [70, 60] on button "Current version" at bounding box center [54, 54] width 80 height 17
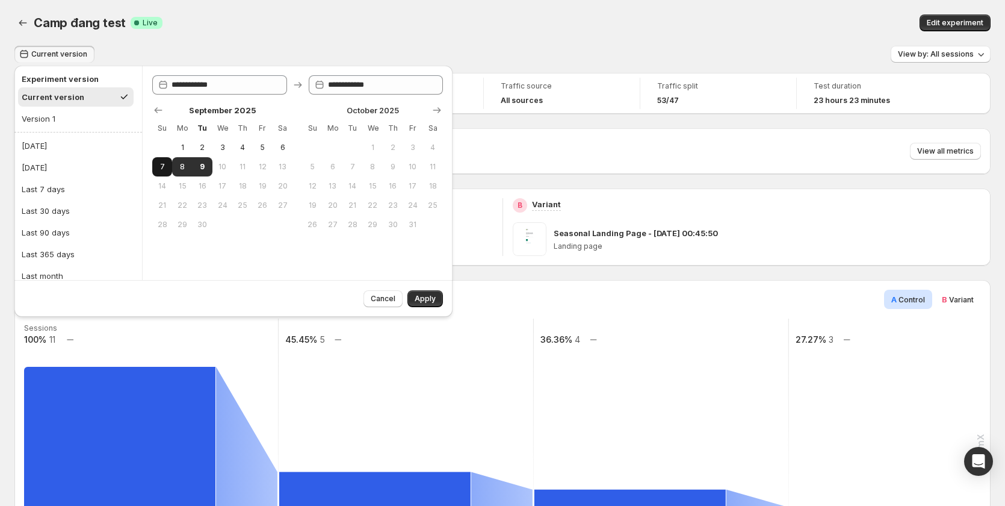
click at [167, 161] on button "7" at bounding box center [162, 166] width 20 height 19
type input "**********"
click at [207, 170] on span "9" at bounding box center [202, 167] width 10 height 10
type input "**********"
click at [426, 299] on span "Apply" at bounding box center [425, 299] width 21 height 10
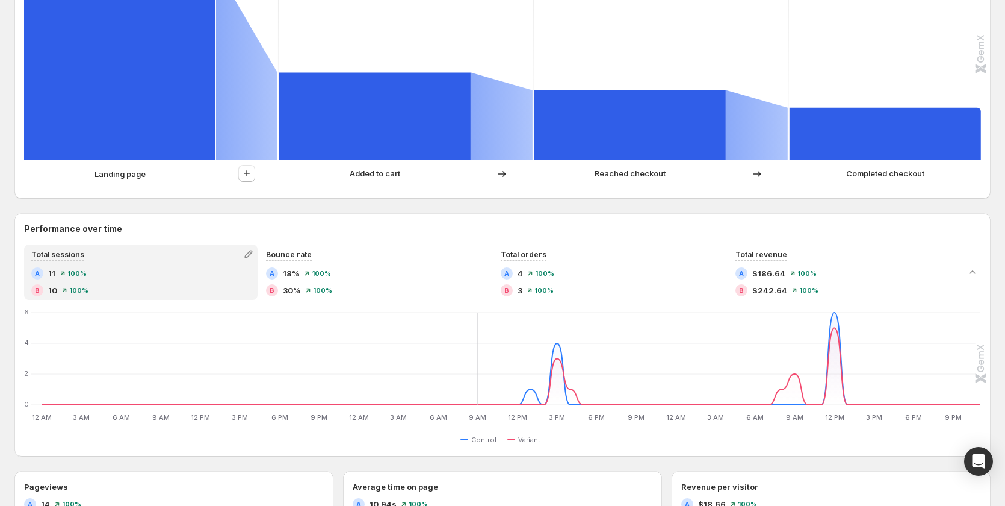
scroll to position [230, 0]
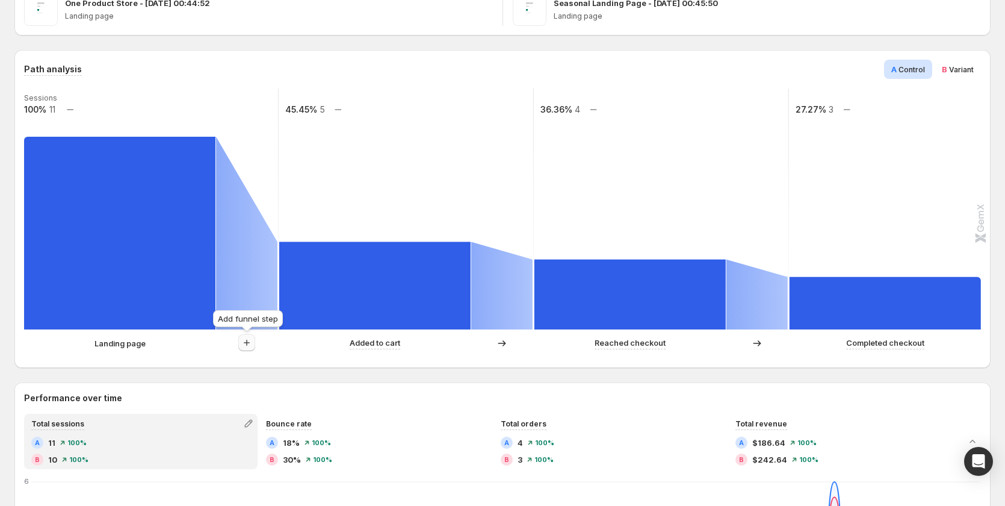
click at [248, 338] on icon "button" at bounding box center [247, 343] width 12 height 12
click at [247, 347] on icon "button" at bounding box center [247, 343] width 12 height 12
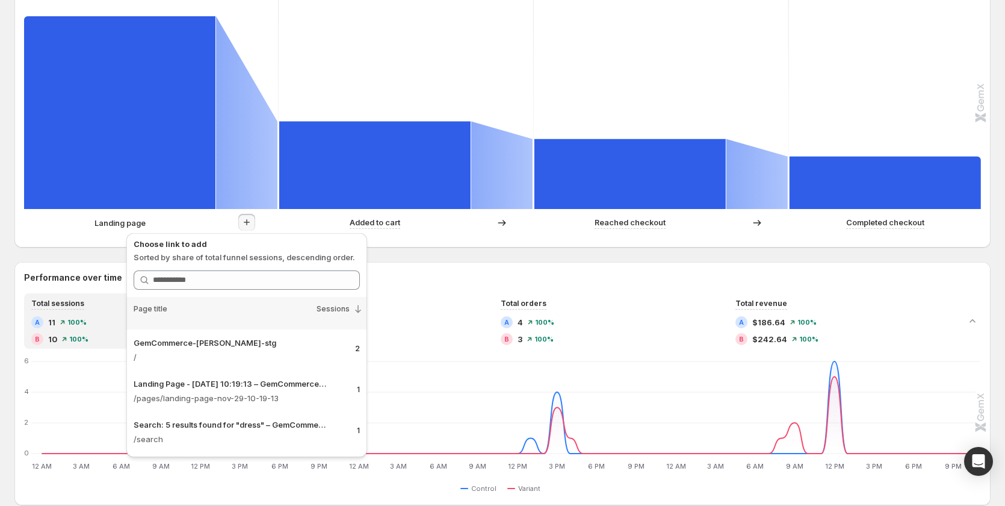
scroll to position [0, 0]
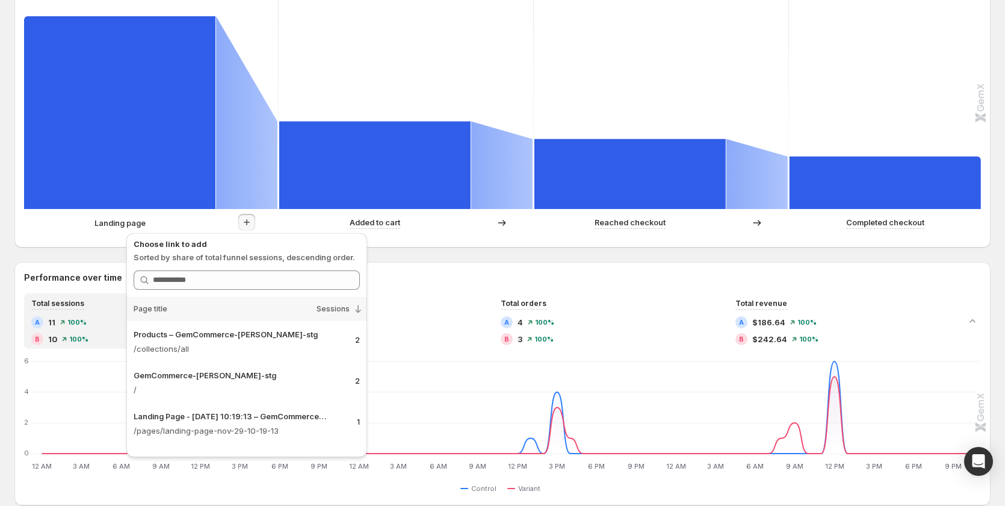
click at [364, 83] on rect at bounding box center [406, 88] width 256 height 241
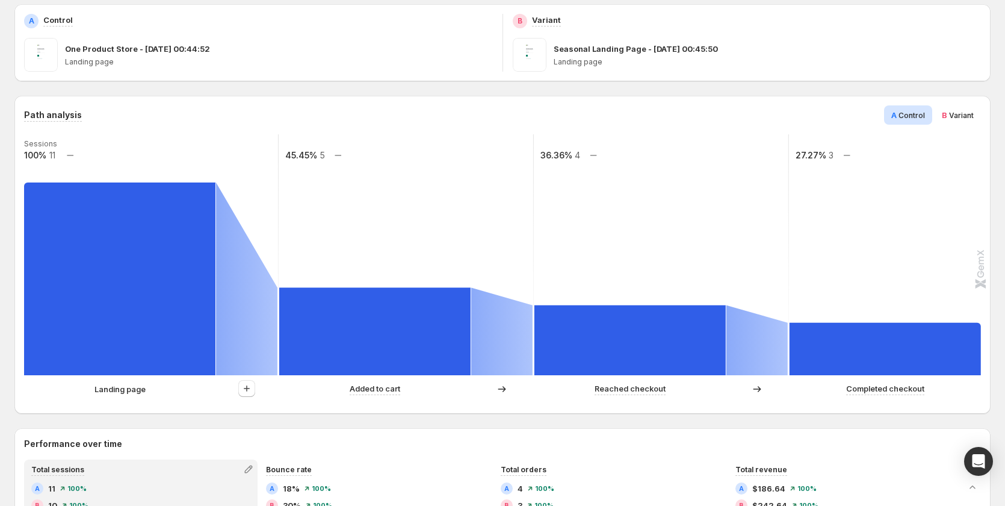
scroll to position [170, 0]
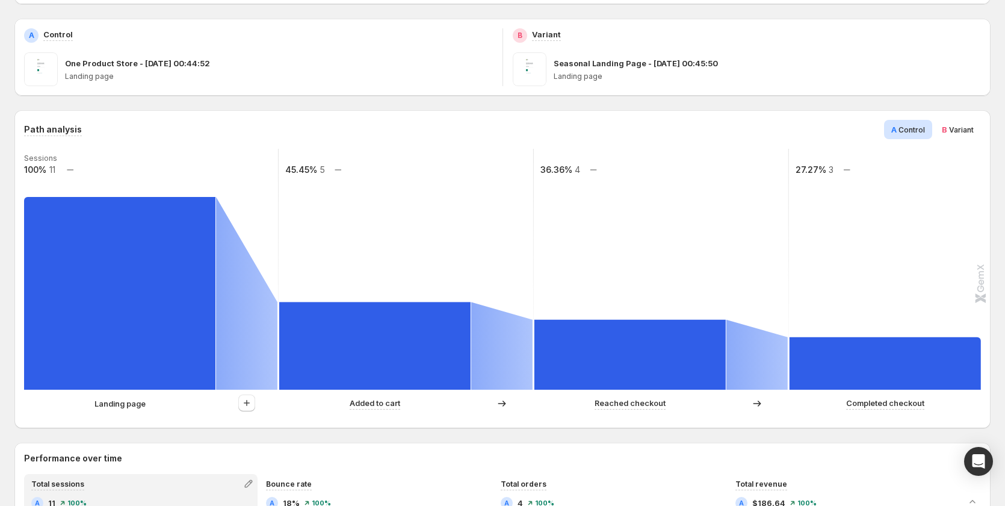
click at [164, 284] on rect at bounding box center [119, 293] width 191 height 193
click at [246, 319] on icon at bounding box center [246, 293] width 61 height 193
drag, startPoint x: 433, startPoint y: 338, endPoint x: 520, endPoint y: 335, distance: 86.8
click at [437, 338] on rect at bounding box center [374, 345] width 191 height 87
click at [520, 335] on icon at bounding box center [501, 345] width 61 height 87
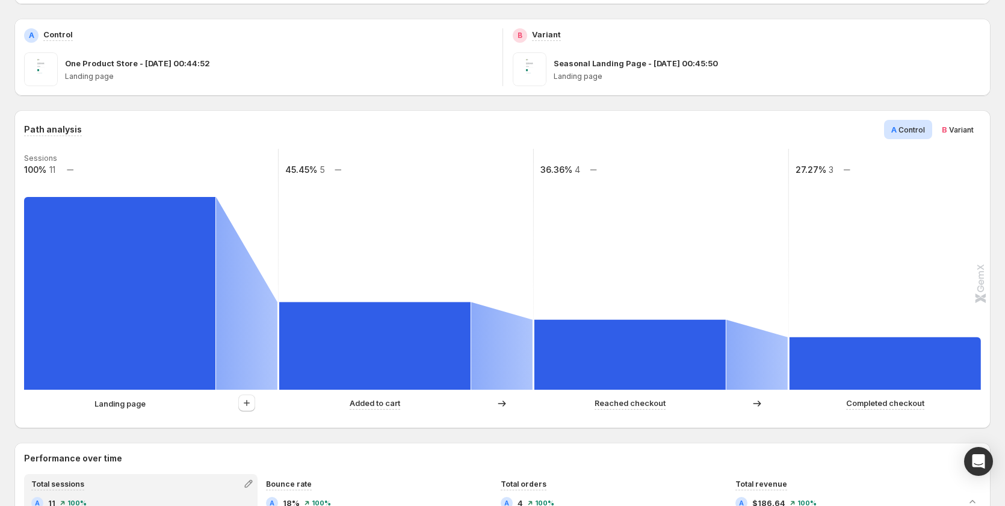
drag, startPoint x: 693, startPoint y: 346, endPoint x: 806, endPoint y: 346, distance: 113.2
click at [698, 346] on rect at bounding box center [630, 355] width 191 height 70
drag, startPoint x: 806, startPoint y: 346, endPoint x: 911, endPoint y: 346, distance: 105.3
click at [810, 346] on rect at bounding box center [885, 363] width 191 height 52
click at [913, 346] on rect at bounding box center [885, 363] width 191 height 52
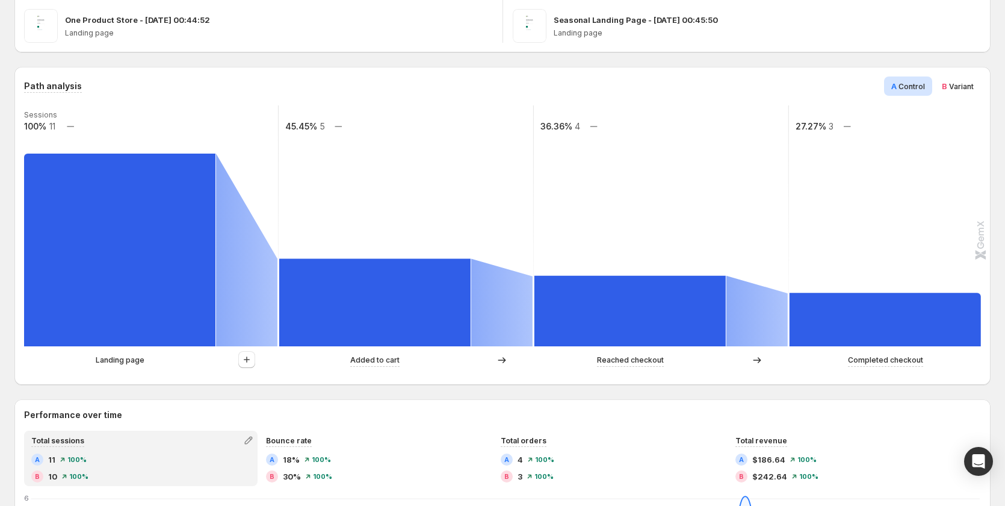
scroll to position [241, 0]
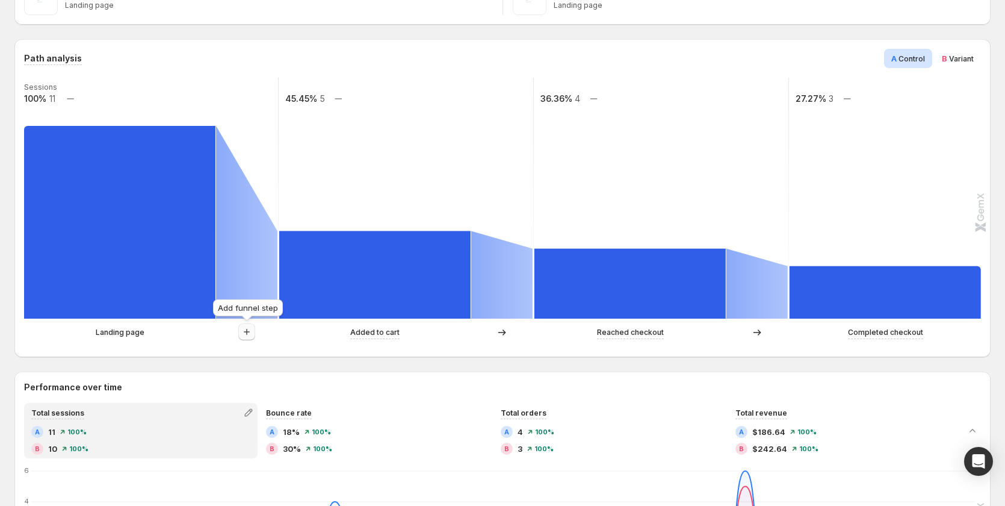
click at [247, 333] on icon "button" at bounding box center [247, 332] width 6 height 6
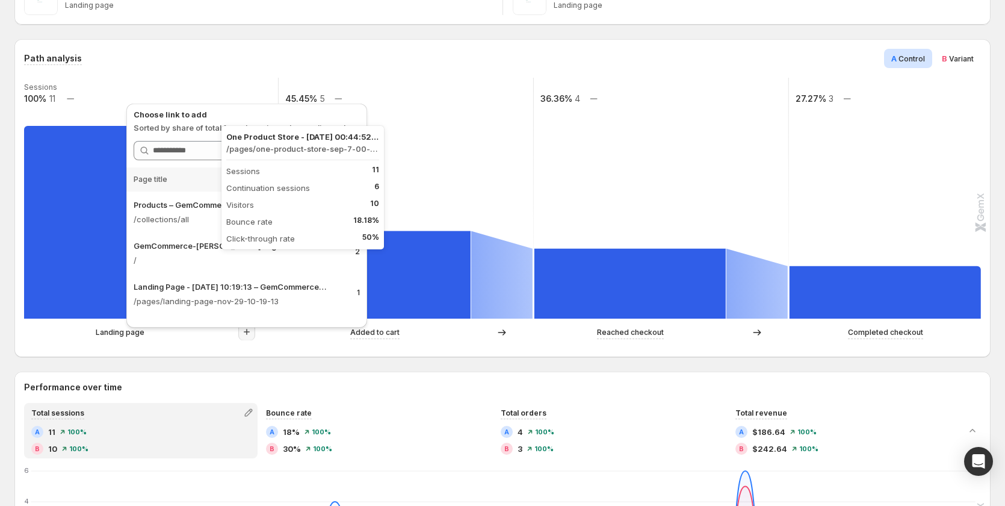
click at [90, 249] on rect at bounding box center [119, 222] width 191 height 193
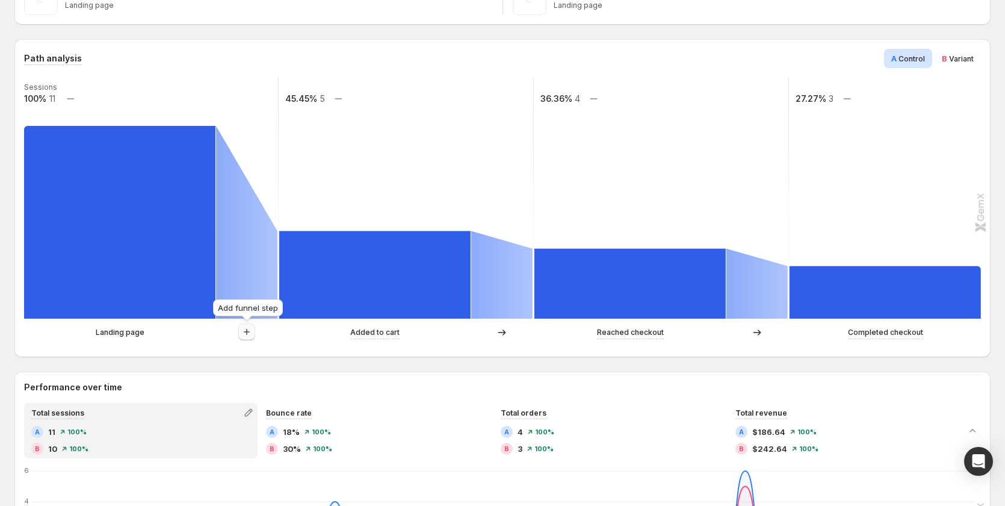
click at [252, 328] on icon "button" at bounding box center [247, 332] width 12 height 12
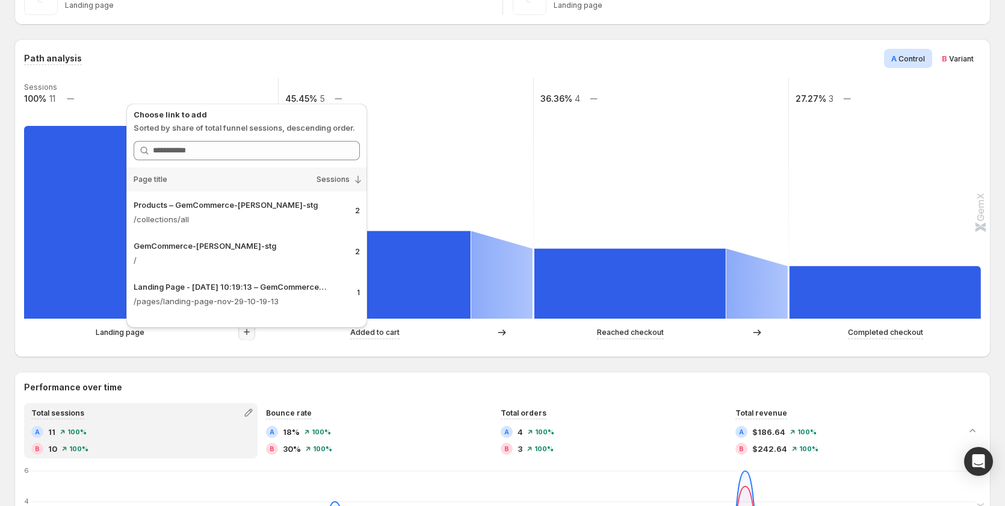
click at [358, 180] on icon at bounding box center [358, 180] width 5 height 8
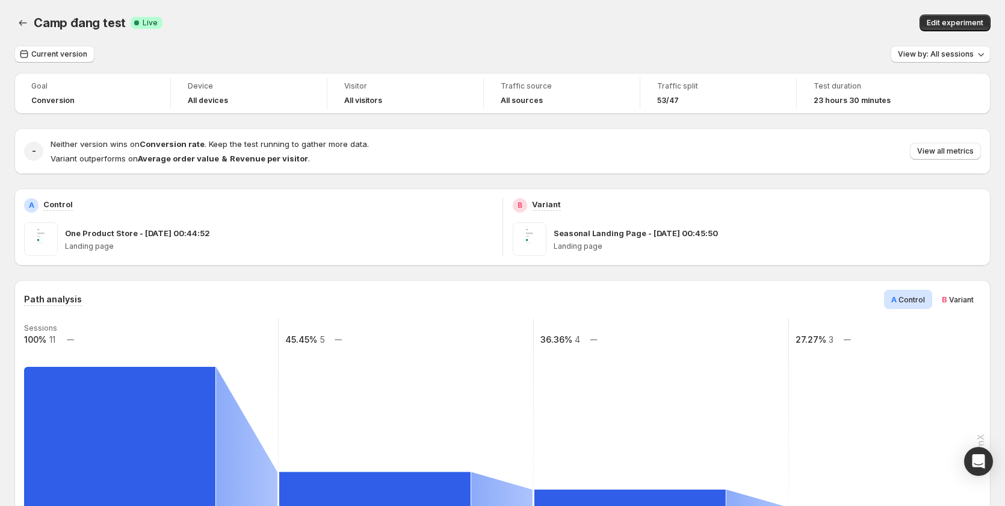
scroll to position [0, 0]
click at [970, 24] on span "Edit experiment" at bounding box center [955, 23] width 57 height 10
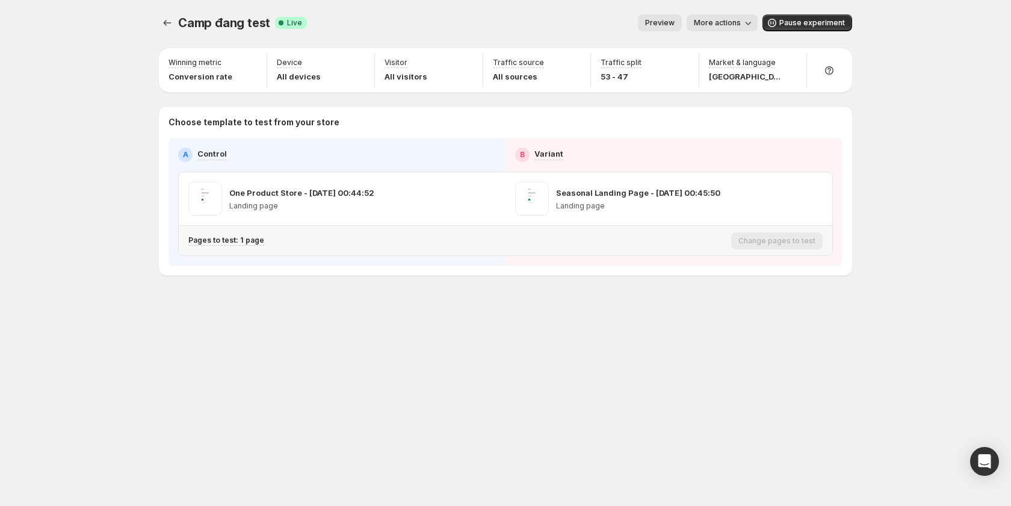
click at [251, 241] on p "Pages to test: 1 page" at bounding box center [226, 240] width 76 height 10
click at [415, 303] on icon "button" at bounding box center [414, 303] width 12 height 12
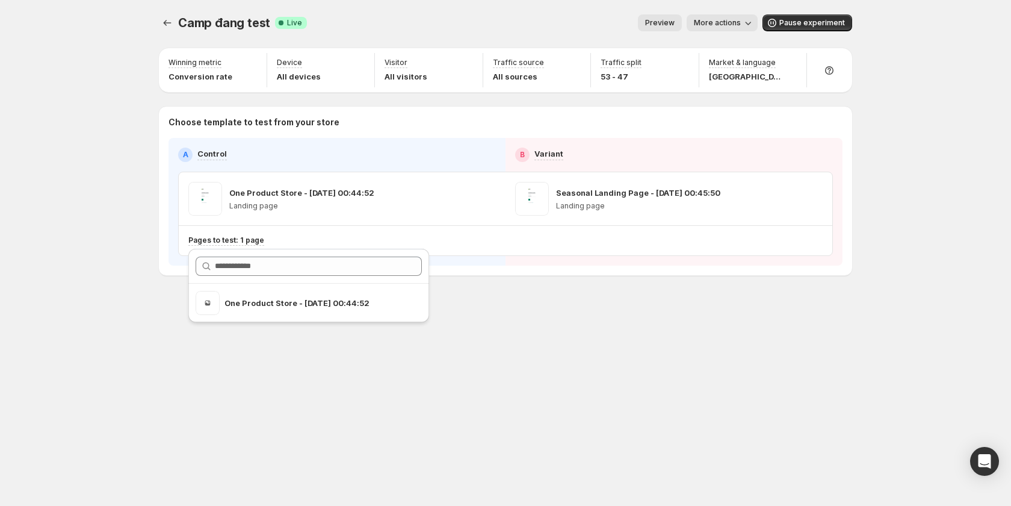
click at [726, 20] on span "More actions" at bounding box center [717, 23] width 47 height 10
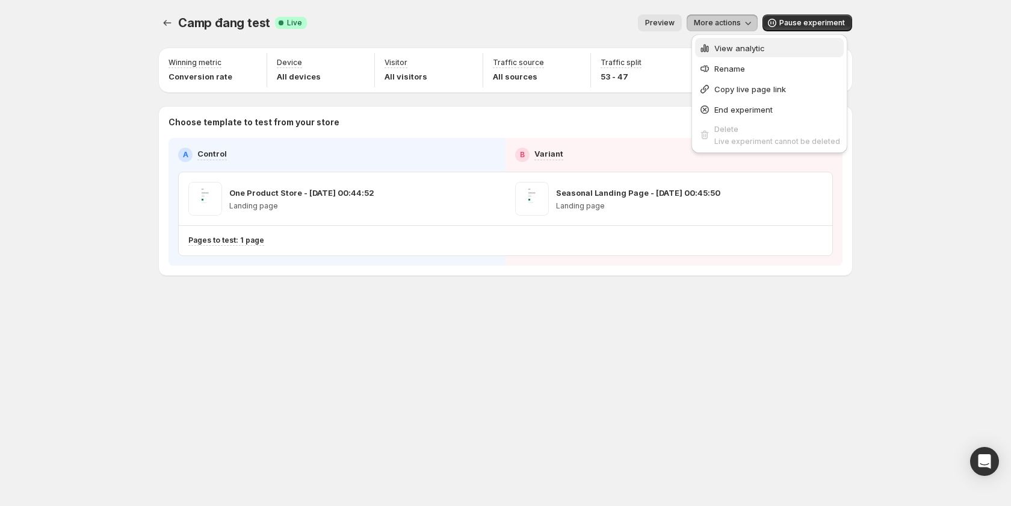
click at [731, 52] on span "View analytic" at bounding box center [740, 48] width 51 height 10
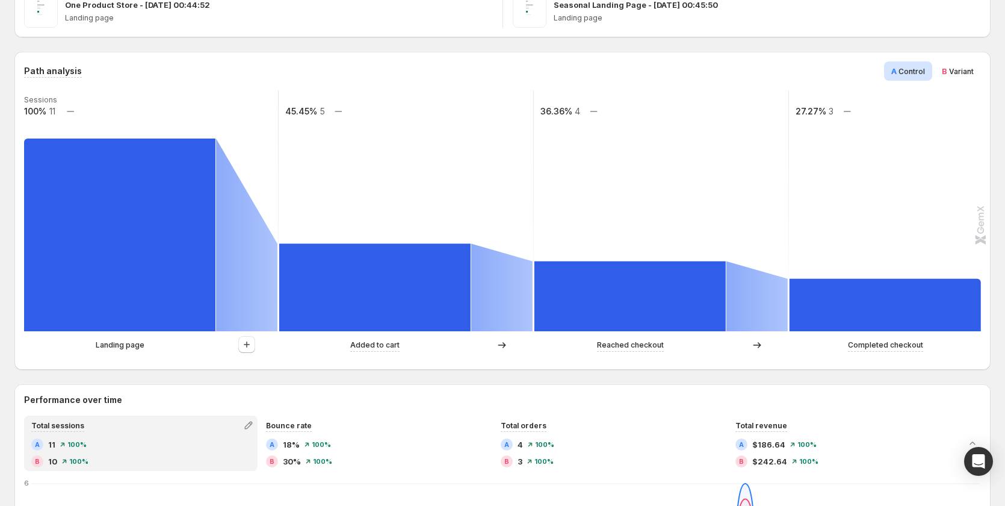
scroll to position [301, 0]
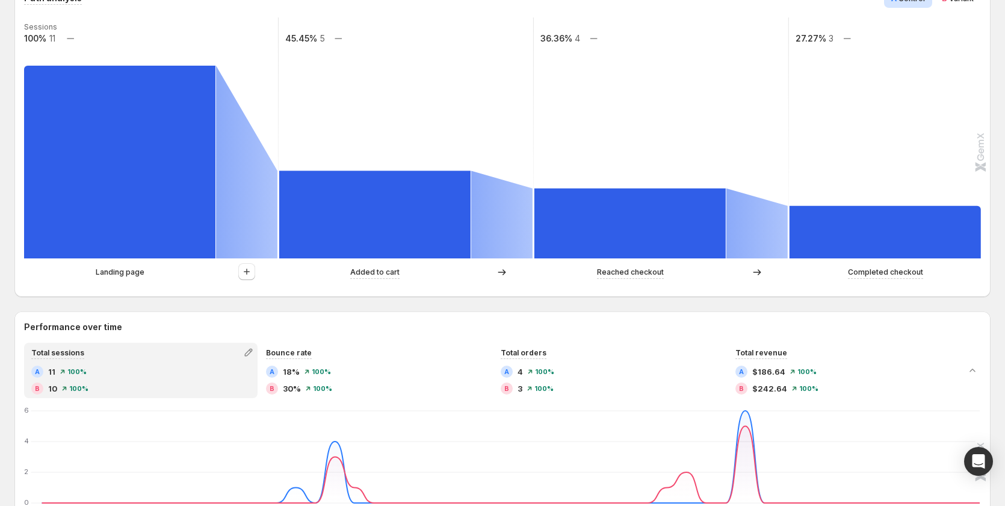
click at [300, 132] on rect at bounding box center [406, 137] width 256 height 241
click at [138, 140] on rect at bounding box center [119, 162] width 191 height 193
click at [100, 273] on p "Landing page" at bounding box center [120, 272] width 49 height 12
